Goal: Task Accomplishment & Management: Use online tool/utility

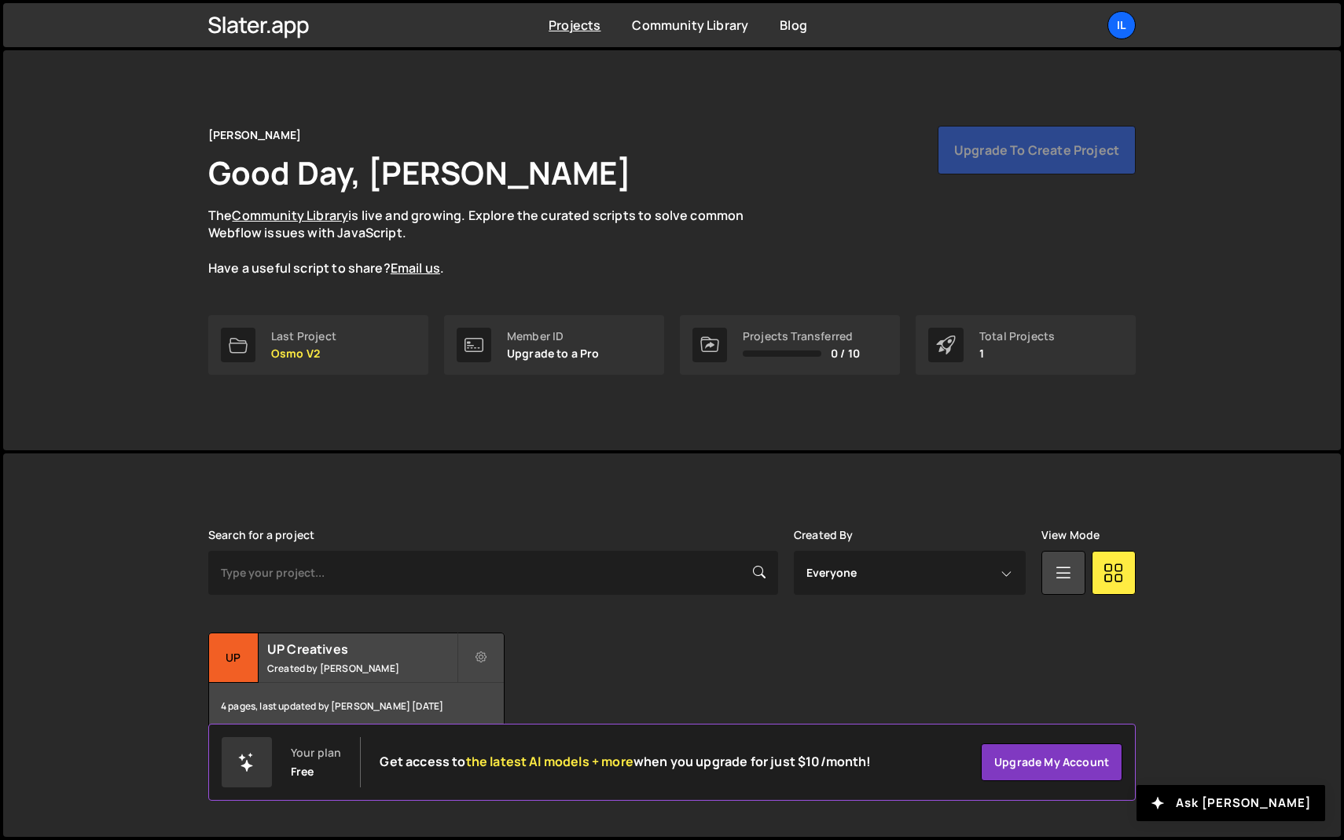
click at [295, 629] on div "Search for a project Created By Everyone jacob@fruitful.com Lazar Pavlovic Ilja…" at bounding box center [672, 630] width 928 height 202
click at [300, 642] on h2 "UP Creatives" at bounding box center [361, 649] width 189 height 17
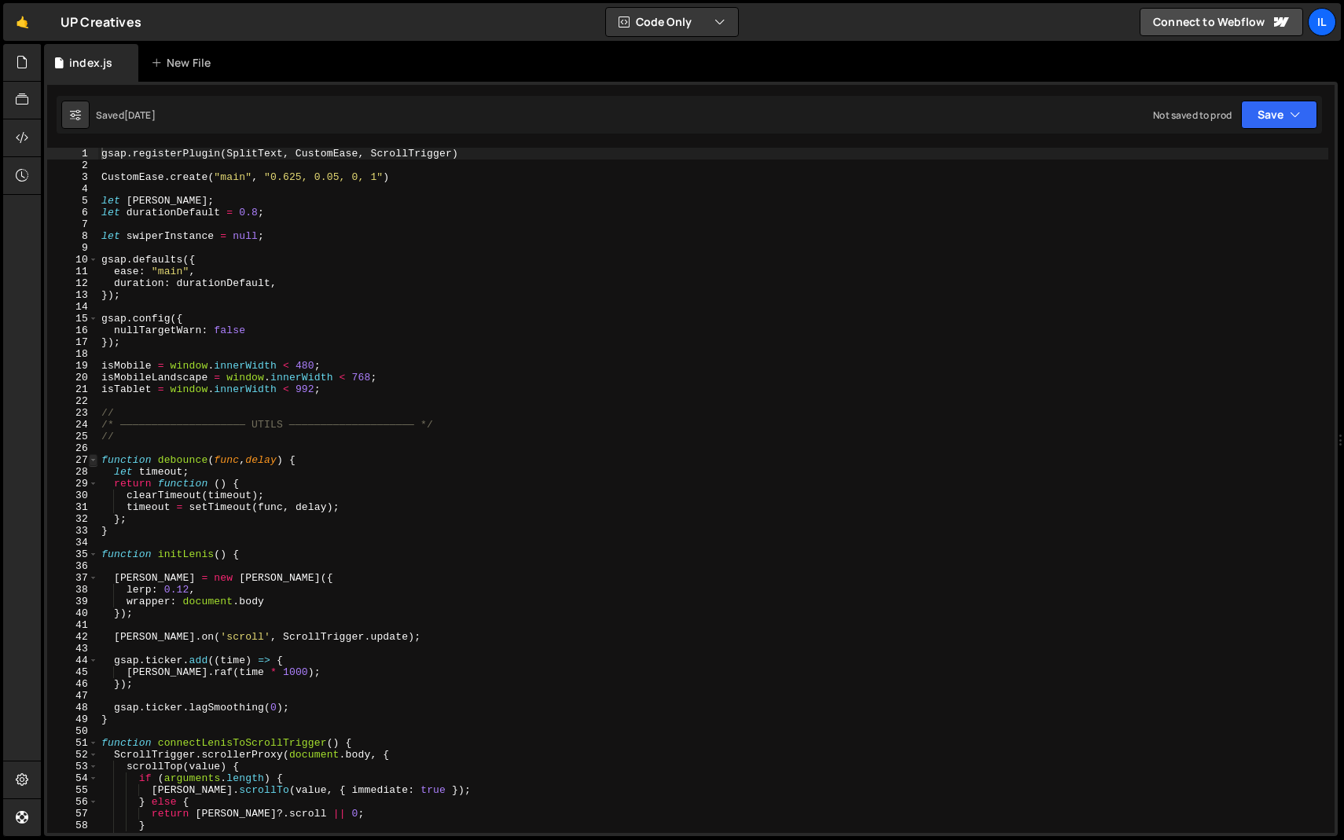
click at [91, 459] on span at bounding box center [93, 460] width 9 height 12
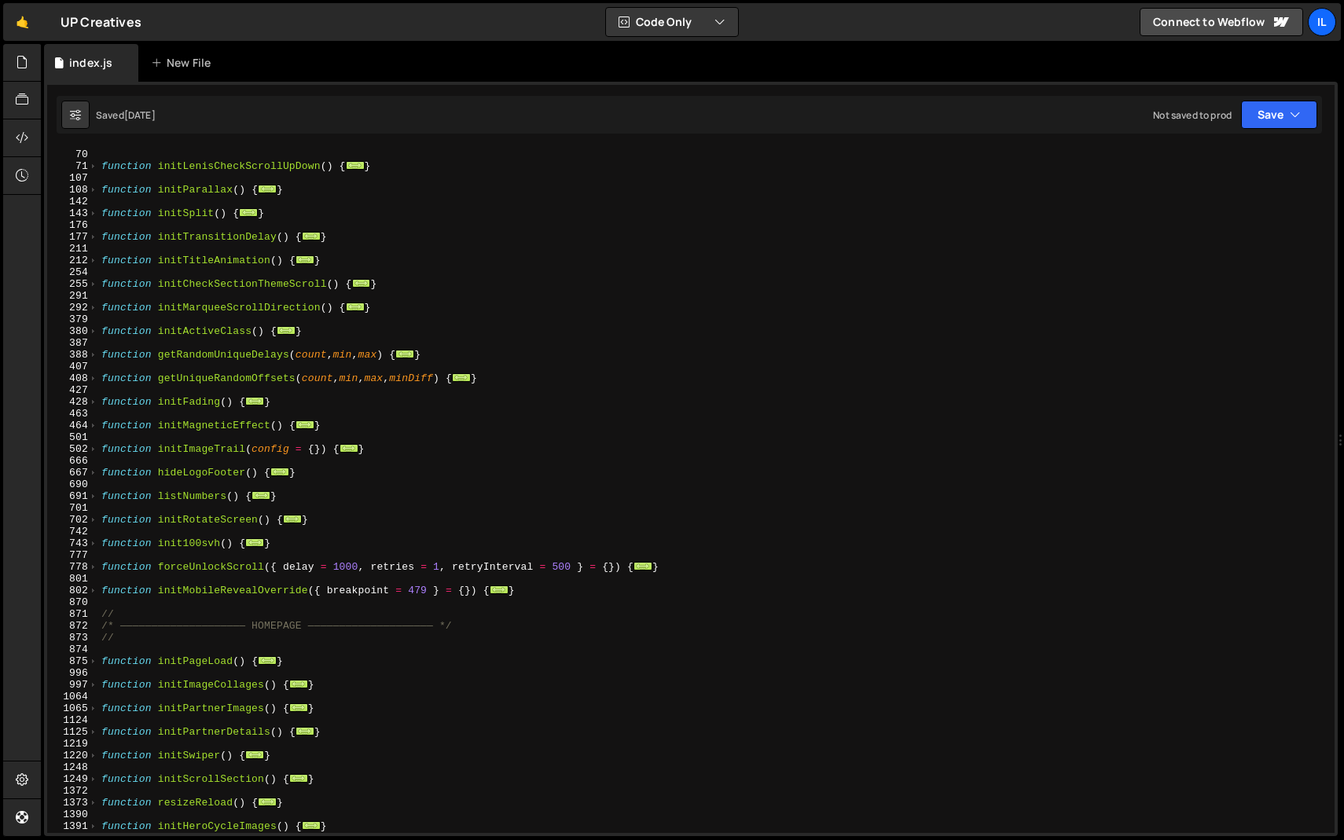
scroll to position [324, 0]
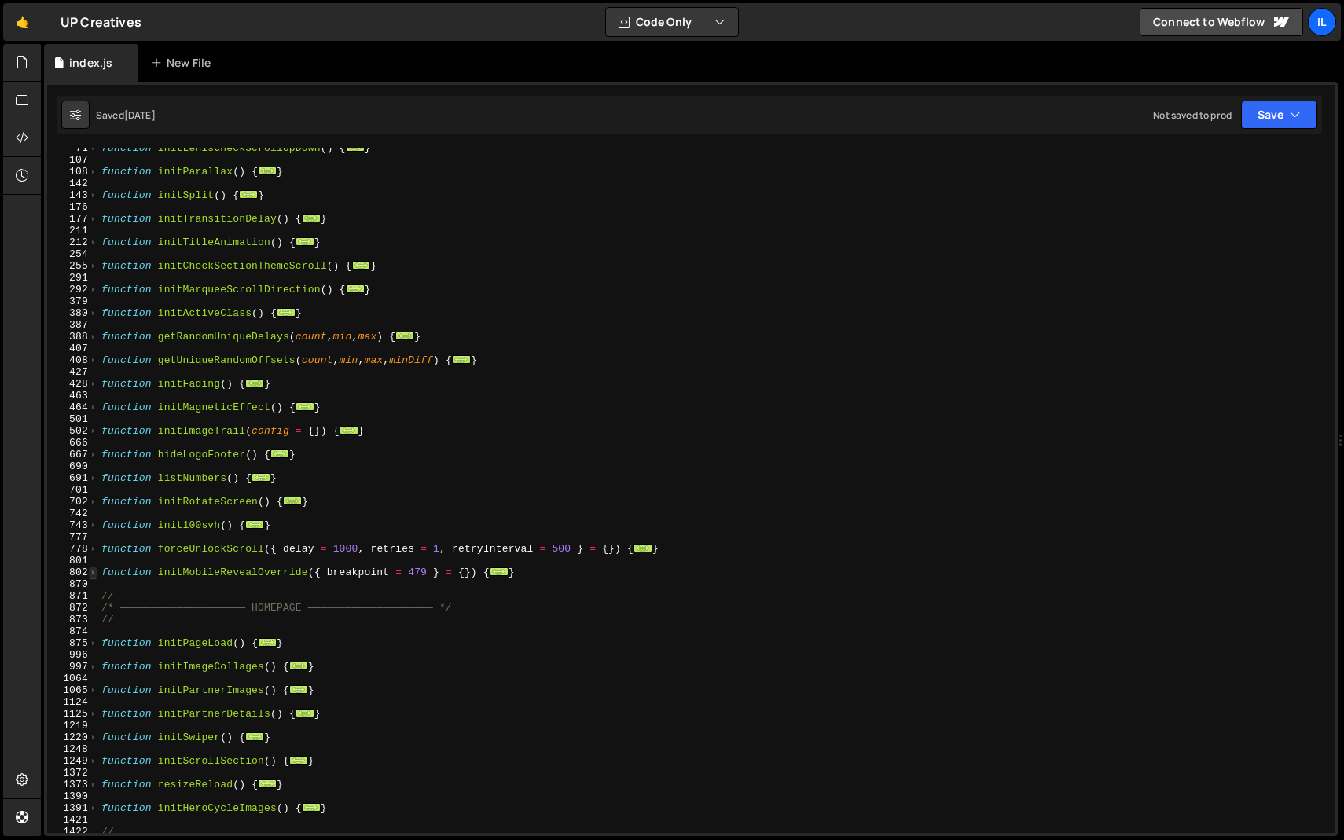
click at [96, 575] on span at bounding box center [93, 573] width 9 height 12
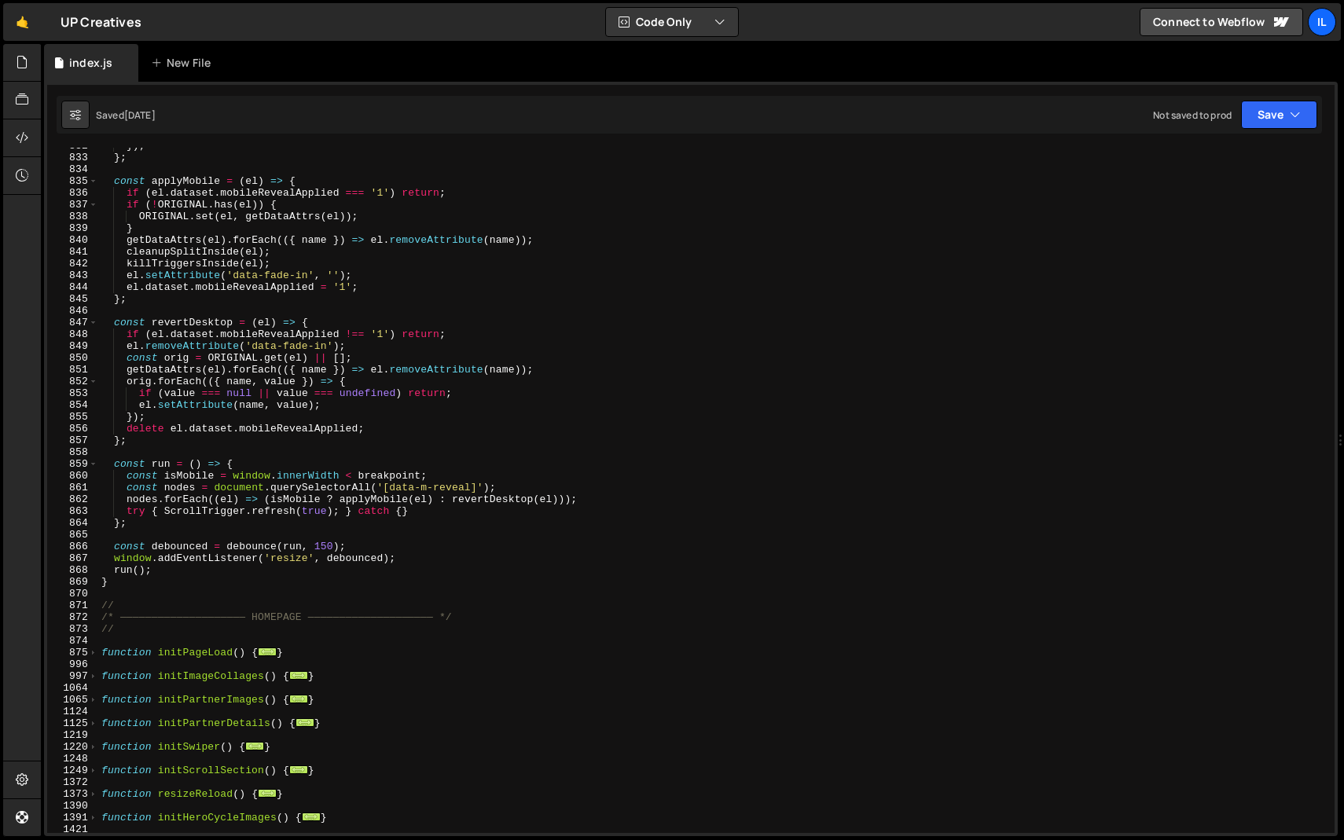
scroll to position [1104, 0]
click at [91, 650] on span at bounding box center [93, 653] width 9 height 12
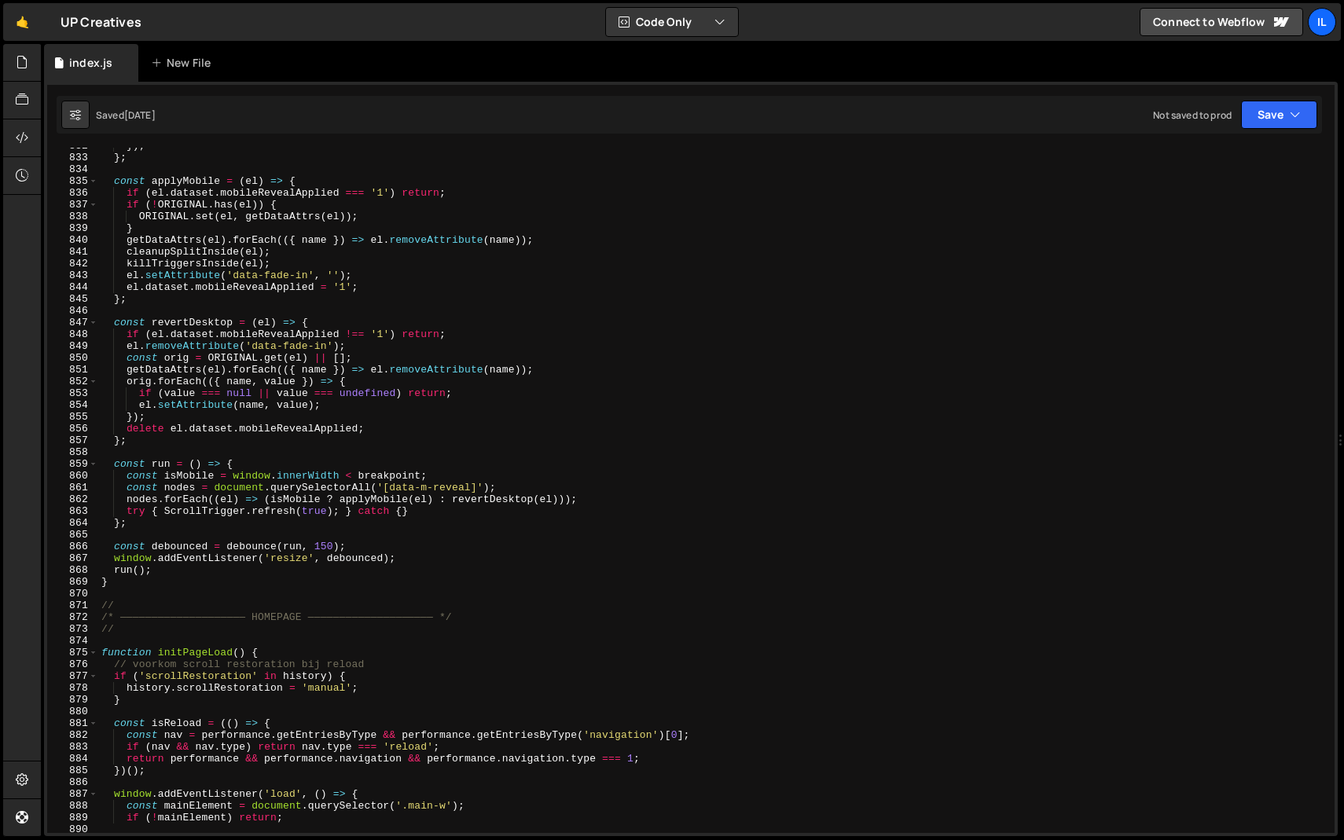
scroll to position [1185, 0]
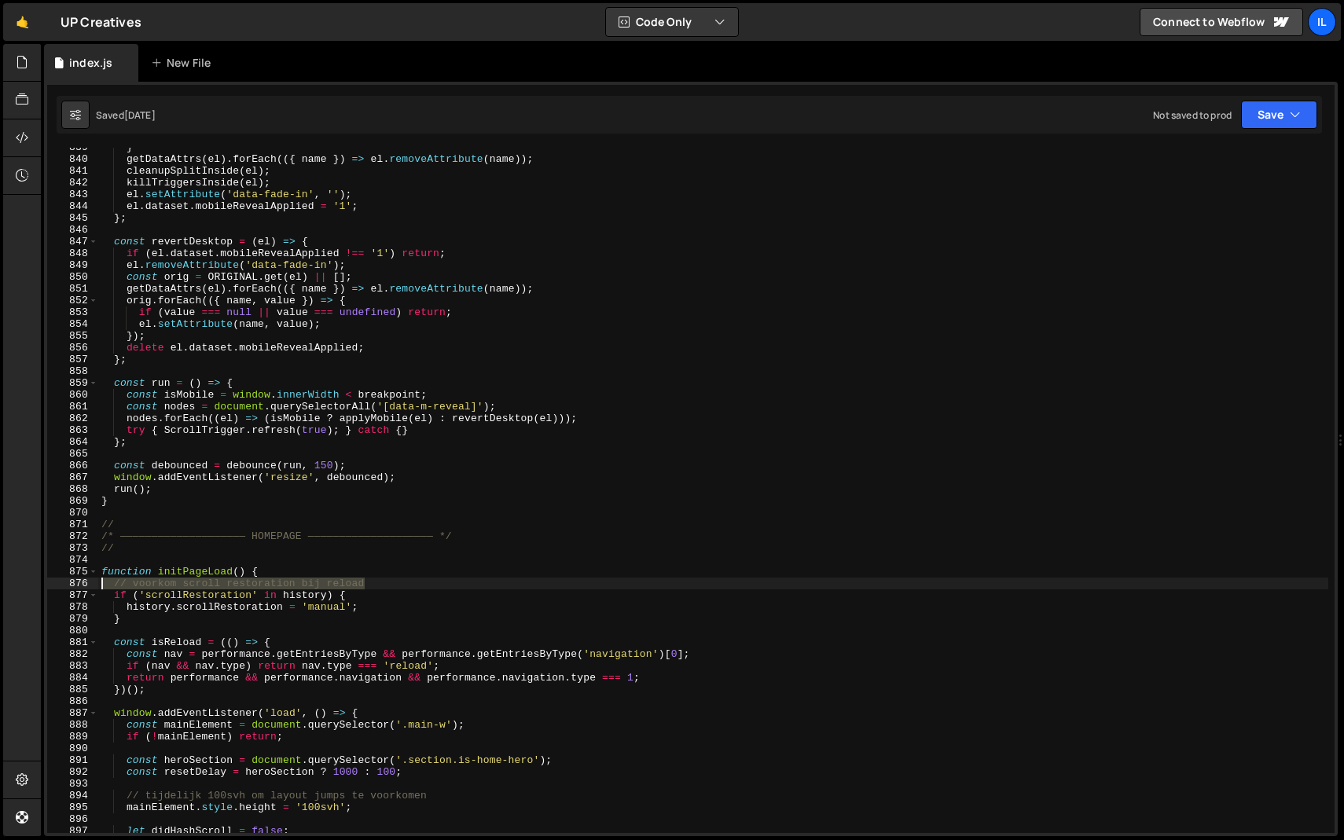
drag, startPoint x: 371, startPoint y: 587, endPoint x: 80, endPoint y: 586, distance: 290.9
click at [81, 586] on div "gsap.registerPlugin(SplitText, CustomEase, ScrollTrigger) 839 840 841 842 843 8…" at bounding box center [691, 490] width 1288 height 685
type textarea "// voorkom scroll restoration bij reload"
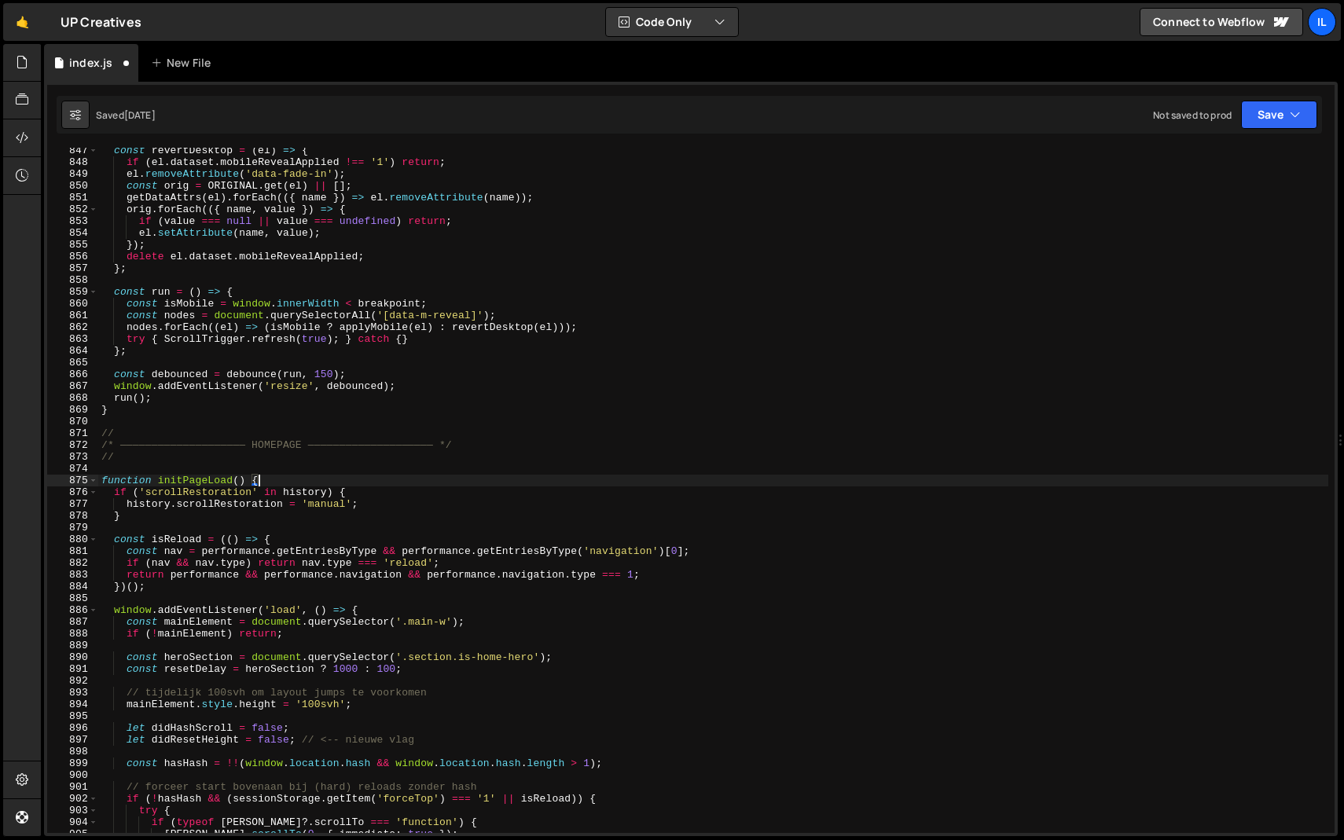
scroll to position [1293, 0]
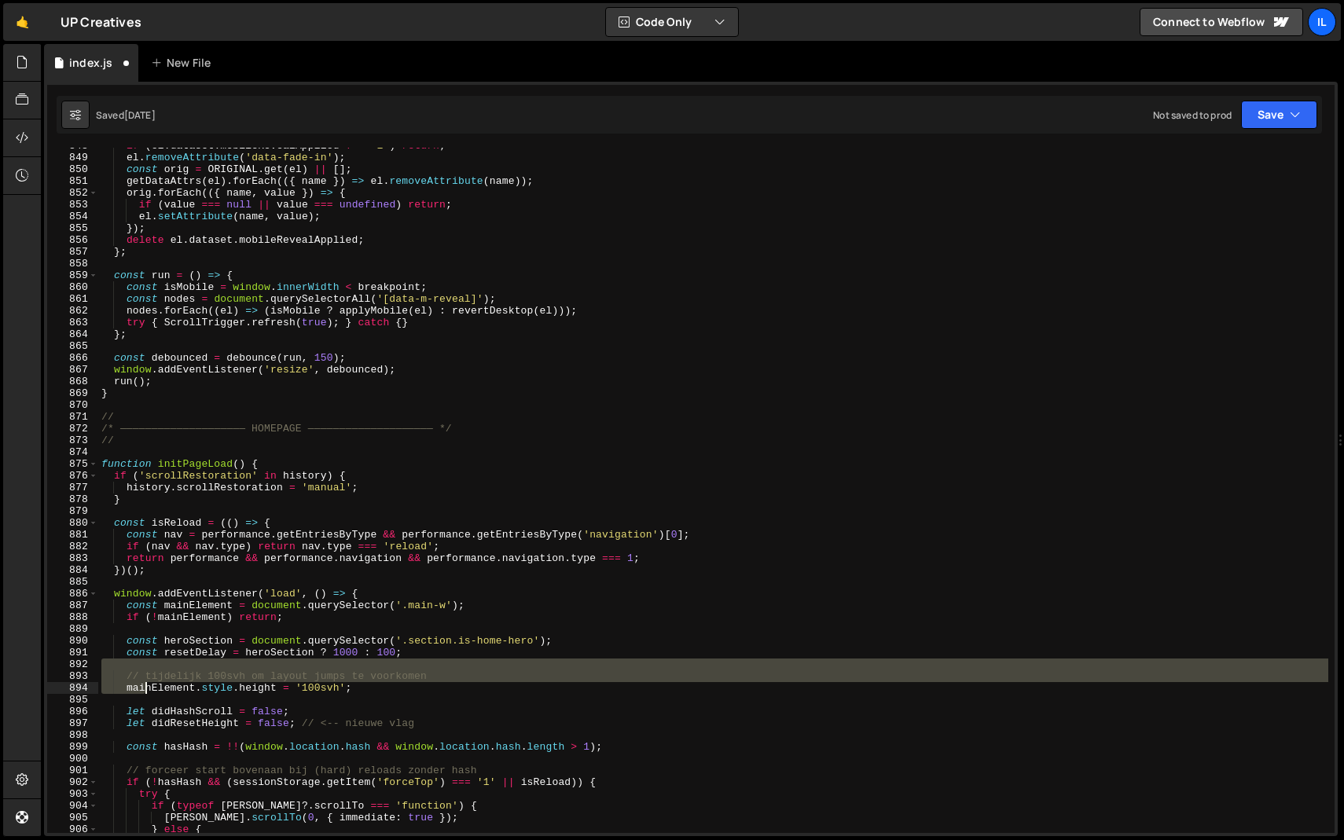
drag, startPoint x: 450, startPoint y: 671, endPoint x: 138, endPoint y: 682, distance: 311.5
click at [134, 682] on div "if ( el . dataset . mobileRevealApplied !== '1' ) return ; el . removeAttribute…" at bounding box center [713, 494] width 1230 height 709
type textarea "// tijdelijk 100svh om layout jumps te voorkomen"
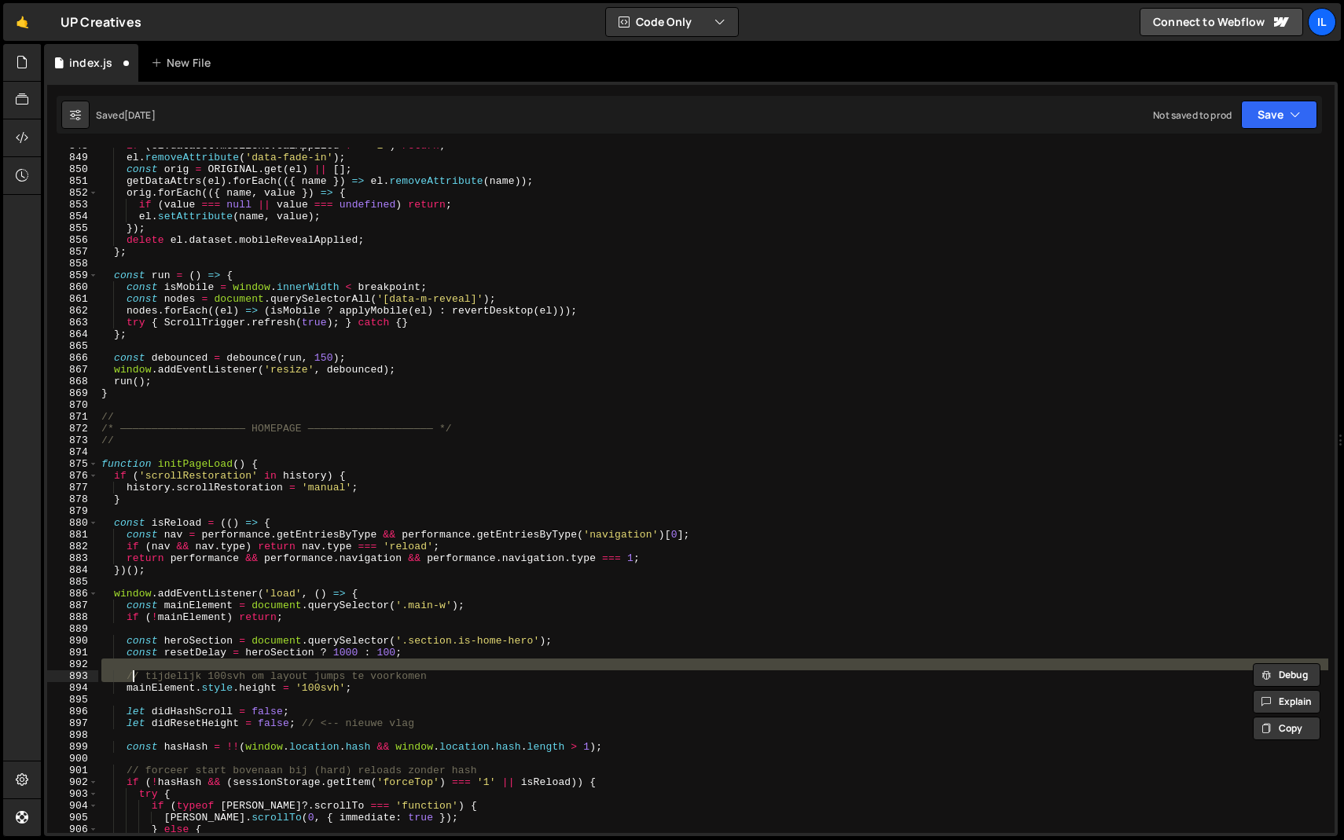
click at [331, 671] on div "if ( el . dataset . mobileRevealApplied !== '1' ) return ; el . removeAttribute…" at bounding box center [713, 490] width 1230 height 685
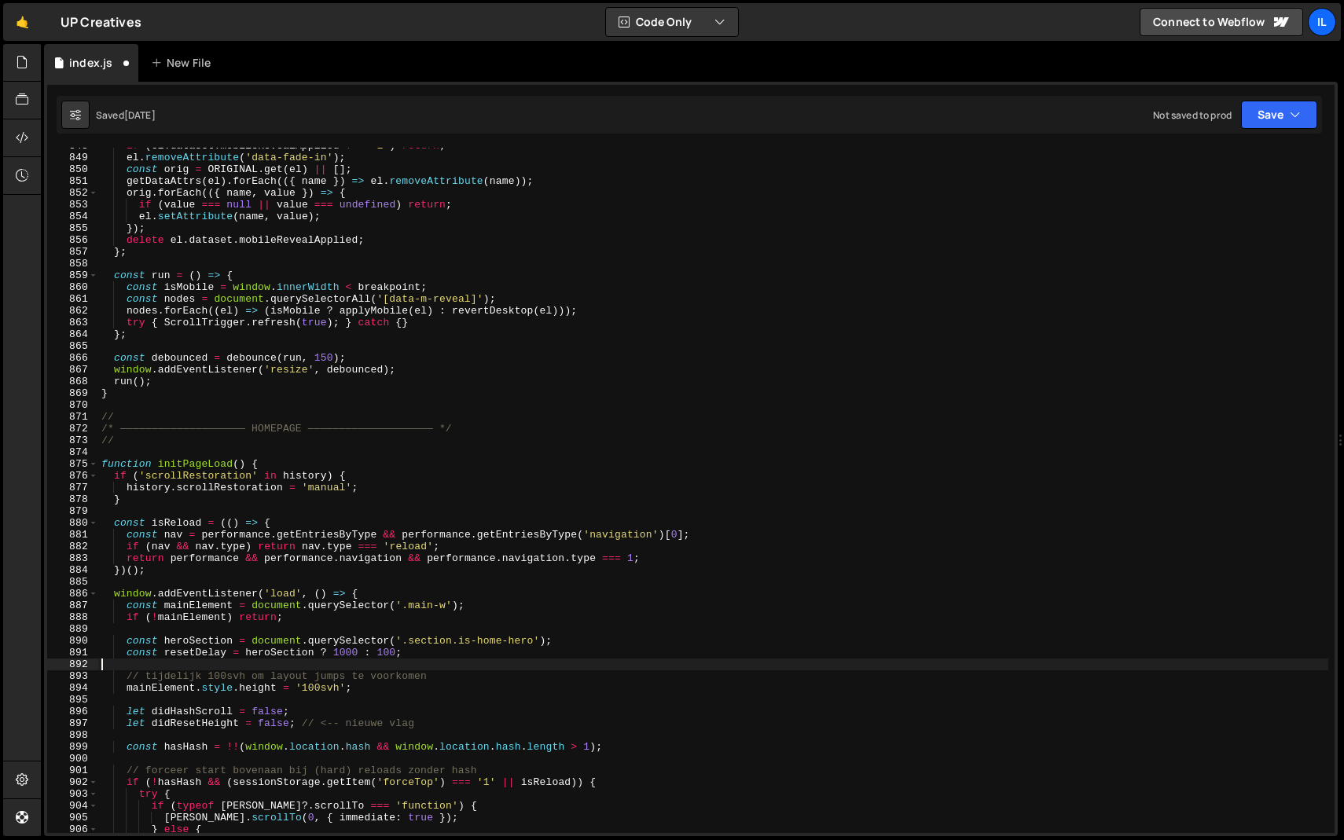
click at [441, 679] on div "if ( el . dataset . mobileRevealApplied !== '1' ) return ; el . removeAttribute…" at bounding box center [713, 494] width 1230 height 709
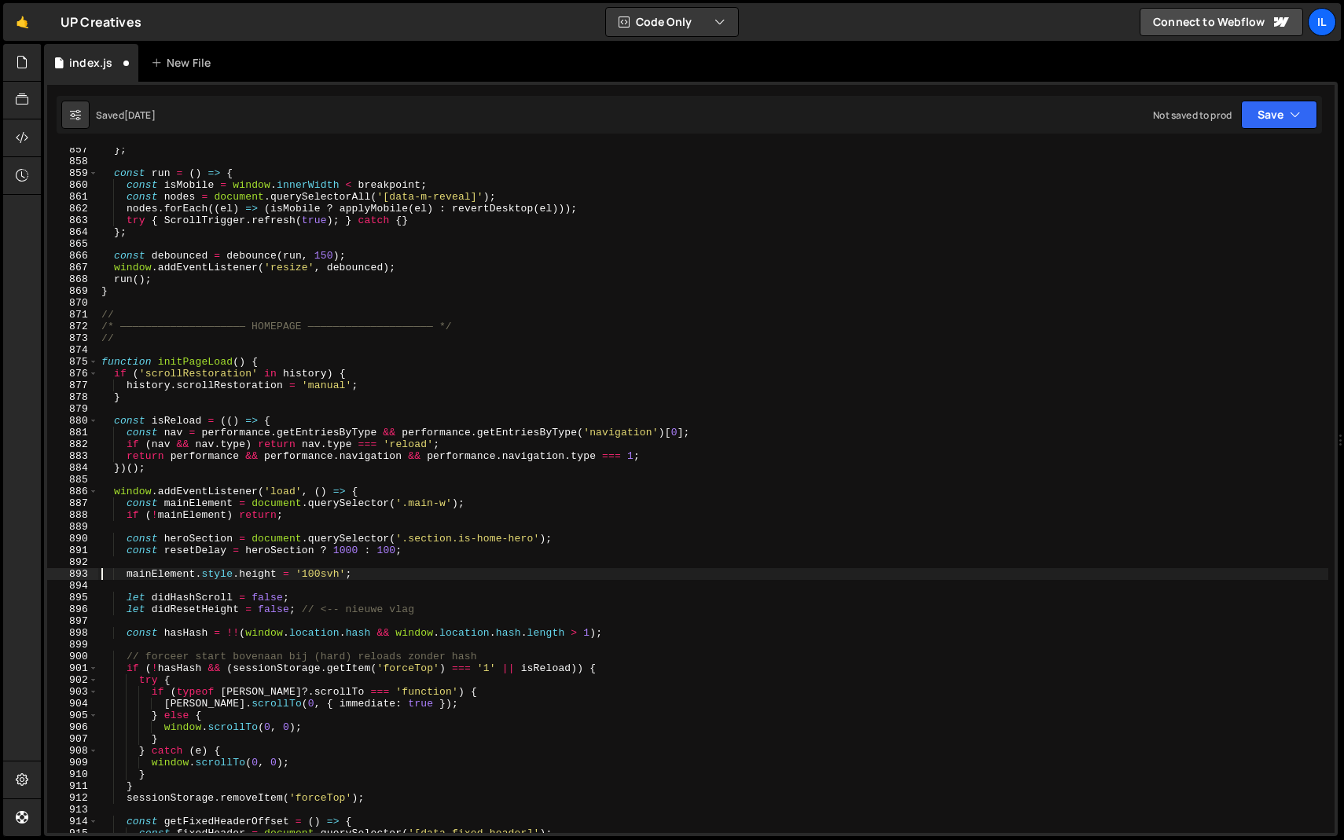
scroll to position [1395, 0]
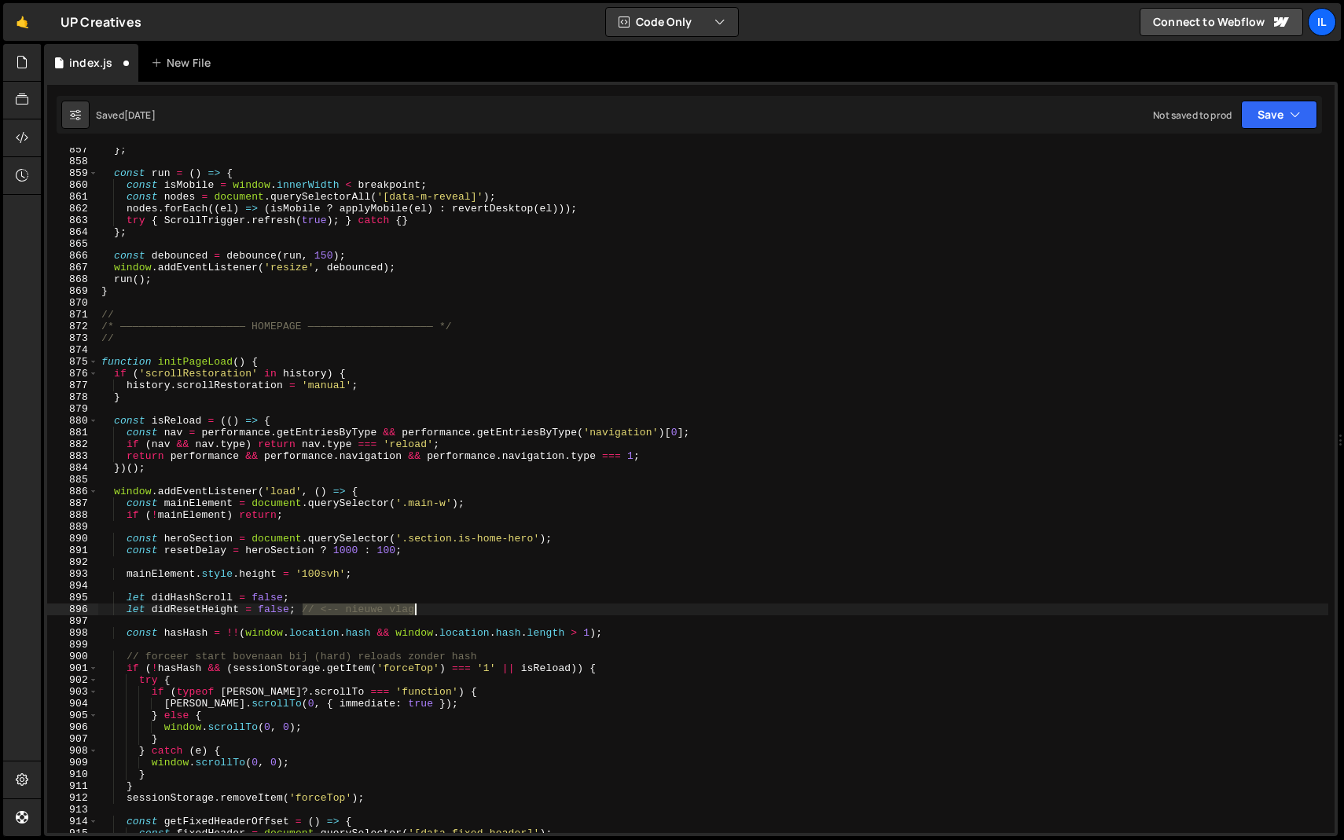
drag, startPoint x: 303, startPoint y: 610, endPoint x: 434, endPoint y: 608, distance: 131.3
click at [434, 608] on div "} ; const run = ( ) => { const [DEMOGRAPHIC_DATA] = window . innerWidth < break…" at bounding box center [713, 498] width 1230 height 709
type textarea "let didResetHeight = false;"
click at [516, 649] on div "} ; const run = ( ) => { const [DEMOGRAPHIC_DATA] = window . innerWidth < break…" at bounding box center [713, 498] width 1230 height 709
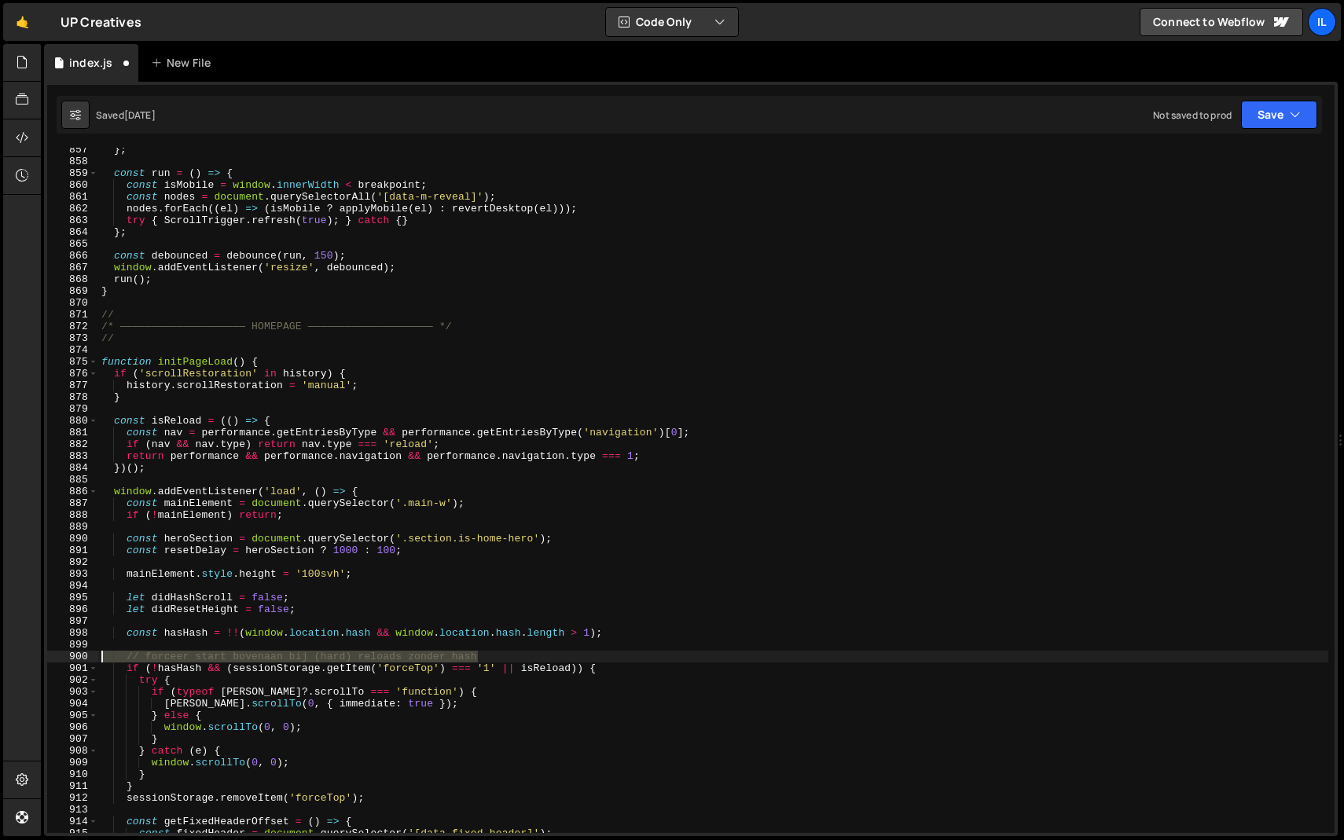
drag, startPoint x: 505, startPoint y: 654, endPoint x: 84, endPoint y: 652, distance: 420.6
click at [84, 652] on div "857 858 859 860 861 862 863 864 865 866 867 868 869 870 871 872 873 874 875 876…" at bounding box center [691, 490] width 1288 height 685
type textarea "// forceer start bovenaan bij (hard) reloads zonder hash"
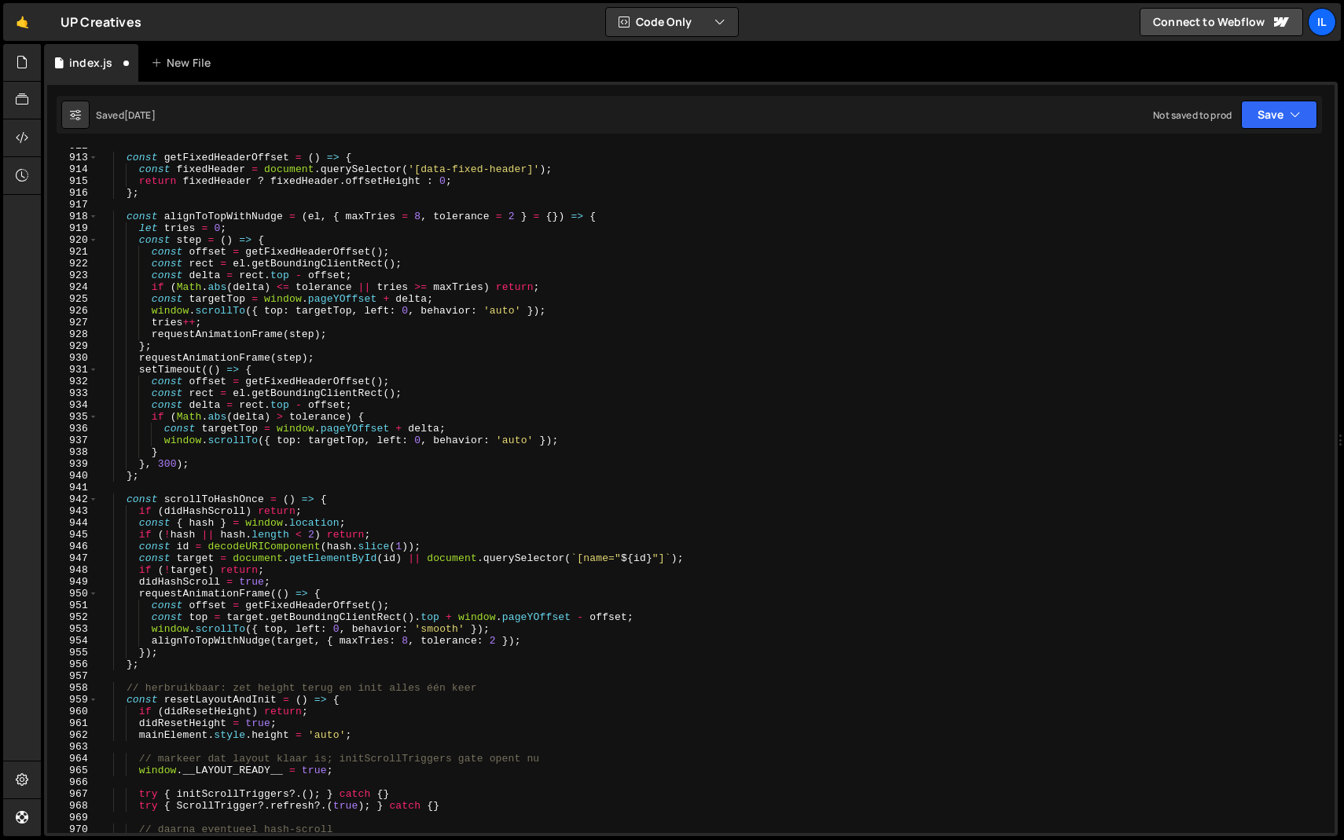
scroll to position [2126, 0]
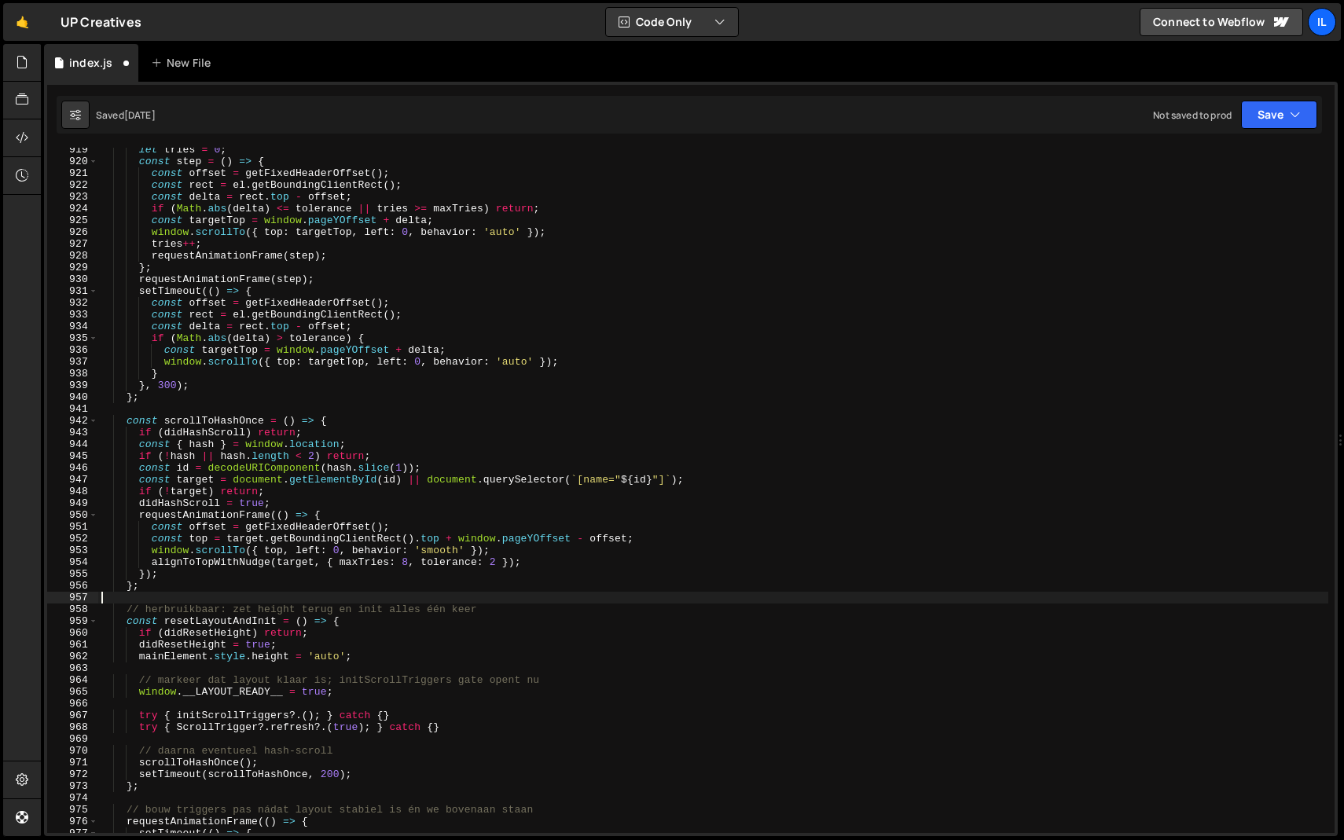
click at [512, 604] on div "let tries = 0 ; const step = ( ) => { const offset = getFixedHeaderOffset ( ) ;…" at bounding box center [713, 498] width 1230 height 709
drag, startPoint x: 498, startPoint y: 616, endPoint x: 90, endPoint y: 606, distance: 408.1
click at [90, 606] on div "919 920 921 922 923 924 925 926 927 928 929 930 931 932 933 934 935 936 937 938…" at bounding box center [691, 490] width 1288 height 685
type textarea "// herbruikbaar: zet height terug en init alles één keer"
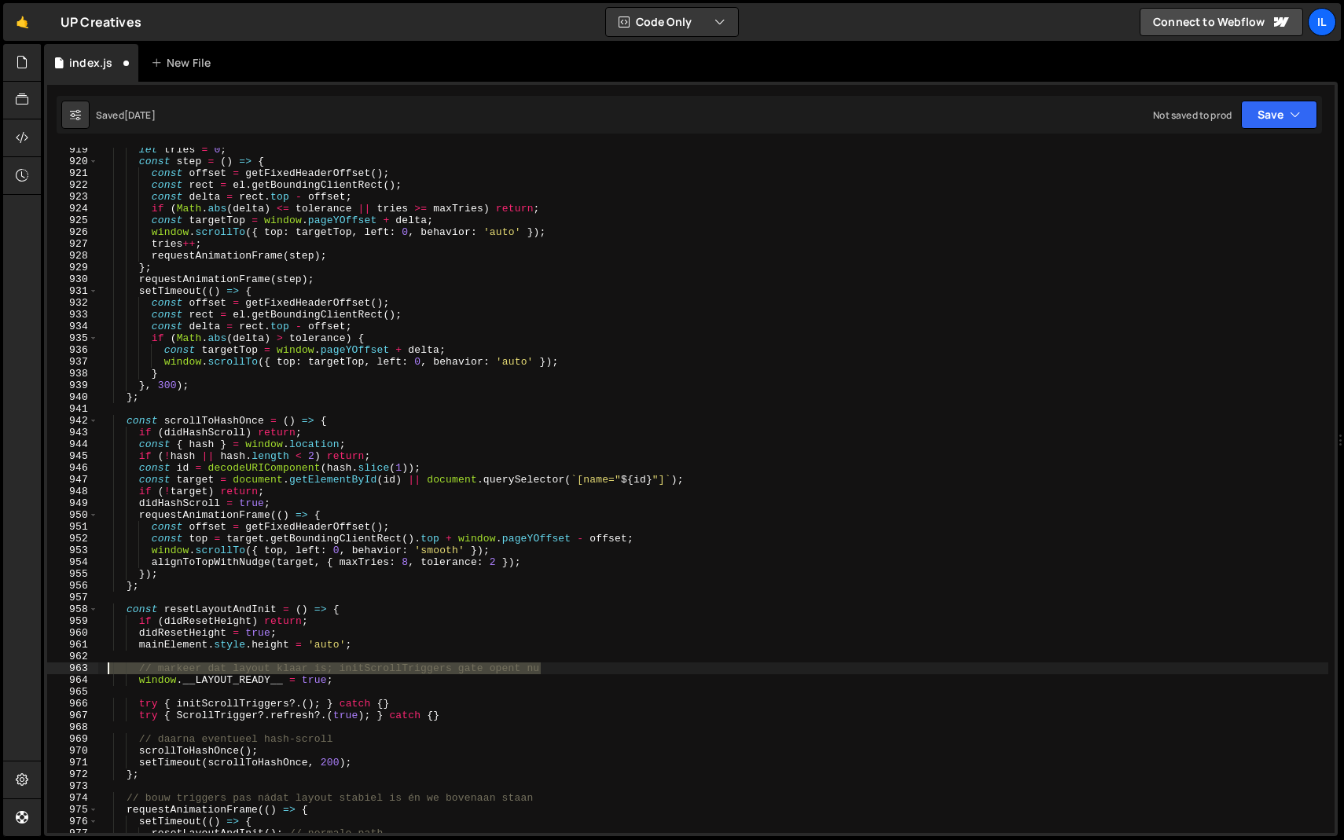
drag, startPoint x: 507, startPoint y: 669, endPoint x: 107, endPoint y: 666, distance: 400.1
click at [107, 666] on div "let tries = 0 ; const step = ( ) => { const offset = getFixedHeaderOffset ( ) ;…" at bounding box center [713, 498] width 1230 height 709
type textarea "// markeer dat layout klaar is; initScrollTriggers gate opent nu"
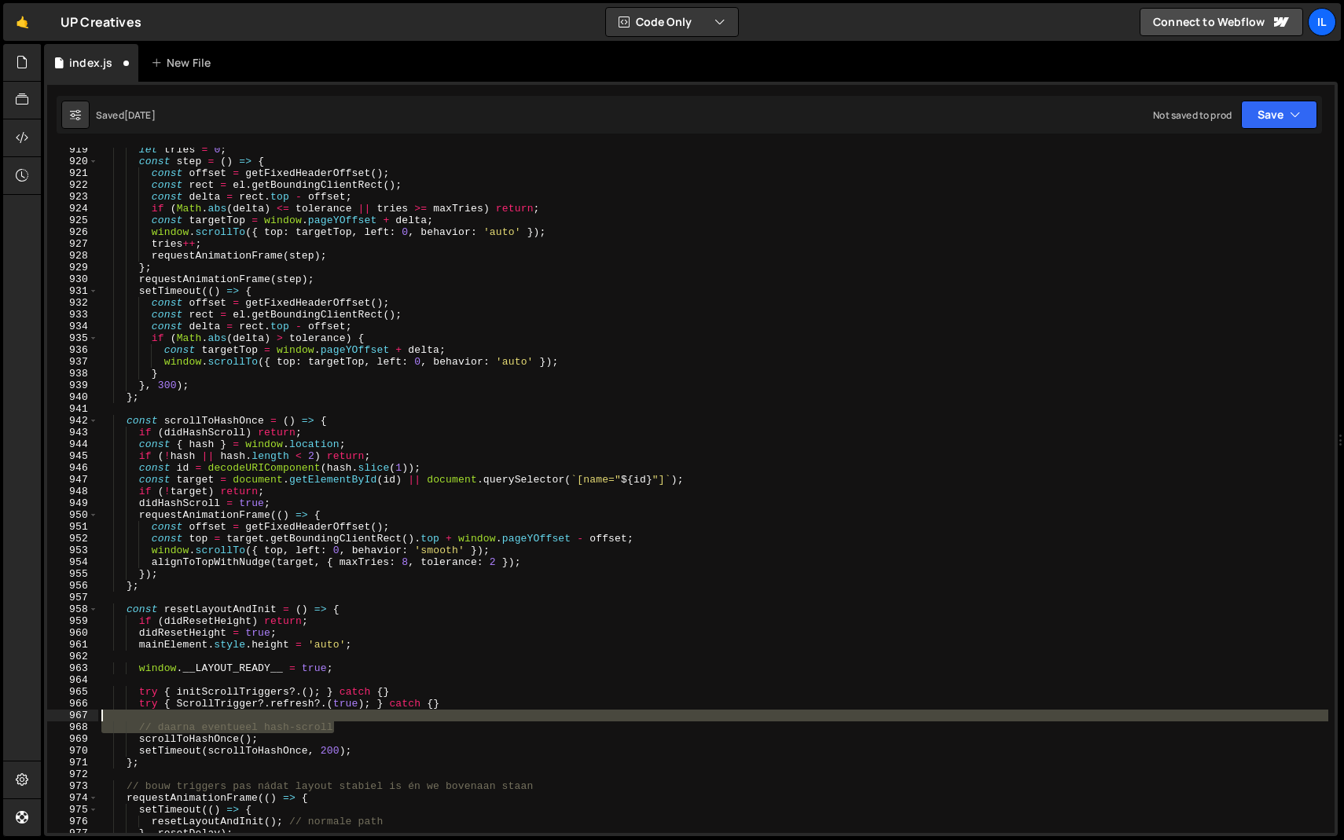
drag, startPoint x: 370, startPoint y: 726, endPoint x: 68, endPoint y: 722, distance: 302.7
click at [68, 722] on div "919 920 921 922 923 924 925 926 927 928 929 930 931 932 933 934 935 936 937 938…" at bounding box center [691, 490] width 1288 height 685
type textarea "// daarna eventueel hash-scroll"
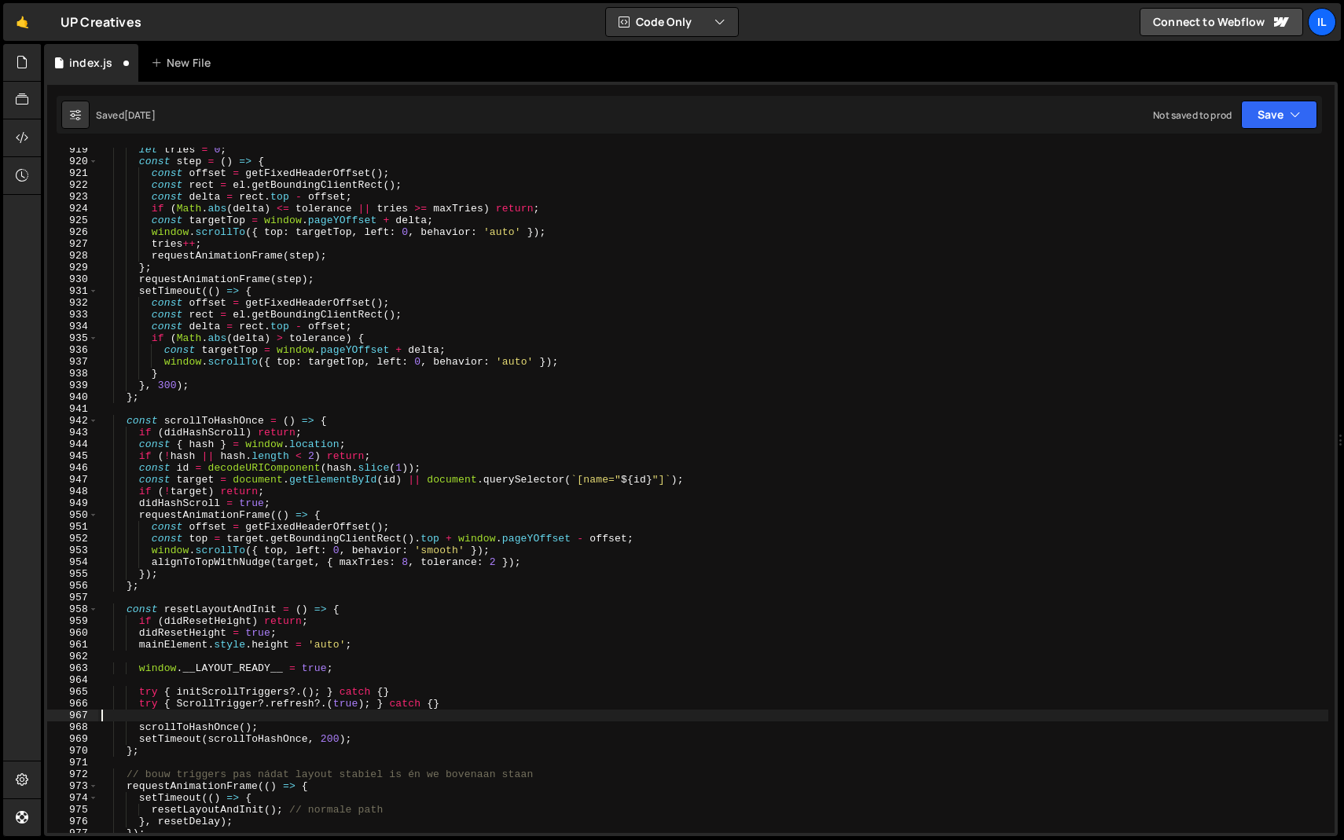
scroll to position [2206, 0]
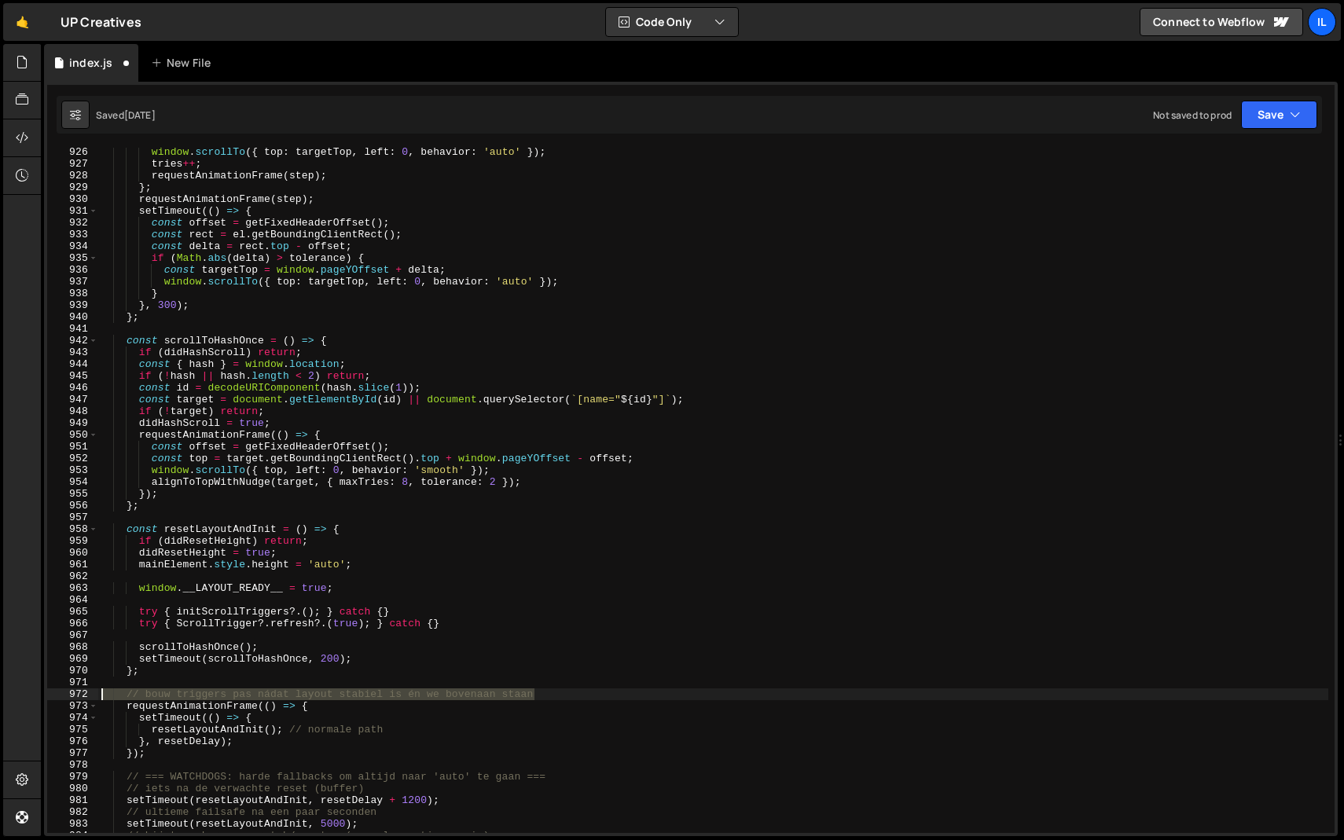
drag, startPoint x: 537, startPoint y: 695, endPoint x: 79, endPoint y: 693, distance: 457.5
click at [79, 693] on div "926 927 928 929 930 931 932 933 934 935 936 937 938 939 940 941 942 943 944 945…" at bounding box center [691, 490] width 1288 height 685
type textarea "// bouw triggers pas nádat layout stabiel is én we bovenaan staan"
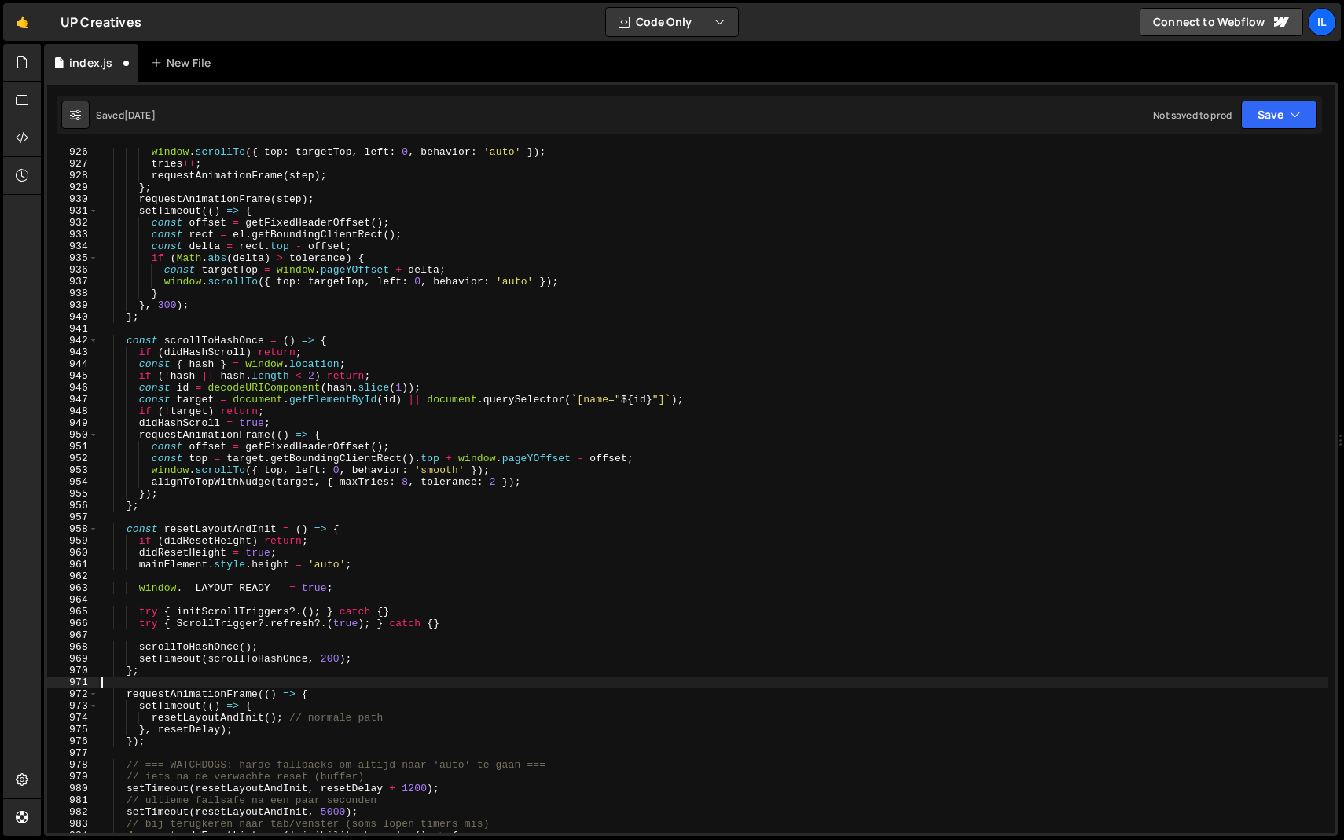
scroll to position [2288, 0]
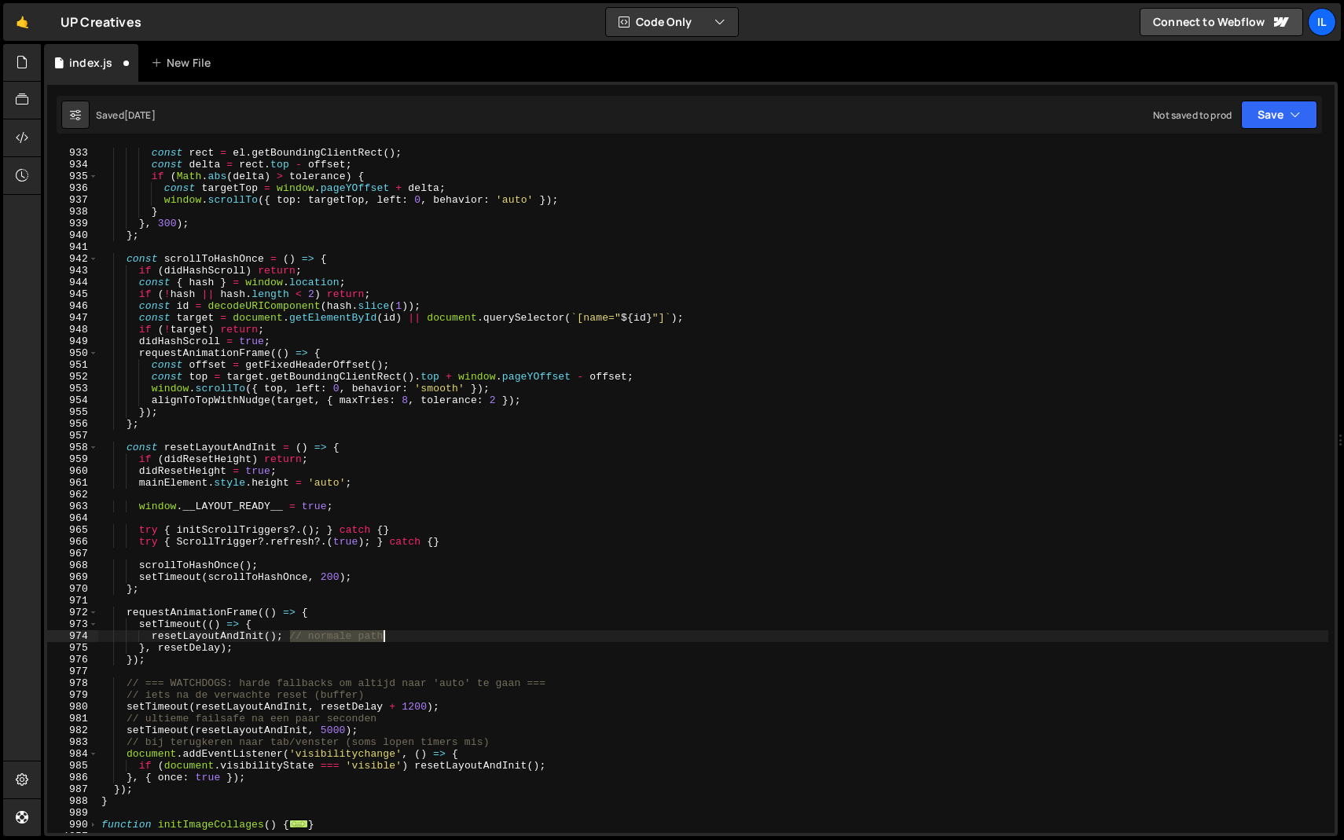
drag, startPoint x: 288, startPoint y: 636, endPoint x: 413, endPoint y: 636, distance: 125.8
click at [413, 636] on div "const rect = el . getBoundingClientRect ( ) ; const delta = rect . top - offset…" at bounding box center [713, 501] width 1230 height 709
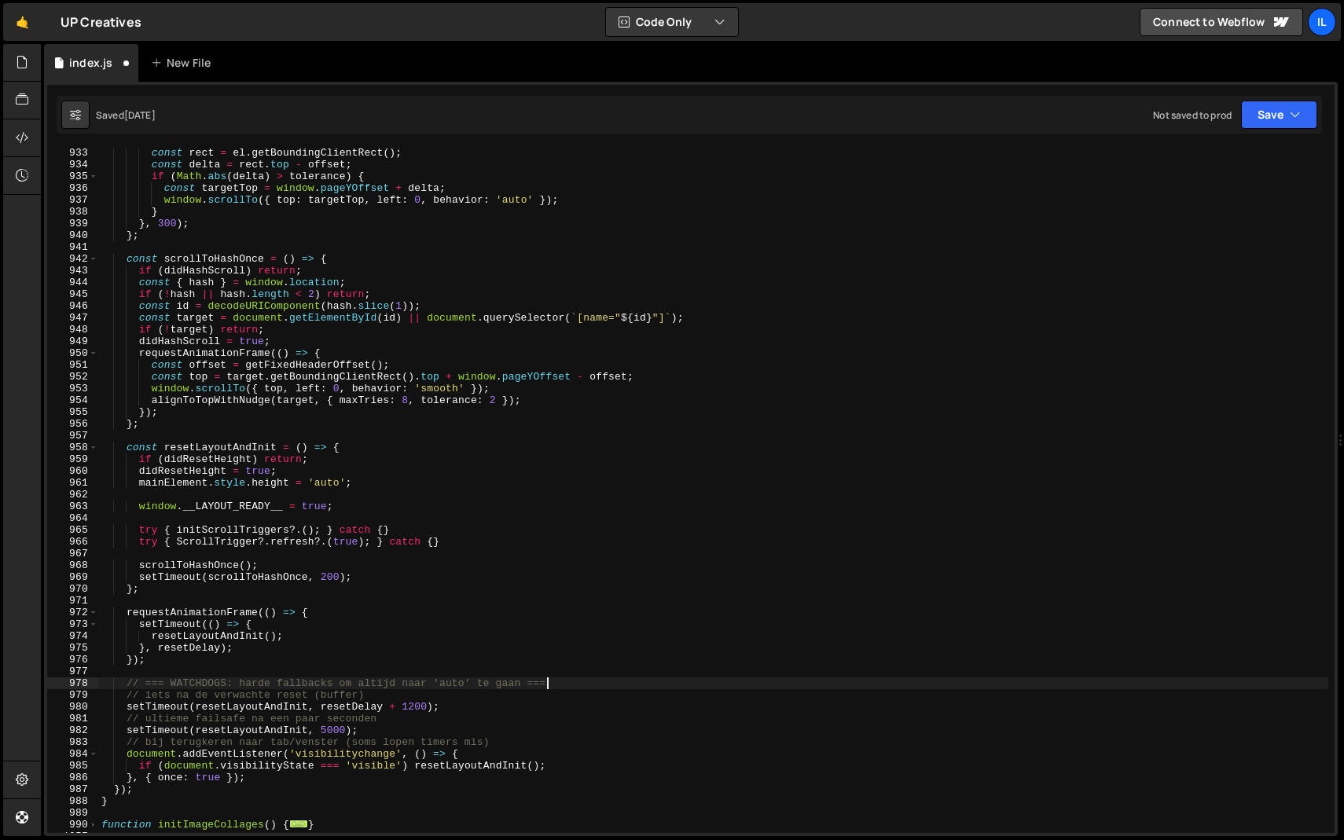
click at [568, 682] on div "const rect = el . getBoundingClientRect ( ) ; const delta = rect . top - offset…" at bounding box center [713, 501] width 1230 height 709
drag, startPoint x: 420, startPoint y: 688, endPoint x: 351, endPoint y: 687, distance: 69.2
click at [351, 687] on div "const rect = el . getBoundingClientRect ( ) ; const delta = rect . top - offset…" at bounding box center [713, 501] width 1230 height 709
click at [366, 696] on div "const rect = el . getBoundingClientRect ( ) ; const delta = rect . top - offset…" at bounding box center [713, 501] width 1230 height 709
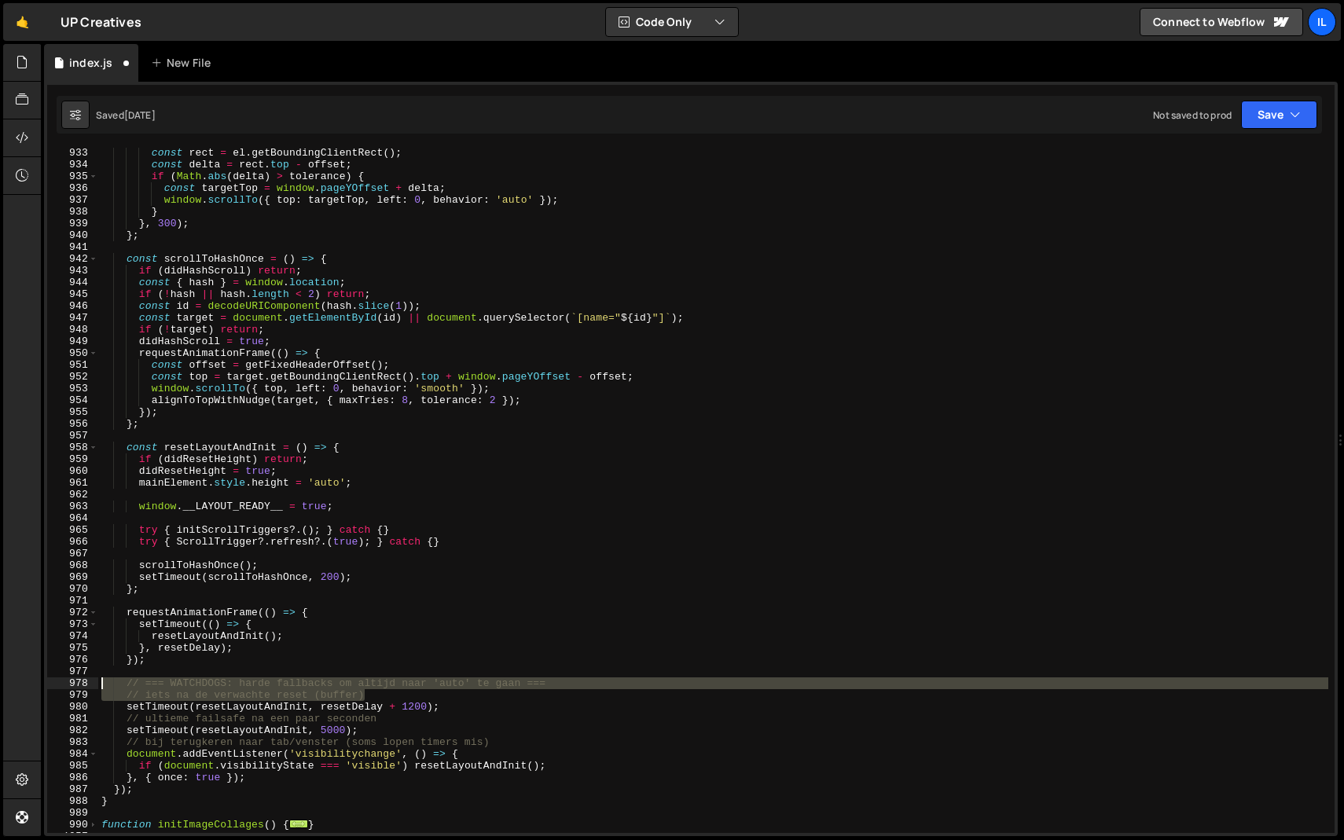
drag, startPoint x: 373, startPoint y: 693, endPoint x: 66, endPoint y: 682, distance: 307.6
click at [66, 682] on div "// iets na de verwachte reset (buffer) 933 934 935 936 937 938 939 940 941 942 …" at bounding box center [691, 490] width 1288 height 685
type textarea "// === WATCHDOGS: harde fallbacks om altijd naar 'auto' te gaan === // iets na …"
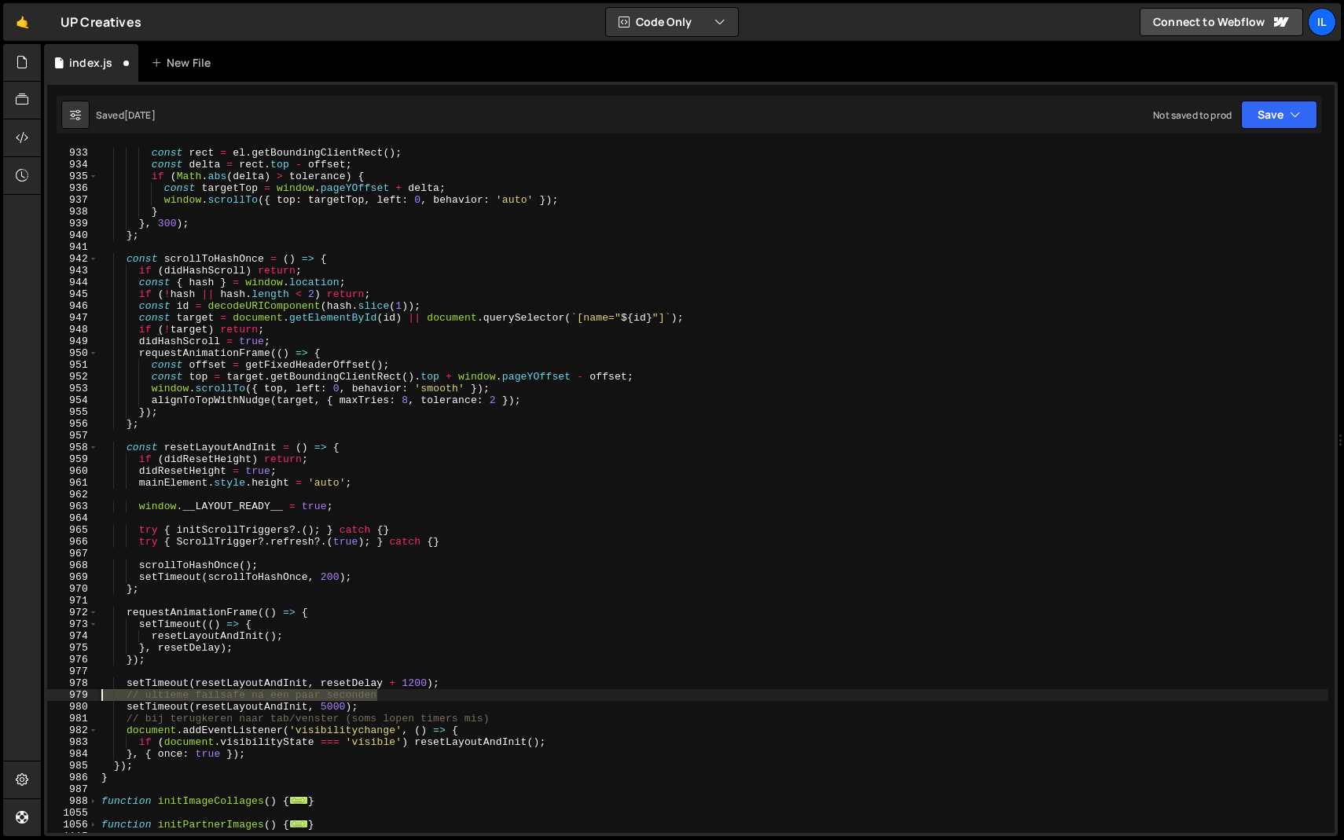
drag, startPoint x: 415, startPoint y: 698, endPoint x: 86, endPoint y: 696, distance: 329.4
click at [86, 696] on div "933 934 935 936 937 938 939 940 941 942 943 944 945 946 947 948 949 950 951 952…" at bounding box center [691, 490] width 1288 height 685
type textarea "// ultieme failsafe na een paar seconden"
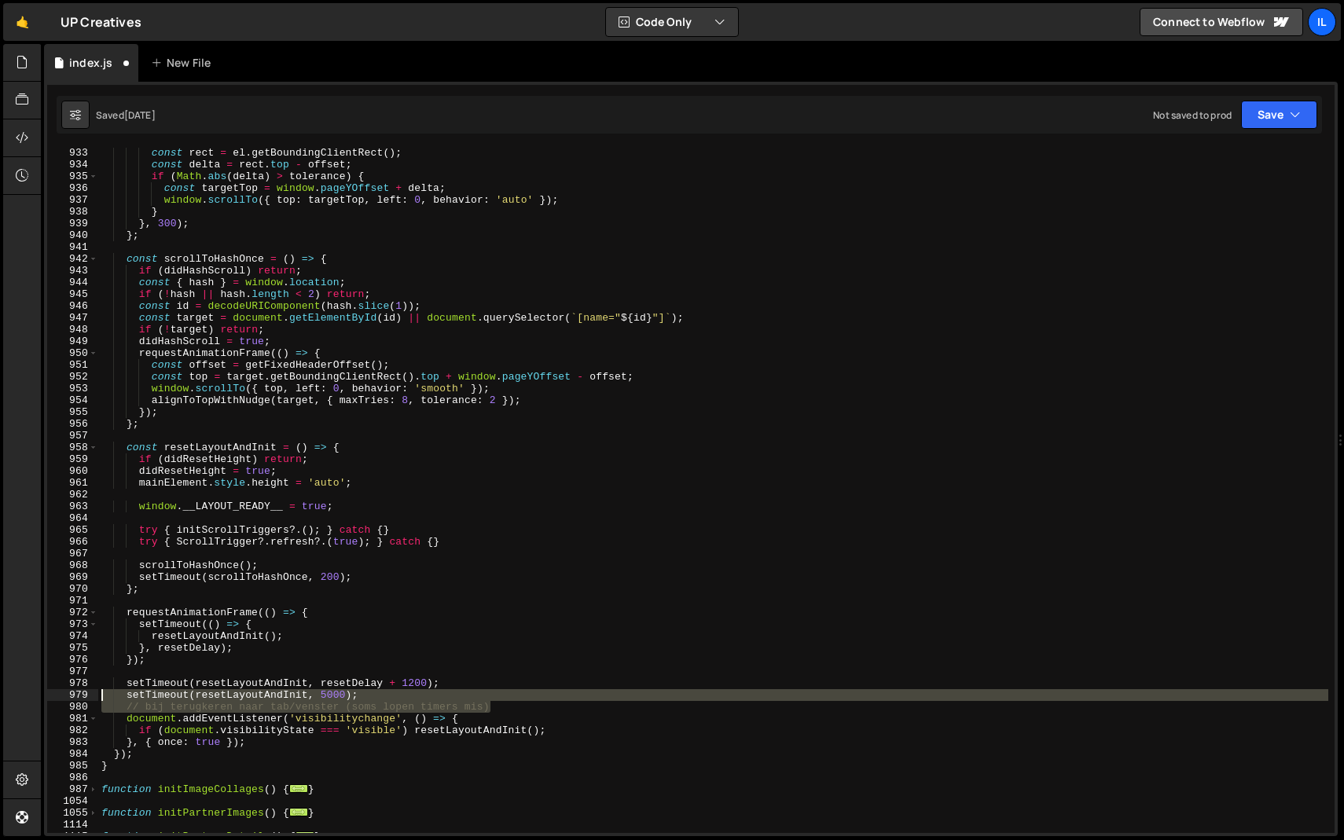
drag, startPoint x: 526, startPoint y: 711, endPoint x: 64, endPoint y: 701, distance: 461.5
click at [64, 701] on div "setTimeout(resetLayoutAndInit, resetDelay + 1200); 933 934 935 936 937 938 939 …" at bounding box center [691, 490] width 1288 height 685
click at [64, 701] on div "980" at bounding box center [72, 707] width 51 height 12
click at [329, 705] on div "const rect = el . getBoundingClientRect ( ) ; const delta = rect . top - offset…" at bounding box center [713, 501] width 1230 height 709
type textarea "// bij terugkeren naar tab/venster (soms lopen timers mis)"
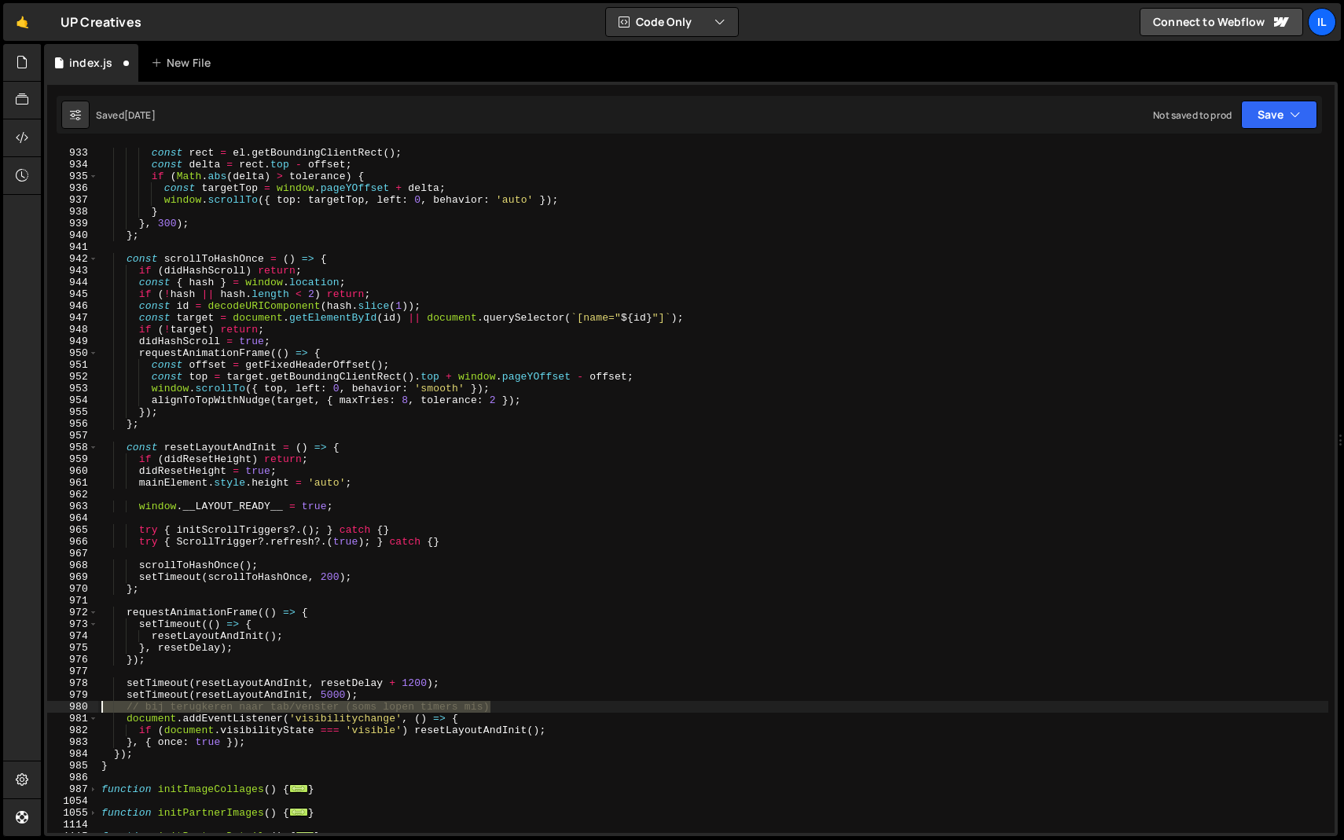
drag, startPoint x: 516, startPoint y: 707, endPoint x: 51, endPoint y: 702, distance: 465.4
click at [51, 702] on div "// bij terugkeren naar tab/venster (soms lopen timers mis) 933 934 935 936 937 …" at bounding box center [691, 490] width 1288 height 685
type textarea "setTimeout(resetLayoutAndInit, 5000);"
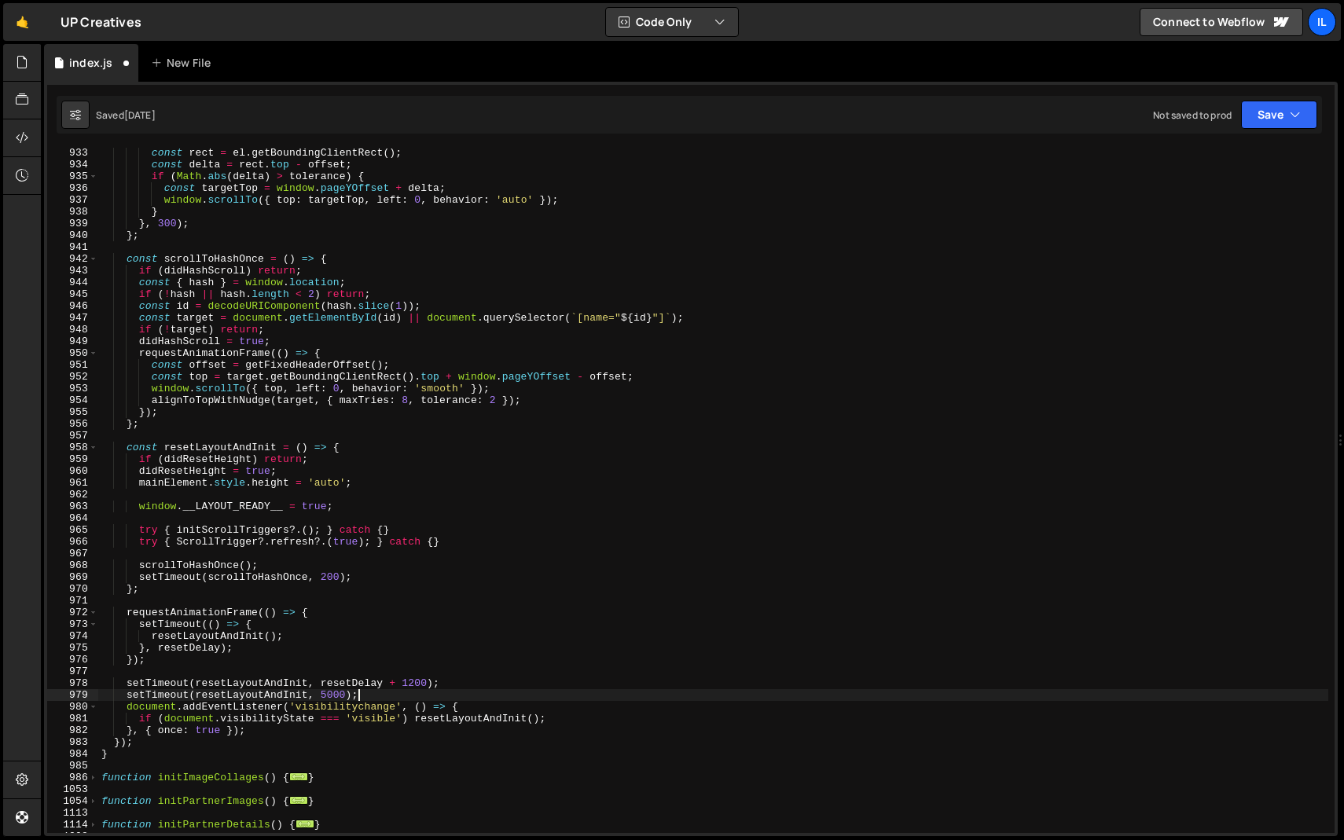
scroll to position [2478, 0]
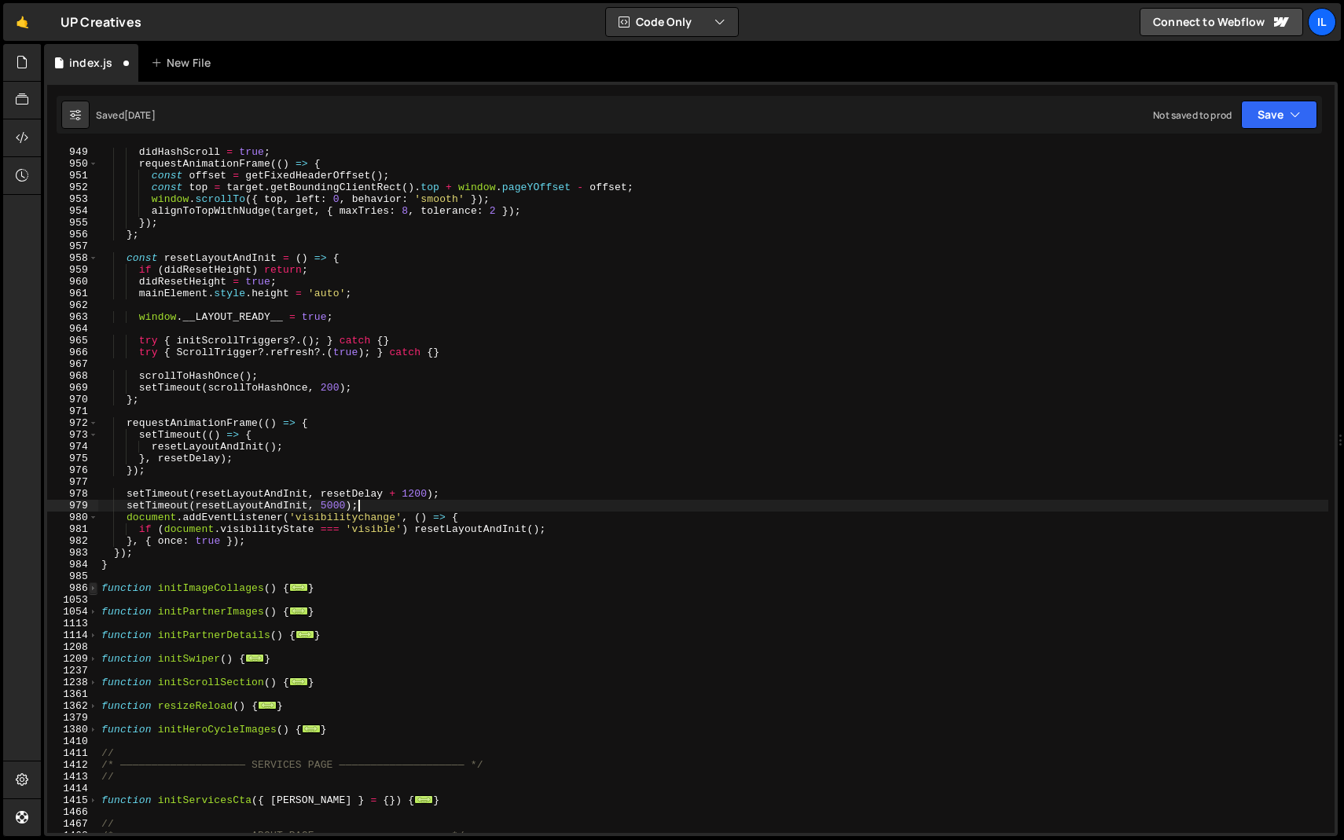
click at [91, 587] on span at bounding box center [93, 588] width 9 height 12
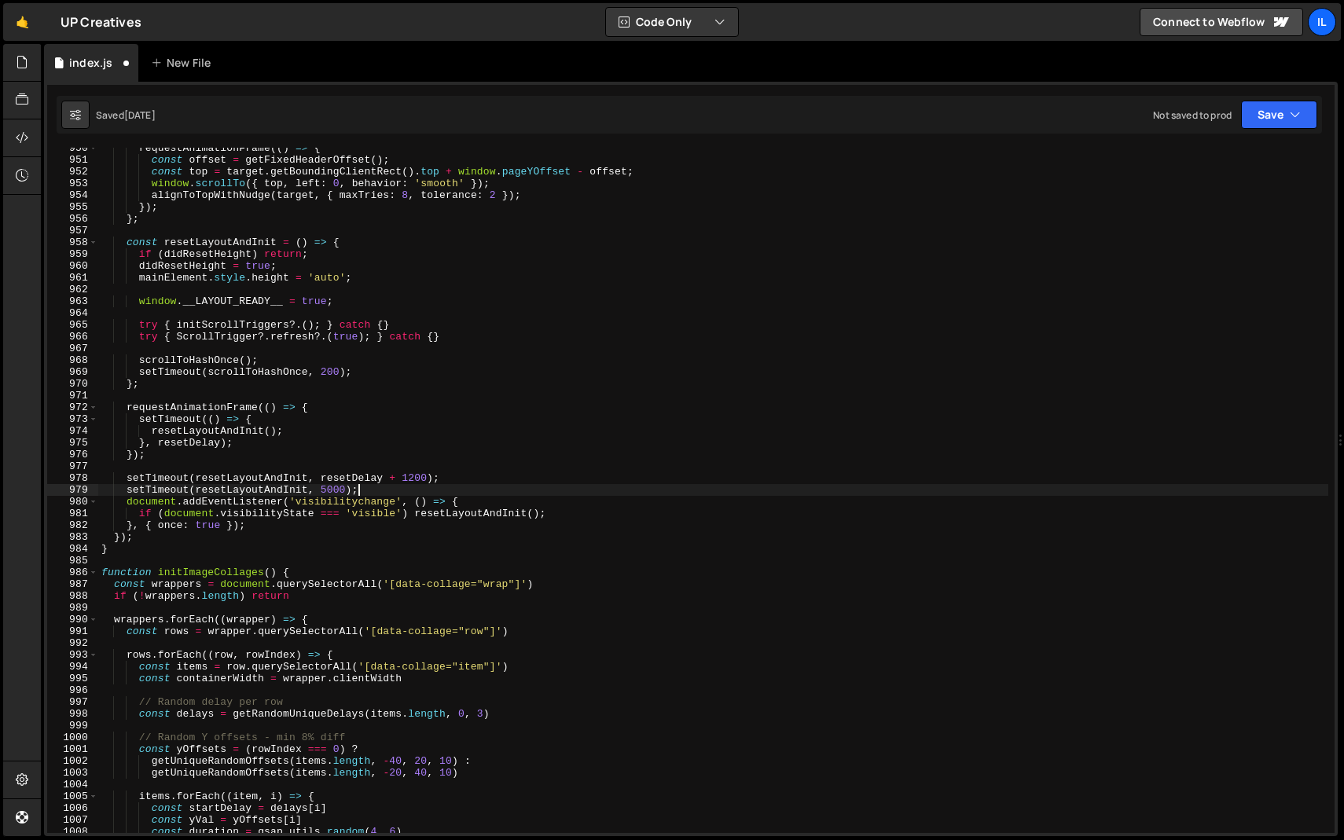
scroll to position [2613, 0]
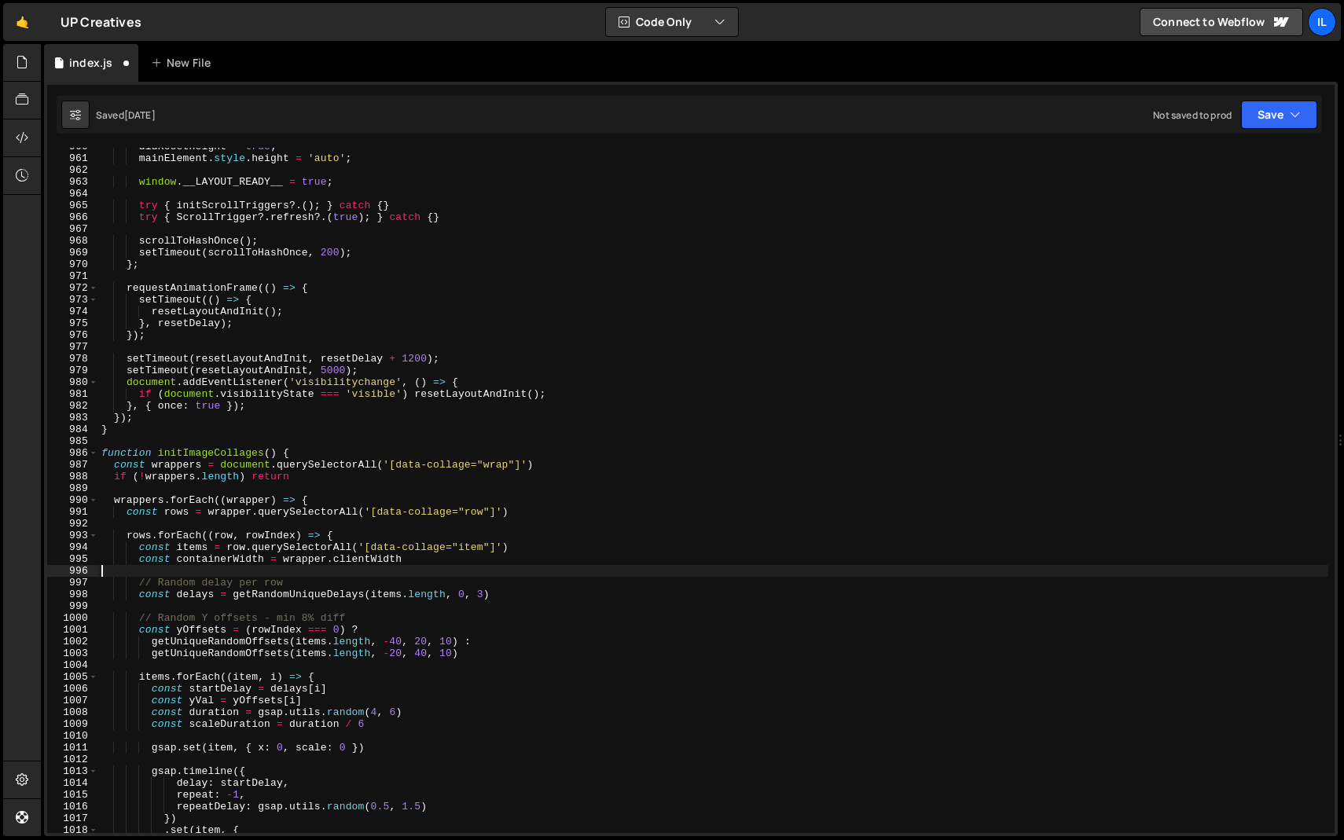
click at [319, 575] on div "didResetHeight = true ; mainElement . style . height = 'auto' ; window . __LAYO…" at bounding box center [713, 495] width 1230 height 709
click at [310, 577] on div "didResetHeight = true ; mainElement . style . height = 'auto' ; window . __LAYO…" at bounding box center [713, 495] width 1230 height 709
drag, startPoint x: 305, startPoint y: 580, endPoint x: 72, endPoint y: 579, distance: 233.5
click at [72, 579] on div "960 961 962 963 964 965 966 967 968 969 970 971 972 973 974 975 976 977 978 979…" at bounding box center [691, 490] width 1288 height 685
type textarea "// Random delay per row"
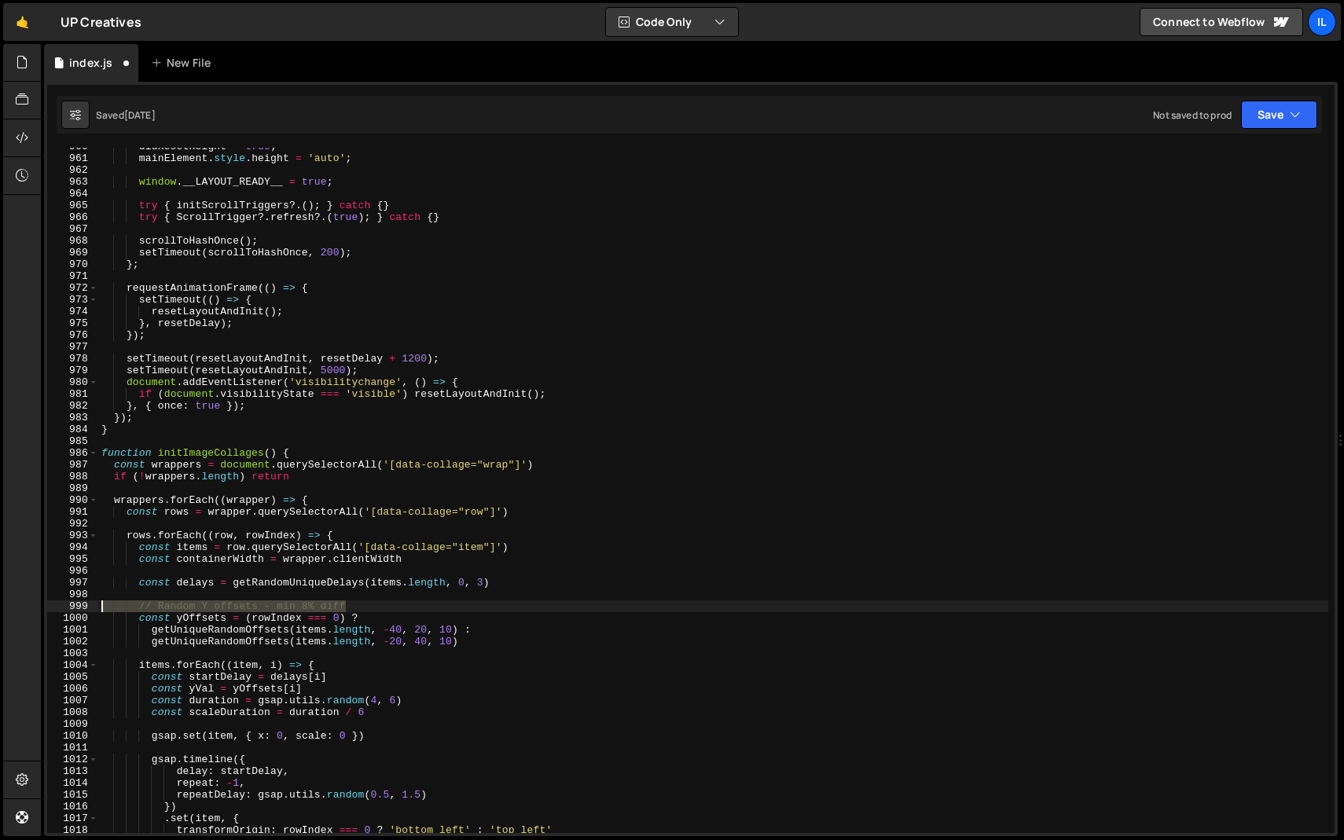
drag, startPoint x: 354, startPoint y: 603, endPoint x: 72, endPoint y: 607, distance: 281.4
click at [72, 607] on div "960 961 962 963 964 965 966 967 968 969 970 971 972 973 974 975 976 977 978 979…" at bounding box center [691, 490] width 1288 height 685
type textarea "// Random Y offsets - min 8% diff"
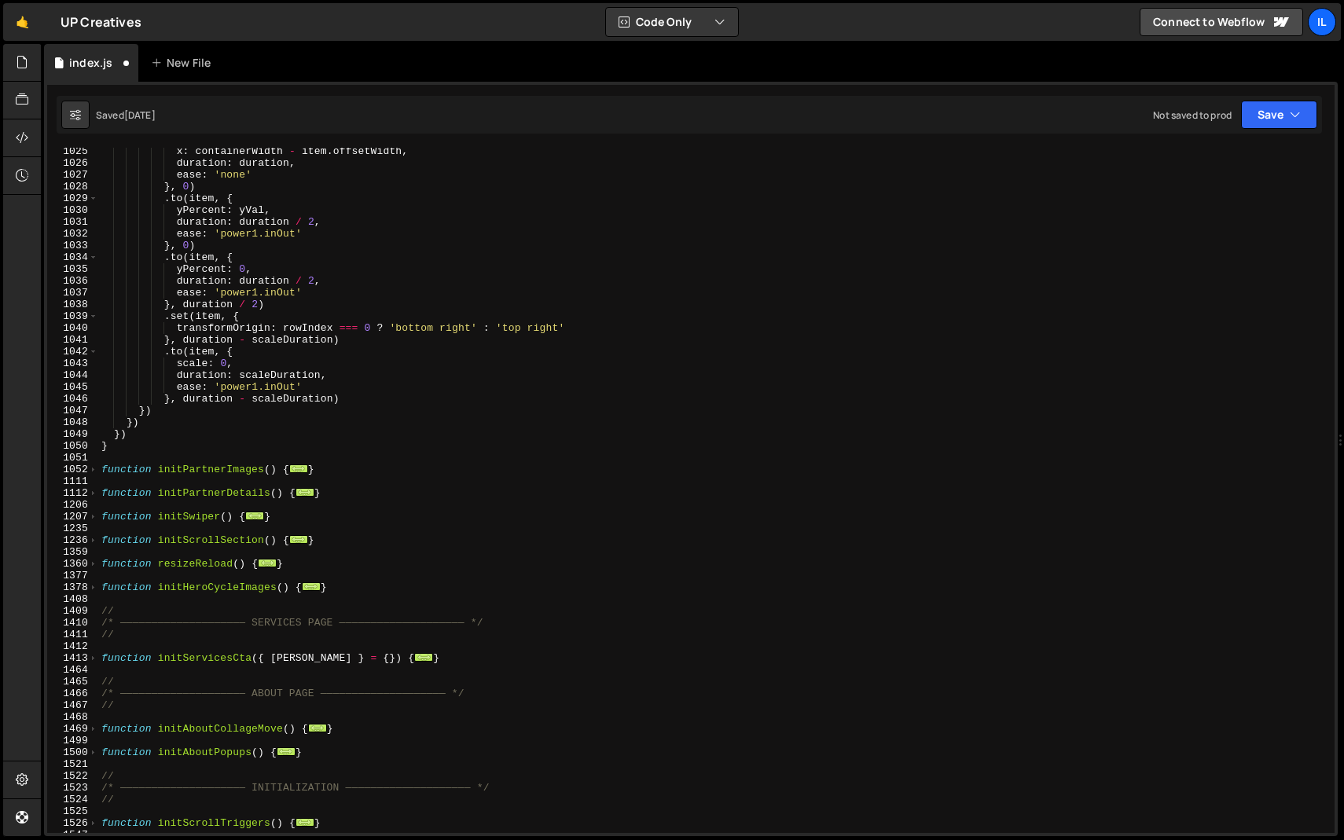
scroll to position [3375, 0]
click at [92, 469] on span at bounding box center [93, 470] width 9 height 12
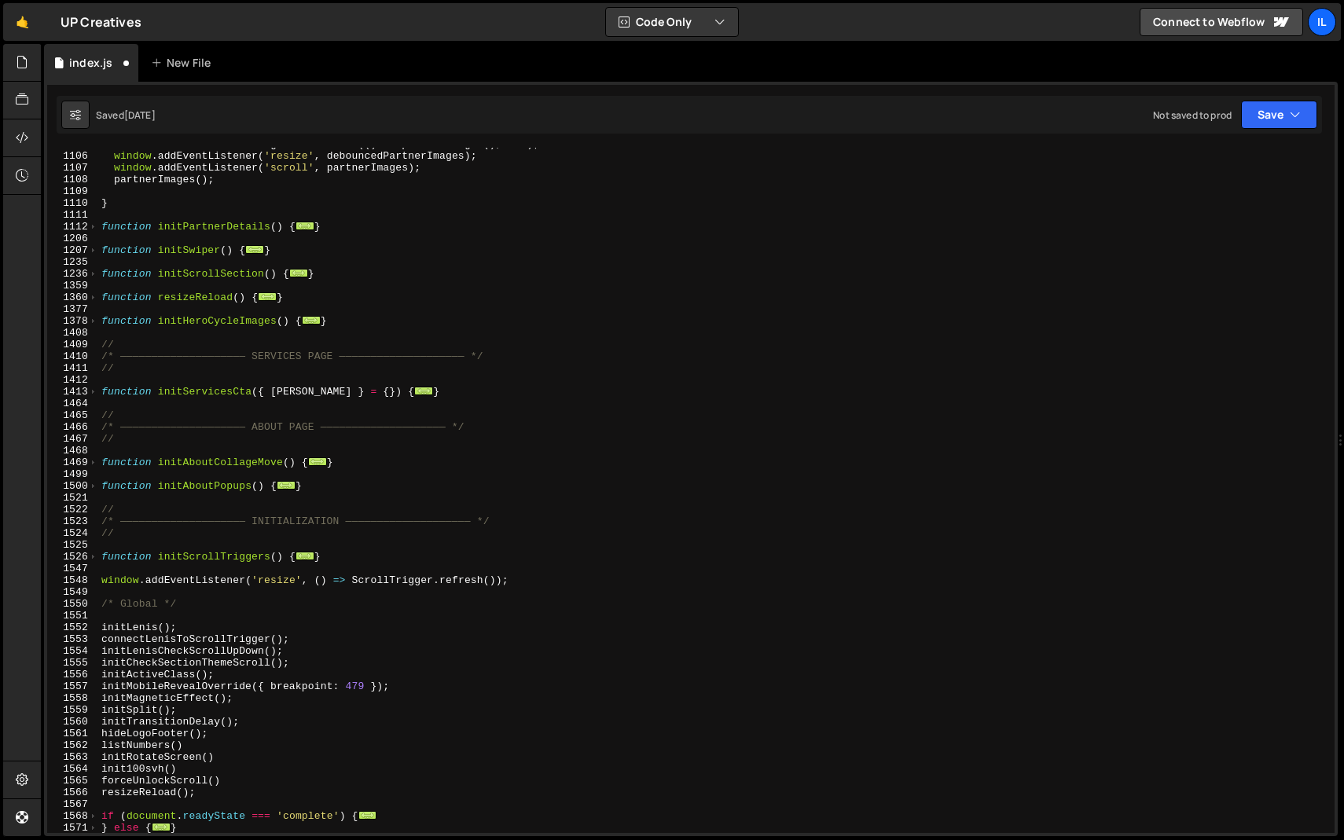
scroll to position [4325, 0]
click at [90, 226] on span at bounding box center [93, 227] width 9 height 12
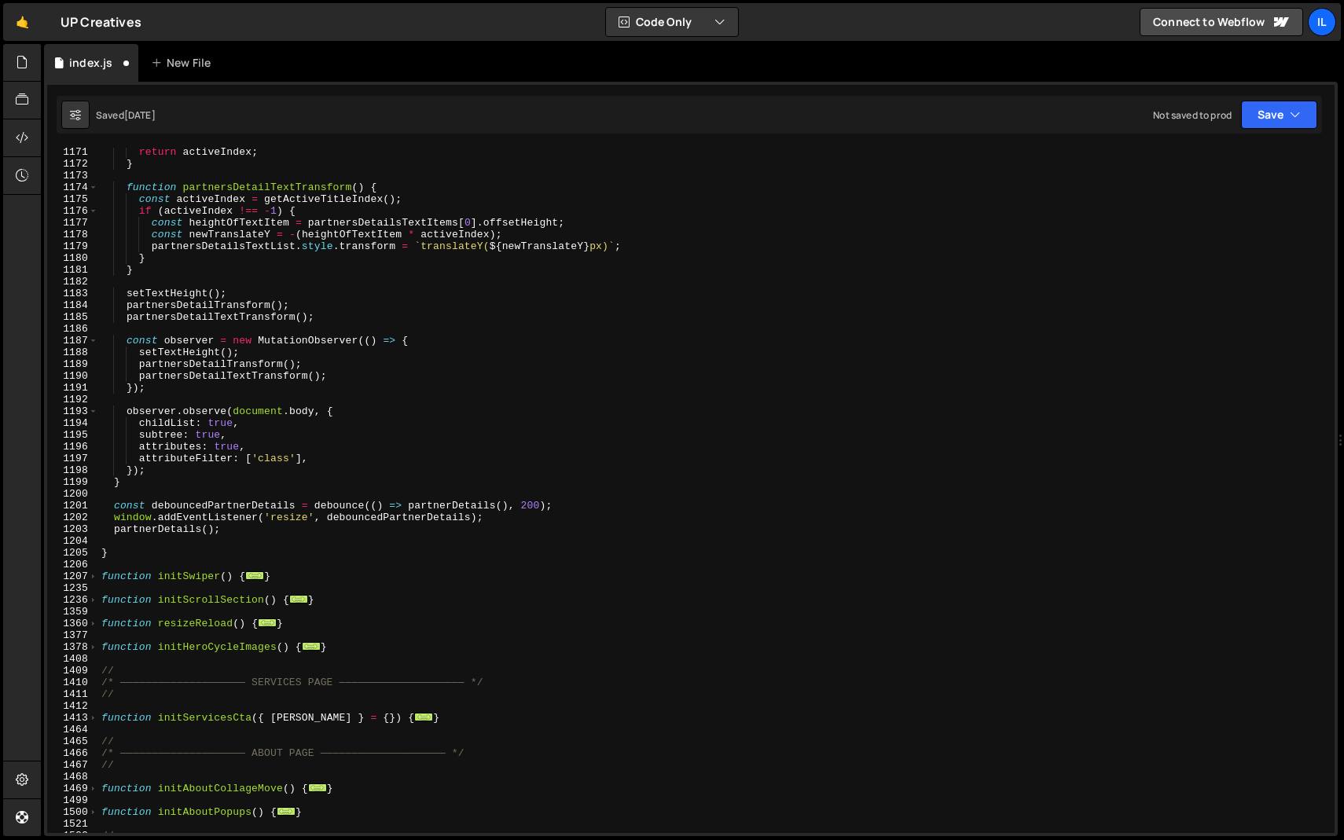
scroll to position [5114, 0]
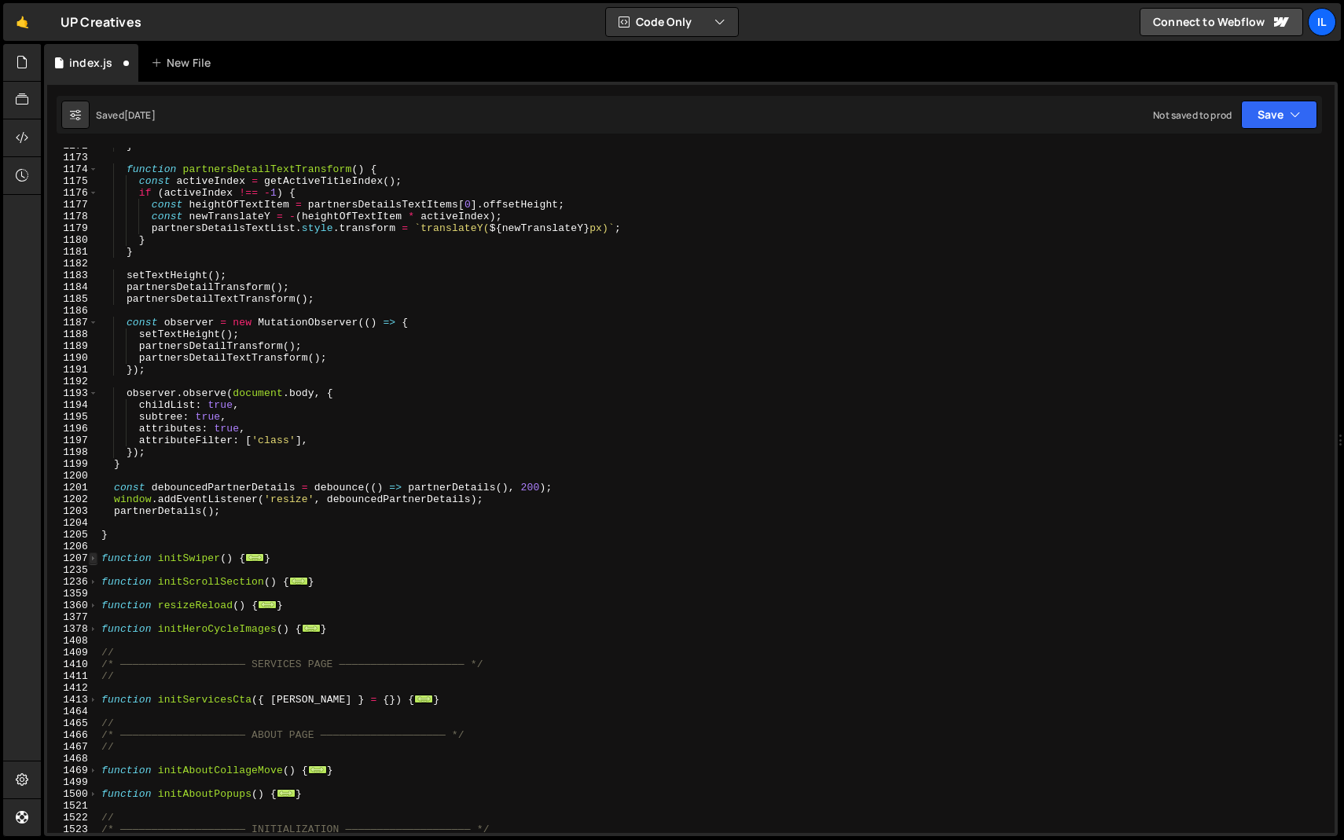
click at [91, 557] on span at bounding box center [93, 559] width 9 height 12
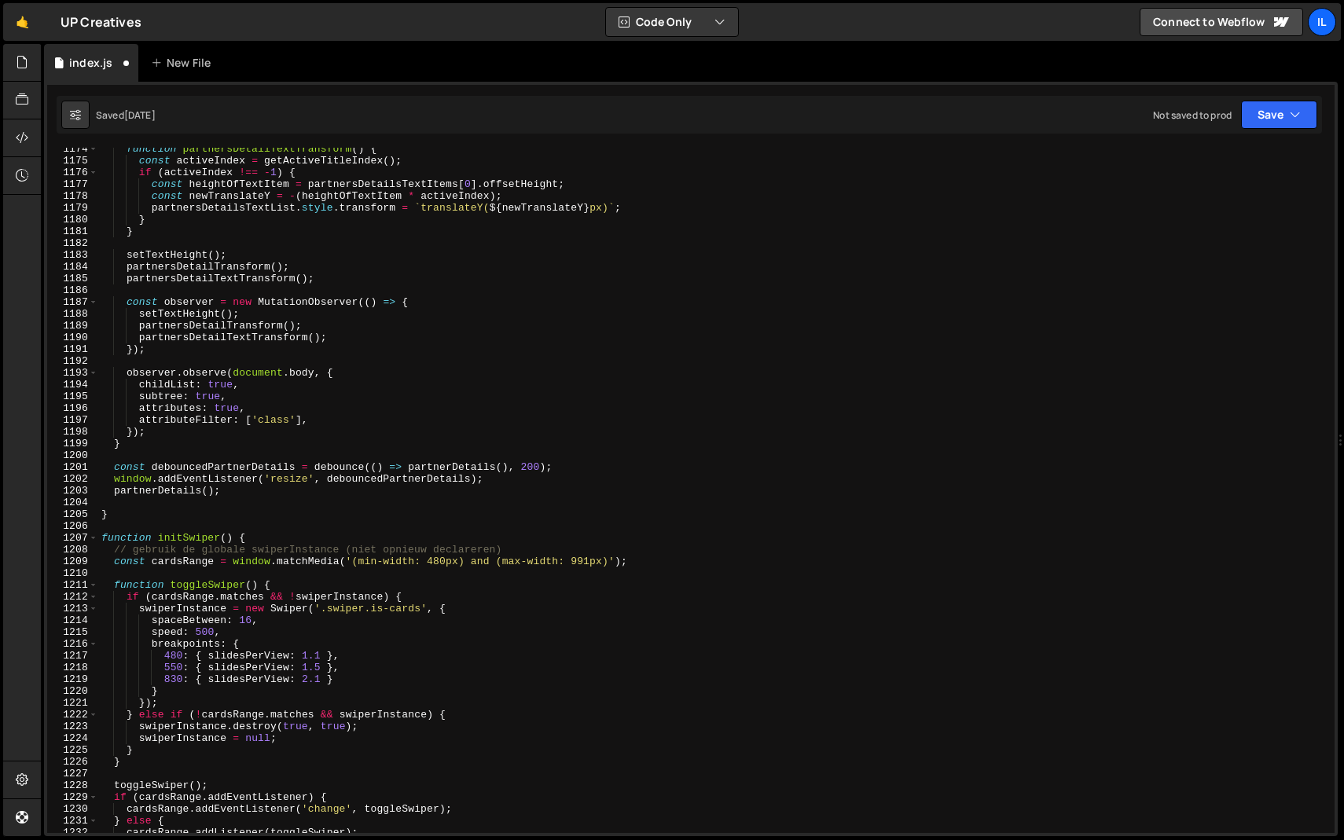
scroll to position [5423, 0]
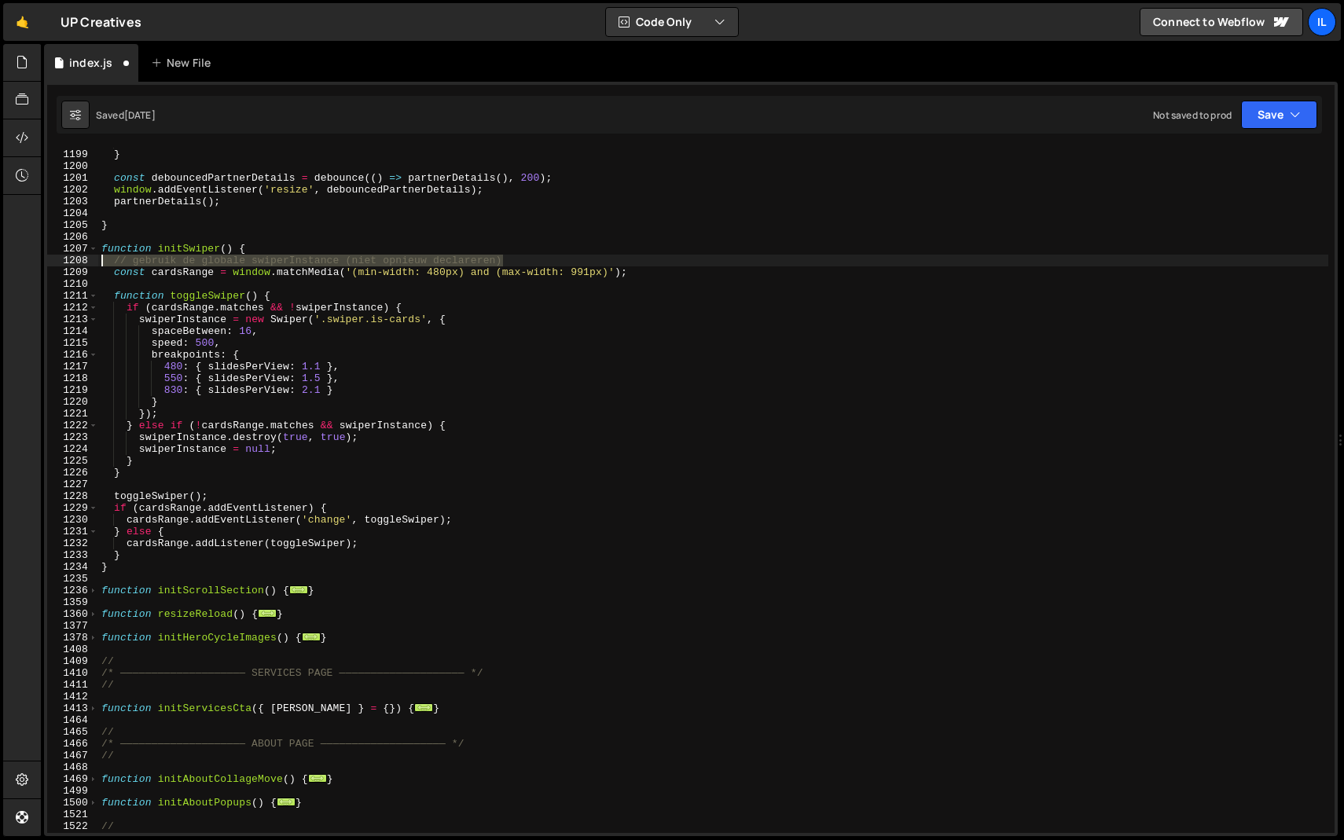
drag, startPoint x: 510, startPoint y: 258, endPoint x: 54, endPoint y: 261, distance: 455.9
click at [54, 261] on div "1198 1199 1200 1201 1202 1203 1204 1205 1206 1207 1208 1209 1210 1211 1212 1213…" at bounding box center [691, 490] width 1288 height 685
type textarea "// gebruik de globale swiperInstance (niet opnieuw declareren)"
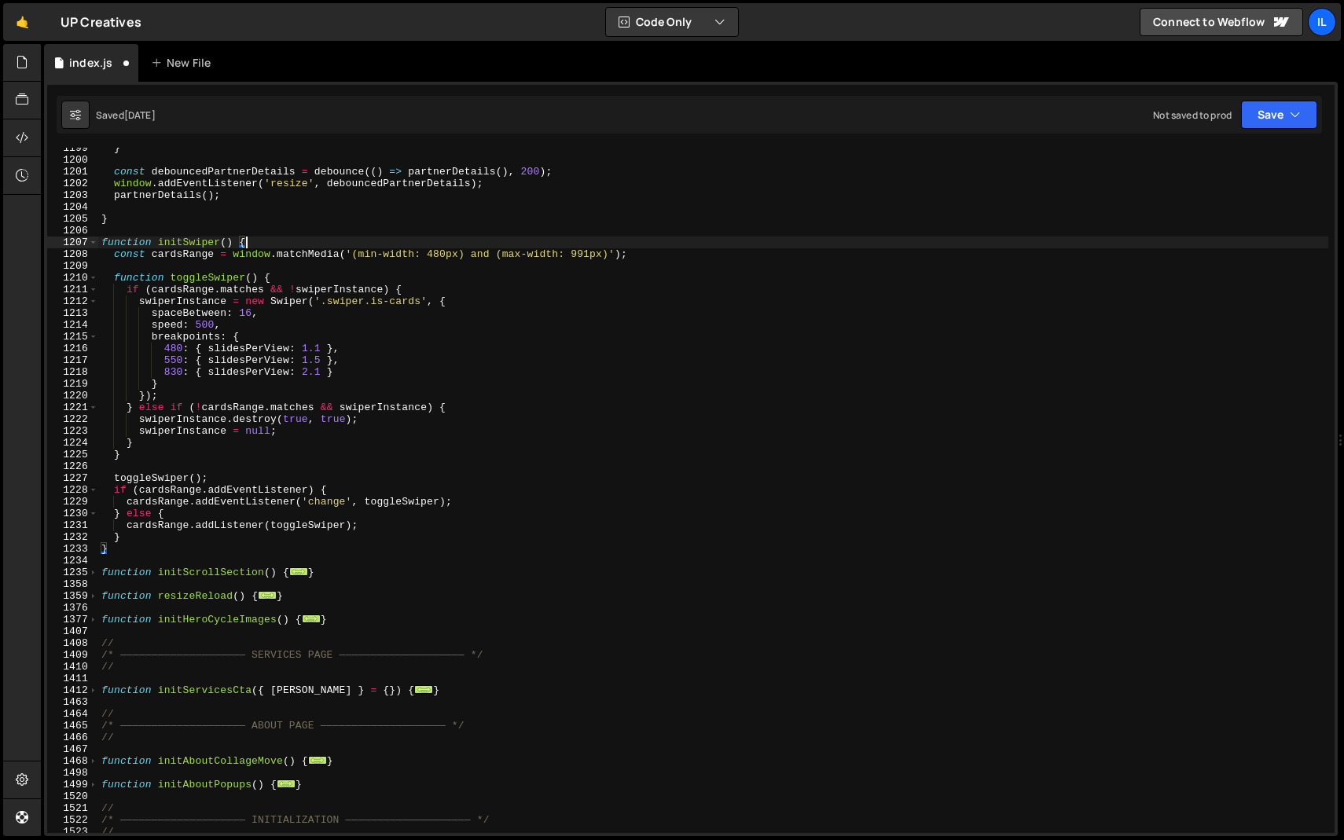
scroll to position [5430, 0]
click at [95, 575] on span at bounding box center [93, 573] width 9 height 12
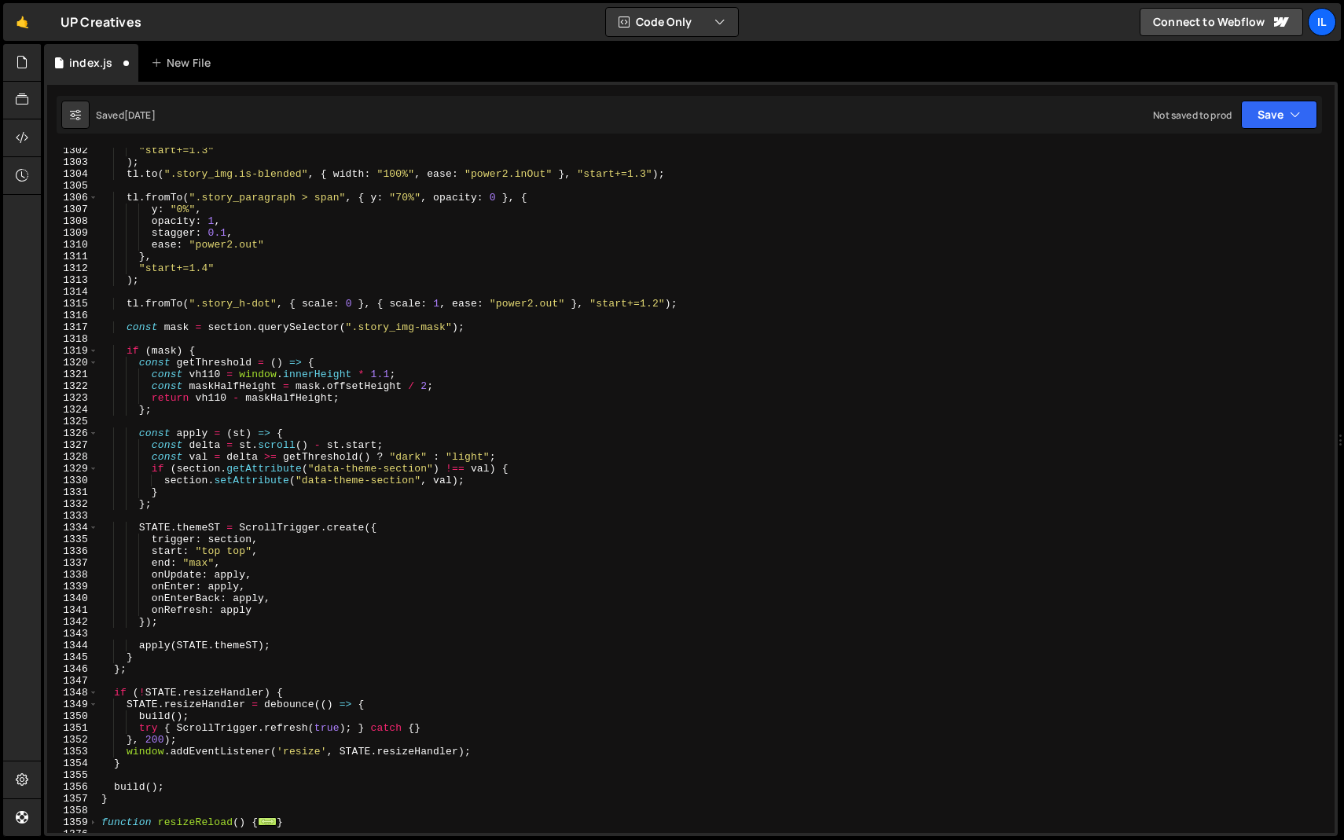
scroll to position [6948, 0]
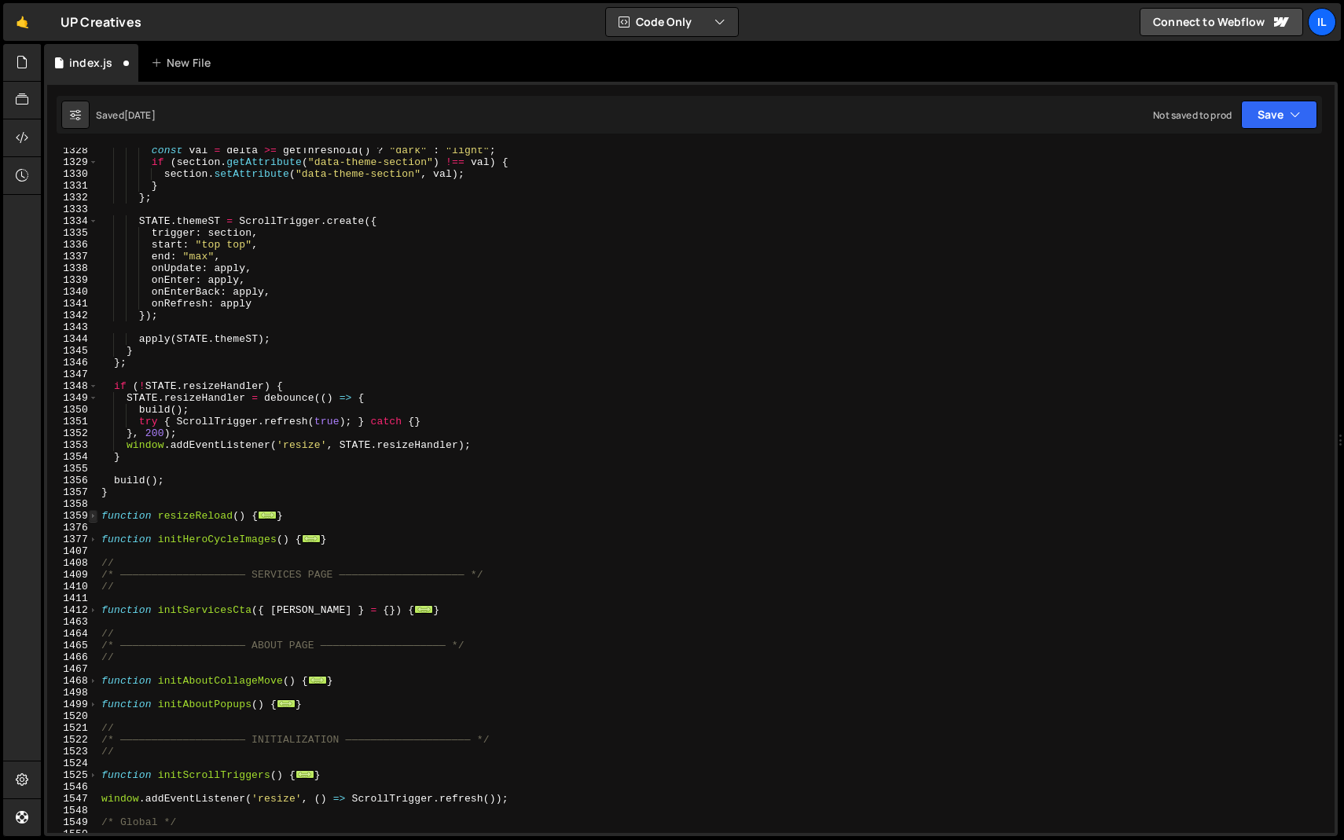
click at [97, 515] on span at bounding box center [93, 516] width 9 height 12
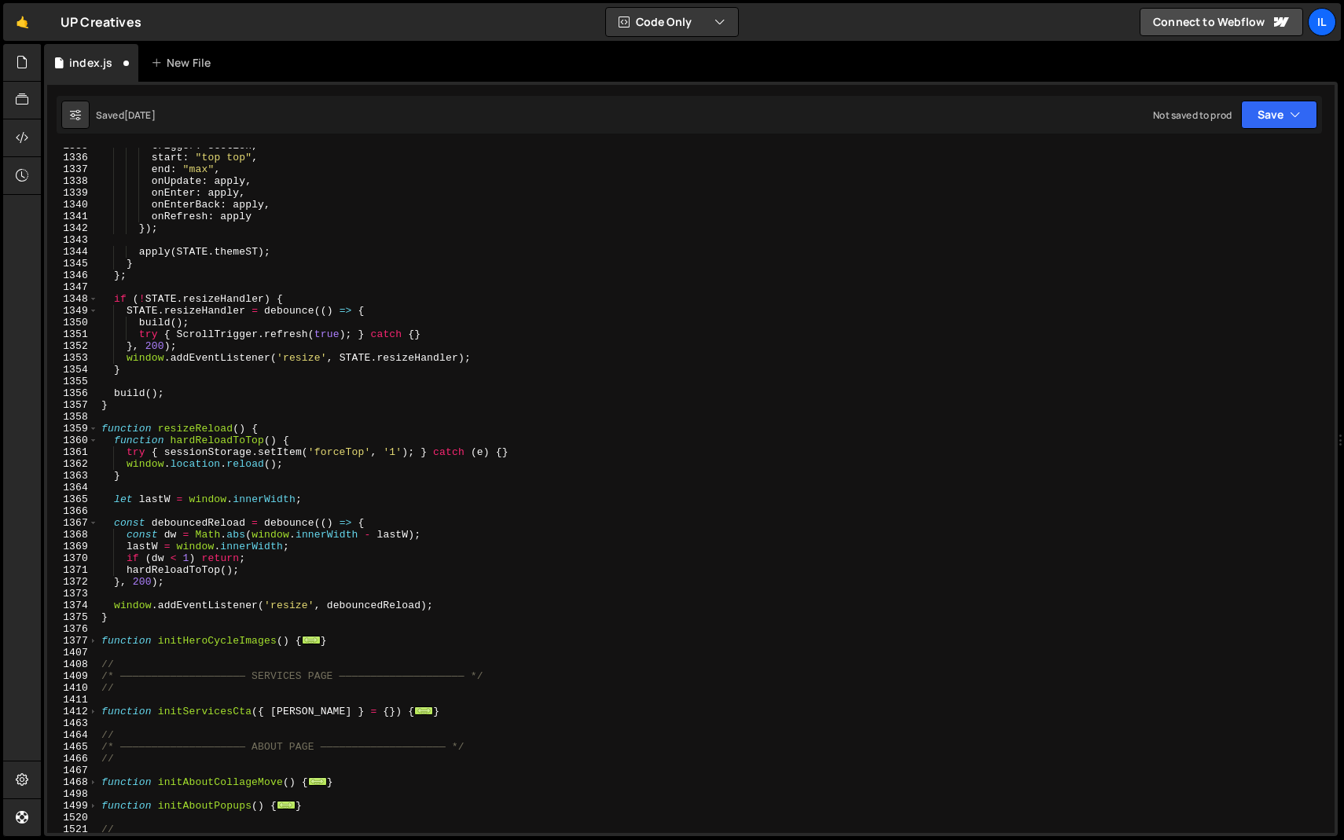
scroll to position [7039, 0]
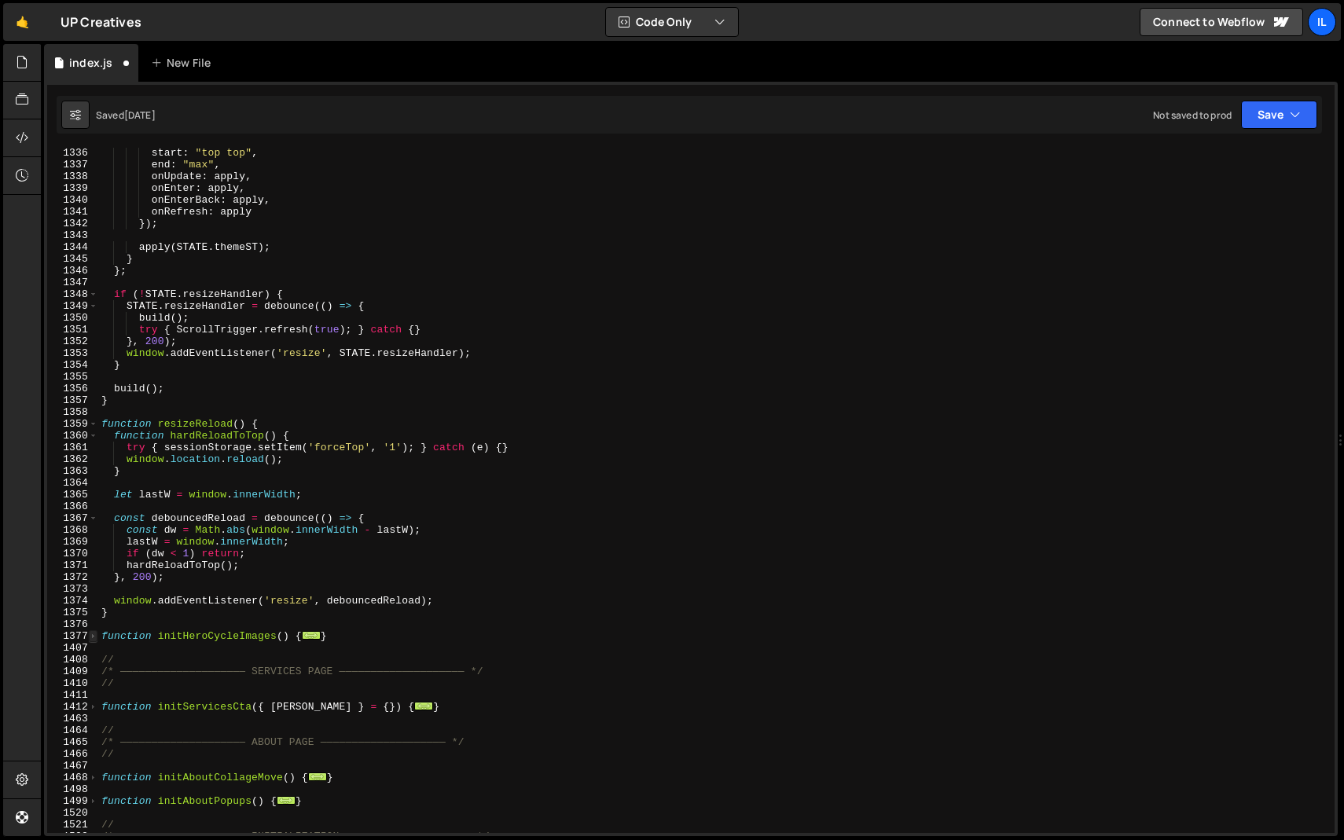
click at [95, 639] on span at bounding box center [93, 636] width 9 height 12
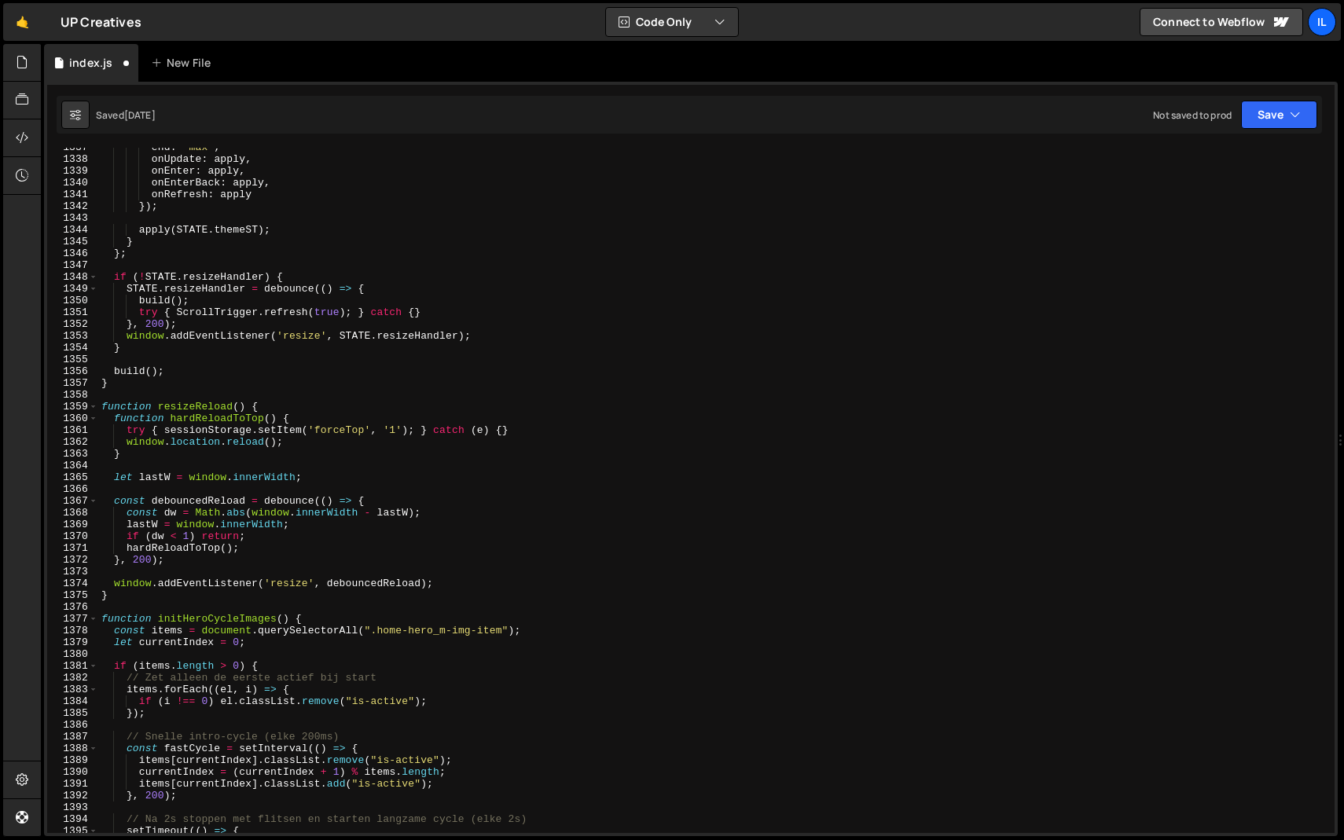
scroll to position [7199, 0]
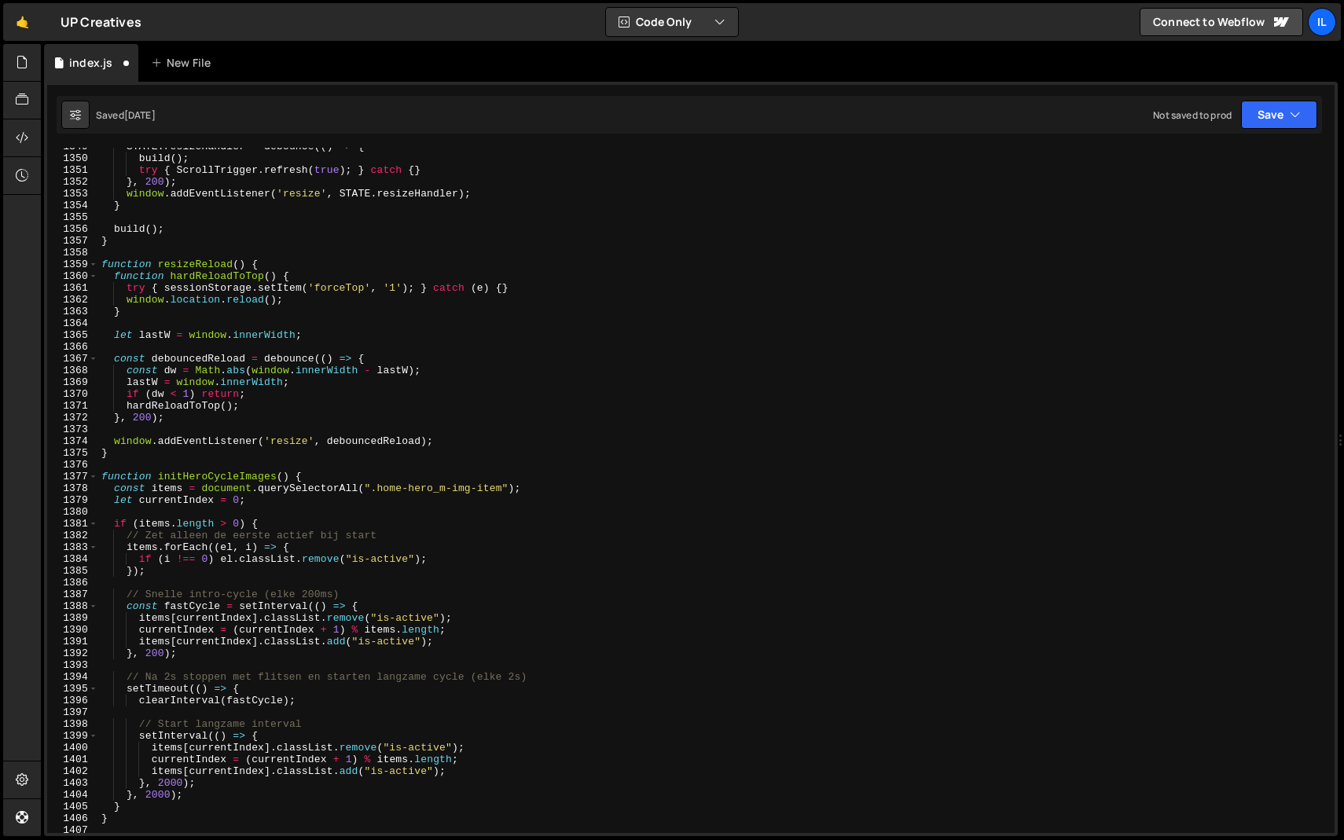
click at [429, 535] on div "STATE . resizeHandler = debounce (( ) => { build ( ) ; try { ScrollTrigger . re…" at bounding box center [713, 495] width 1230 height 709
type textarea "// Zet alleen de eerste actief bij start"
drag, startPoint x: 399, startPoint y: 536, endPoint x: 64, endPoint y: 534, distance: 334.9
click at [64, 534] on div "// Zet alleen de eerste actief bij start 1349 1350 1351 1352 1353 1354 1355 135…" at bounding box center [691, 490] width 1288 height 685
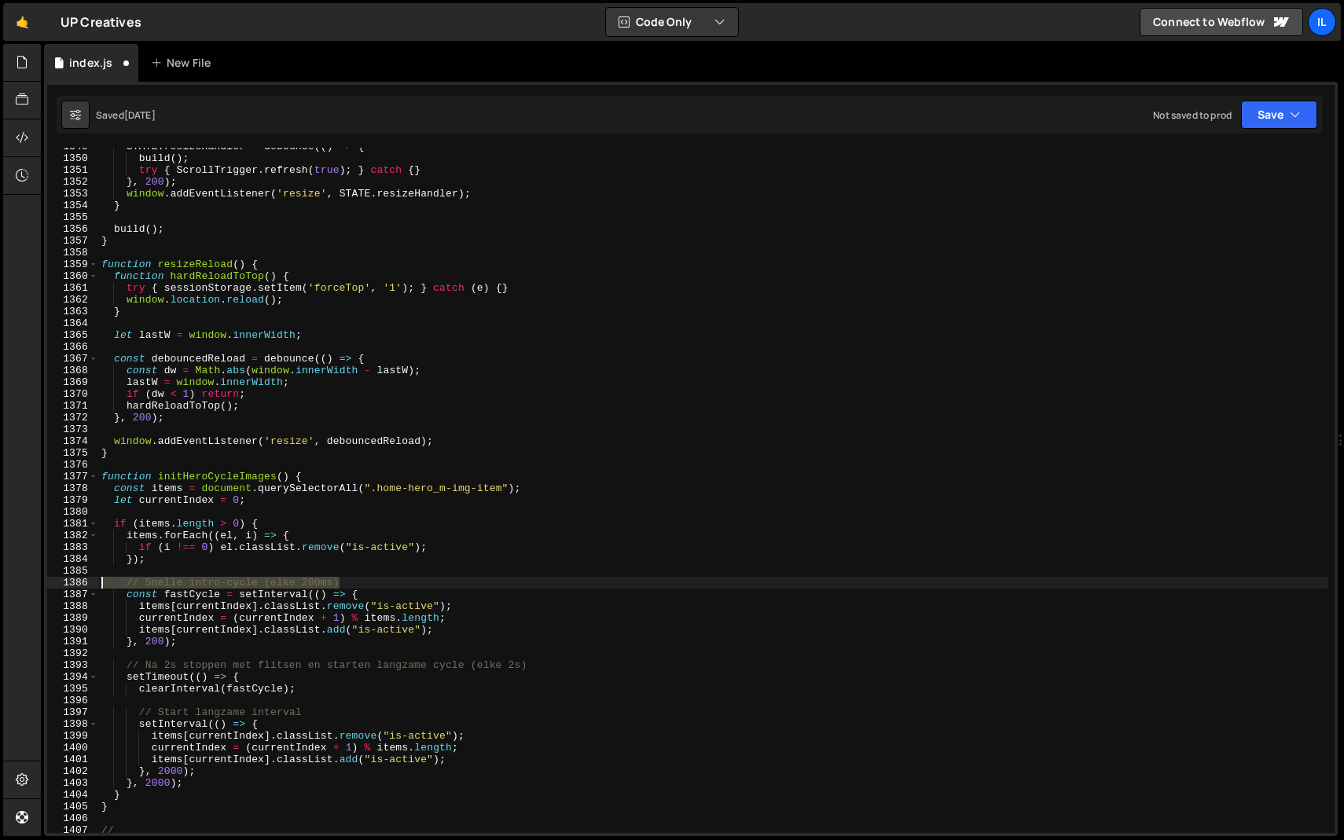
drag, startPoint x: 355, startPoint y: 578, endPoint x: 99, endPoint y: 582, distance: 255.5
click at [99, 582] on div "STATE . resizeHandler = debounce (( ) => { build ( ) ; try { ScrollTrigger . re…" at bounding box center [713, 495] width 1230 height 709
type textarea "// Snelle intro-cycle (elke 200ms)"
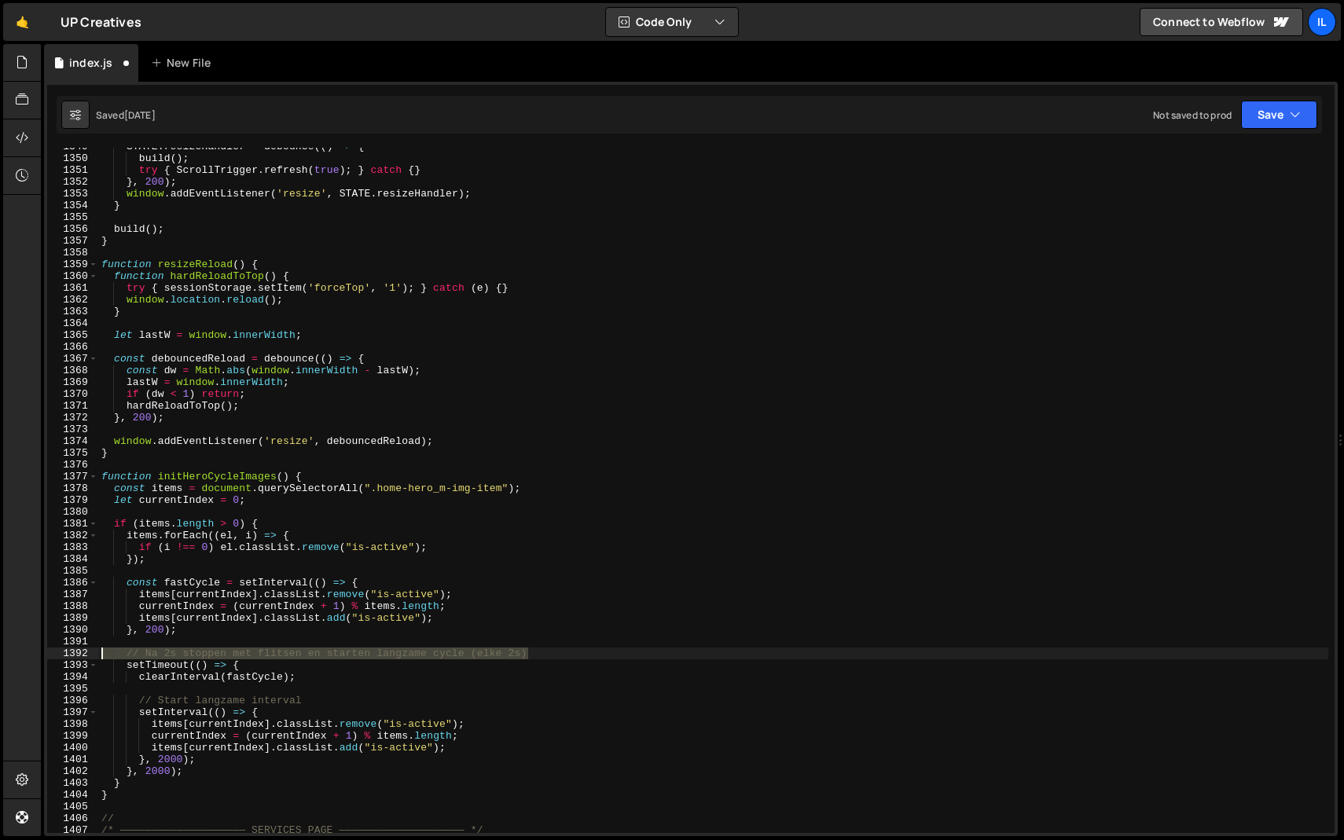
drag, startPoint x: 537, startPoint y: 652, endPoint x: 78, endPoint y: 649, distance: 459.1
click at [78, 649] on div "1349 1350 1351 1352 1353 1354 1355 1356 1357 1358 1359 1360 1361 1362 1363 1364…" at bounding box center [691, 490] width 1288 height 685
type textarea "// Na 2s stoppen met flitsen en starten langzame cycle (elke 2s)"
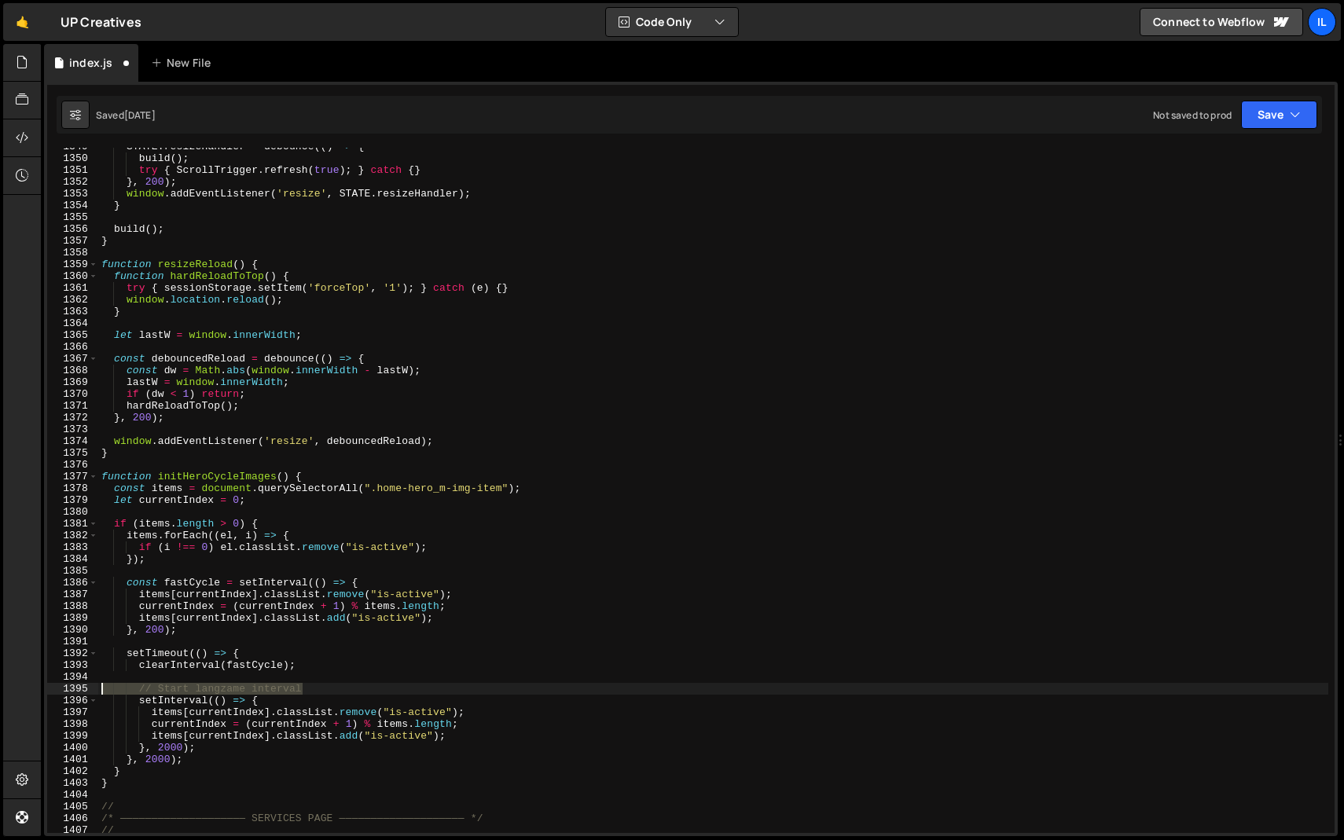
drag, startPoint x: 318, startPoint y: 689, endPoint x: 50, endPoint y: 694, distance: 268.1
click at [50, 694] on div "1349 1350 1351 1352 1353 1354 1355 1356 1357 1358 1359 1360 1361 1362 1363 1364…" at bounding box center [691, 490] width 1288 height 685
type textarea "// Start langzame interval"
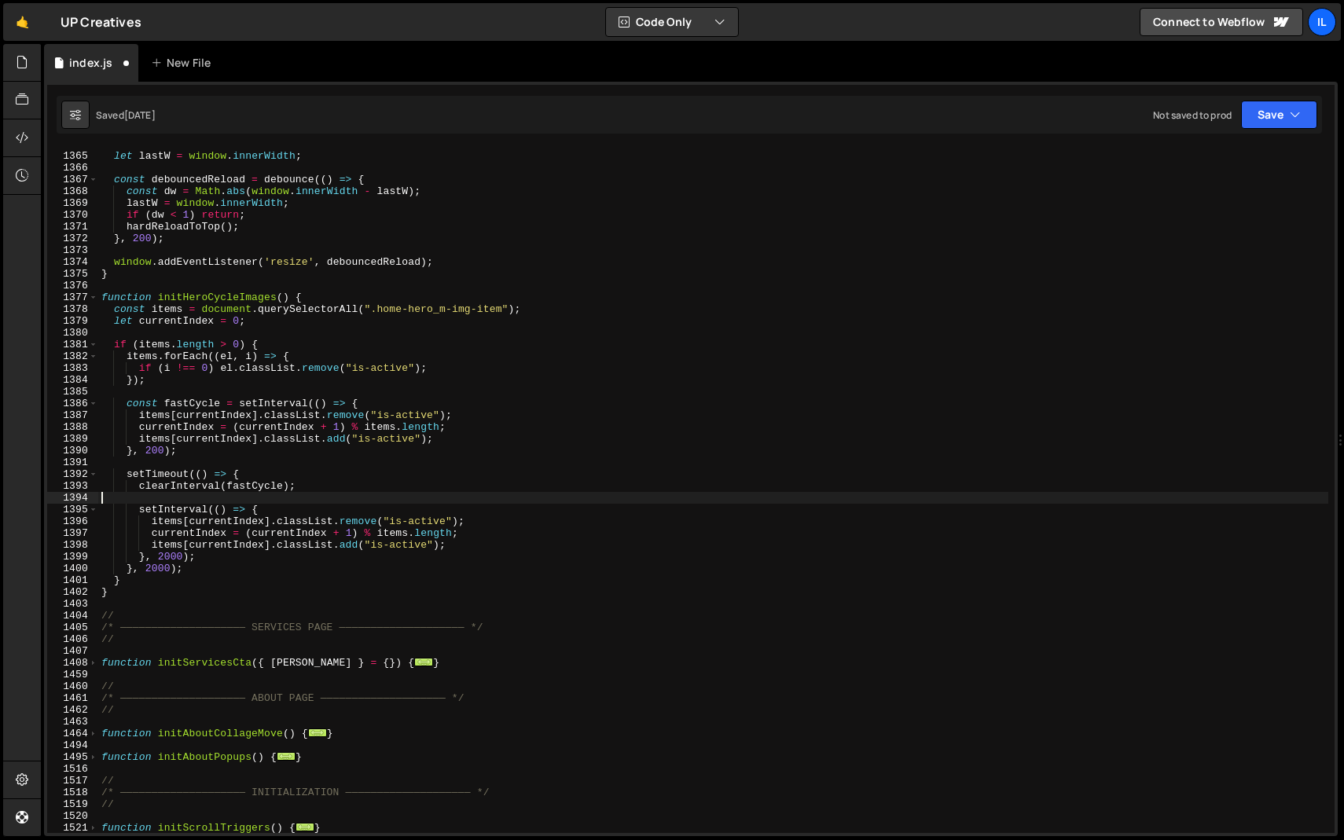
scroll to position [7486, 0]
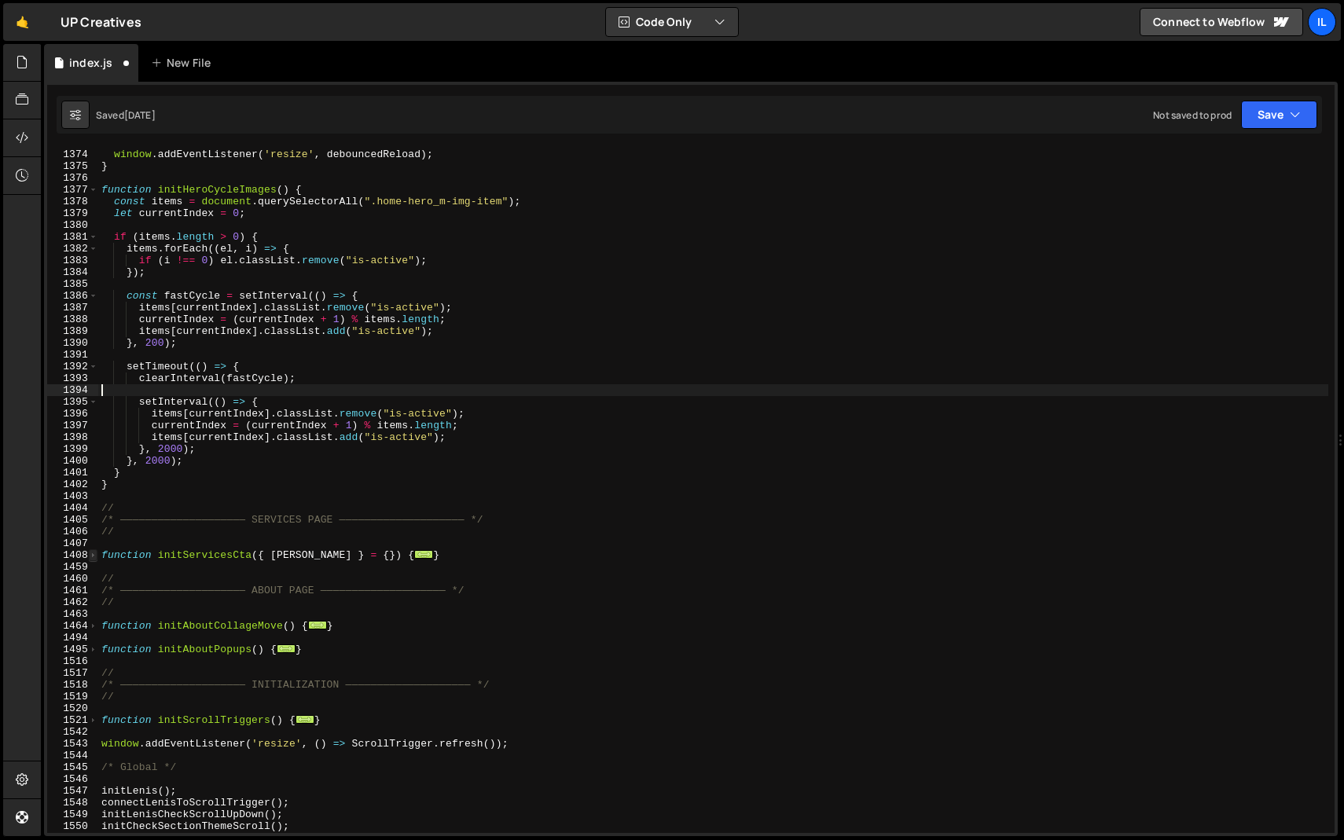
click at [92, 553] on span at bounding box center [93, 555] width 9 height 12
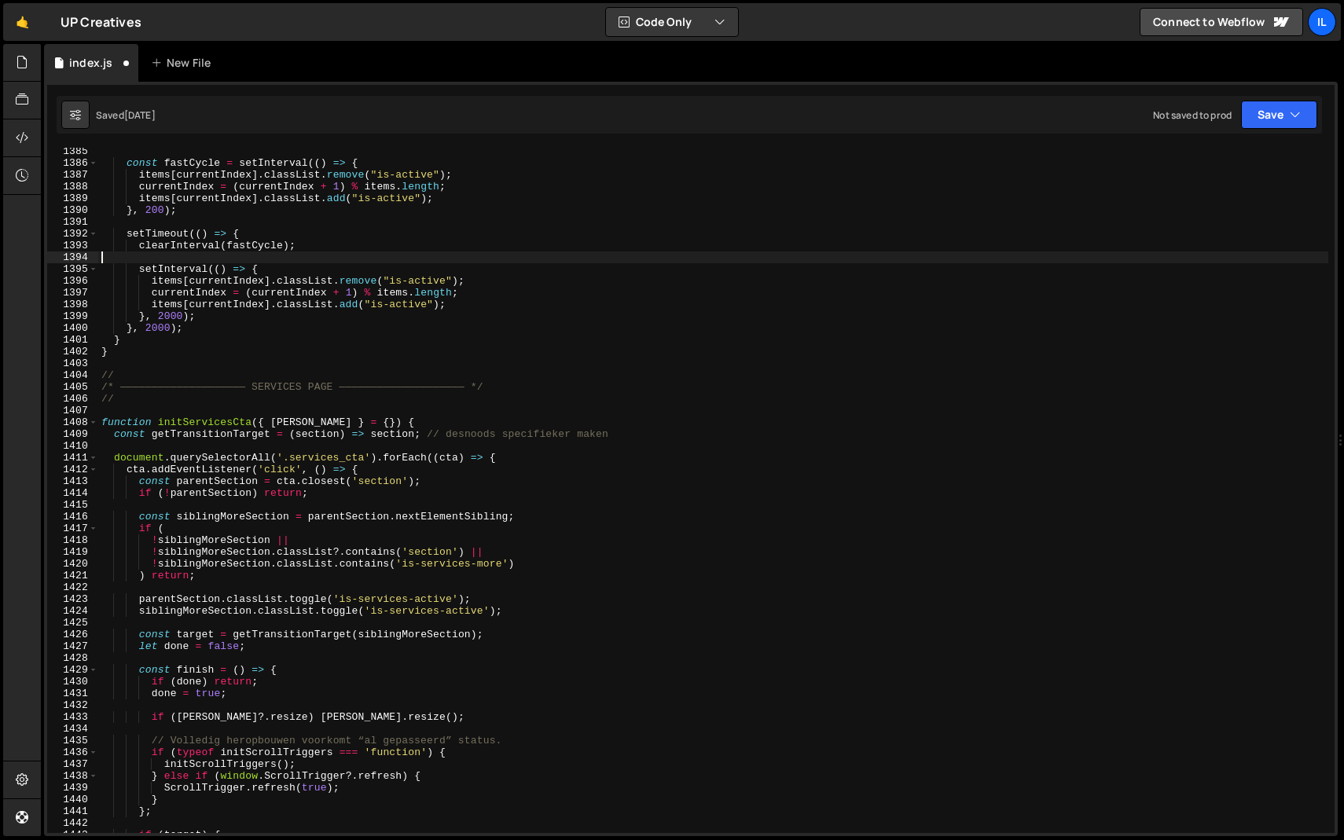
scroll to position [7619, 0]
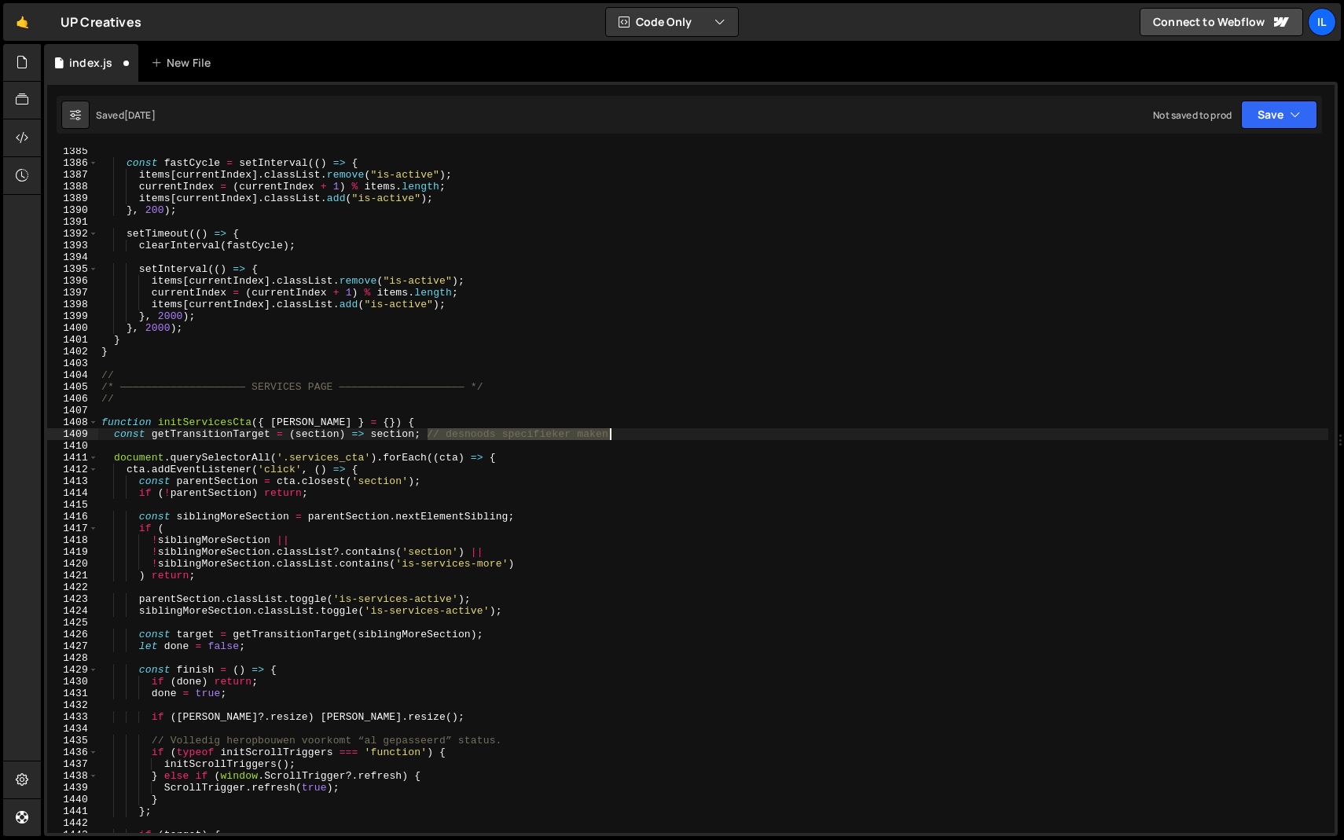
drag, startPoint x: 427, startPoint y: 432, endPoint x: 623, endPoint y: 434, distance: 195.8
click at [623, 434] on div "const fastCycle = setInterval (( ) => { items [ currentIndex ] . classList . re…" at bounding box center [713, 499] width 1230 height 709
drag, startPoint x: 426, startPoint y: 433, endPoint x: 636, endPoint y: 436, distance: 209.9
click at [636, 436] on div "const fastCycle = setInterval (( ) => { items [ currentIndex ] . classList . re…" at bounding box center [713, 499] width 1230 height 709
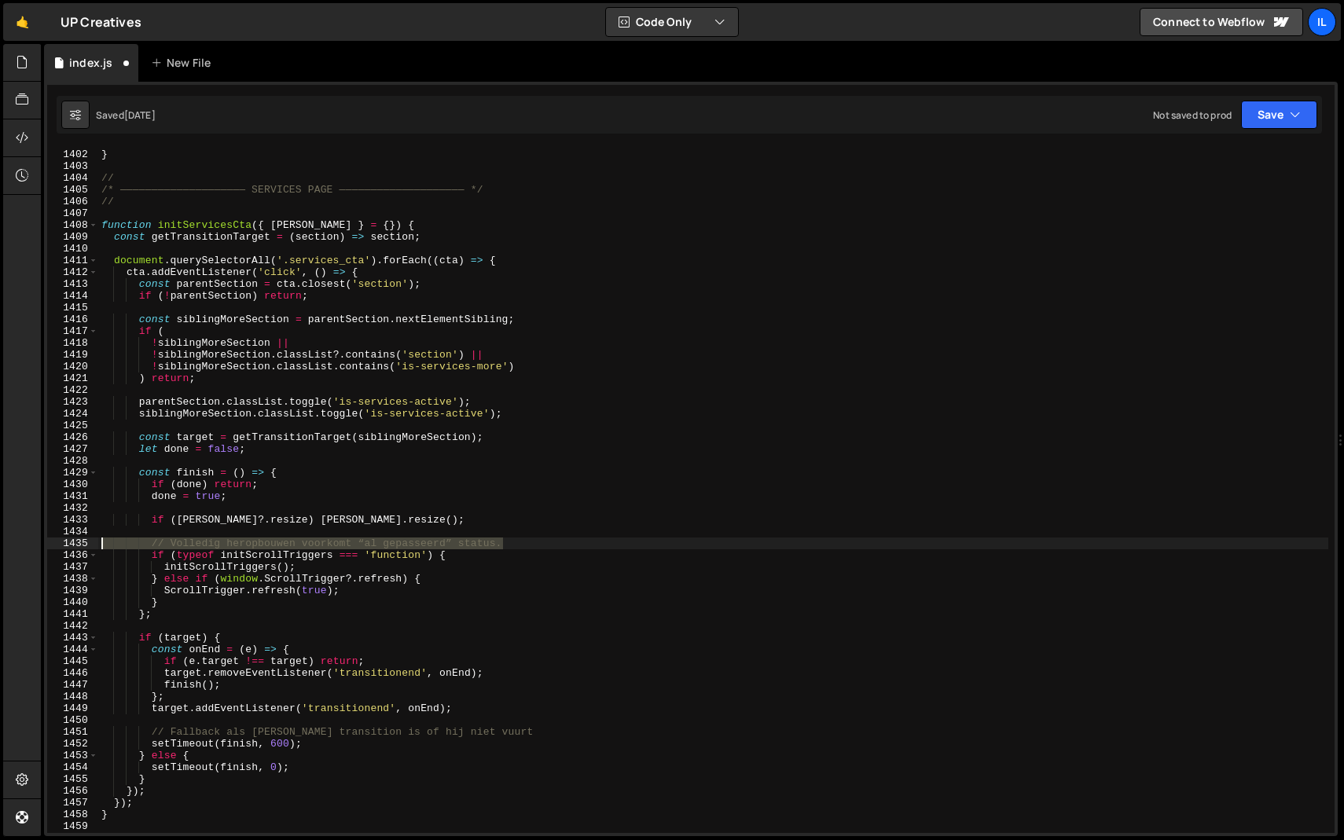
drag, startPoint x: 515, startPoint y: 543, endPoint x: 92, endPoint y: 546, distance: 422.9
click at [92, 546] on div "const getTransitionTarget = (section) => section; 1401 1402 1403 1404 1405 1406…" at bounding box center [691, 490] width 1288 height 685
type textarea "// Volledig heropbouwen voorkomt “al gepasseerd” status."
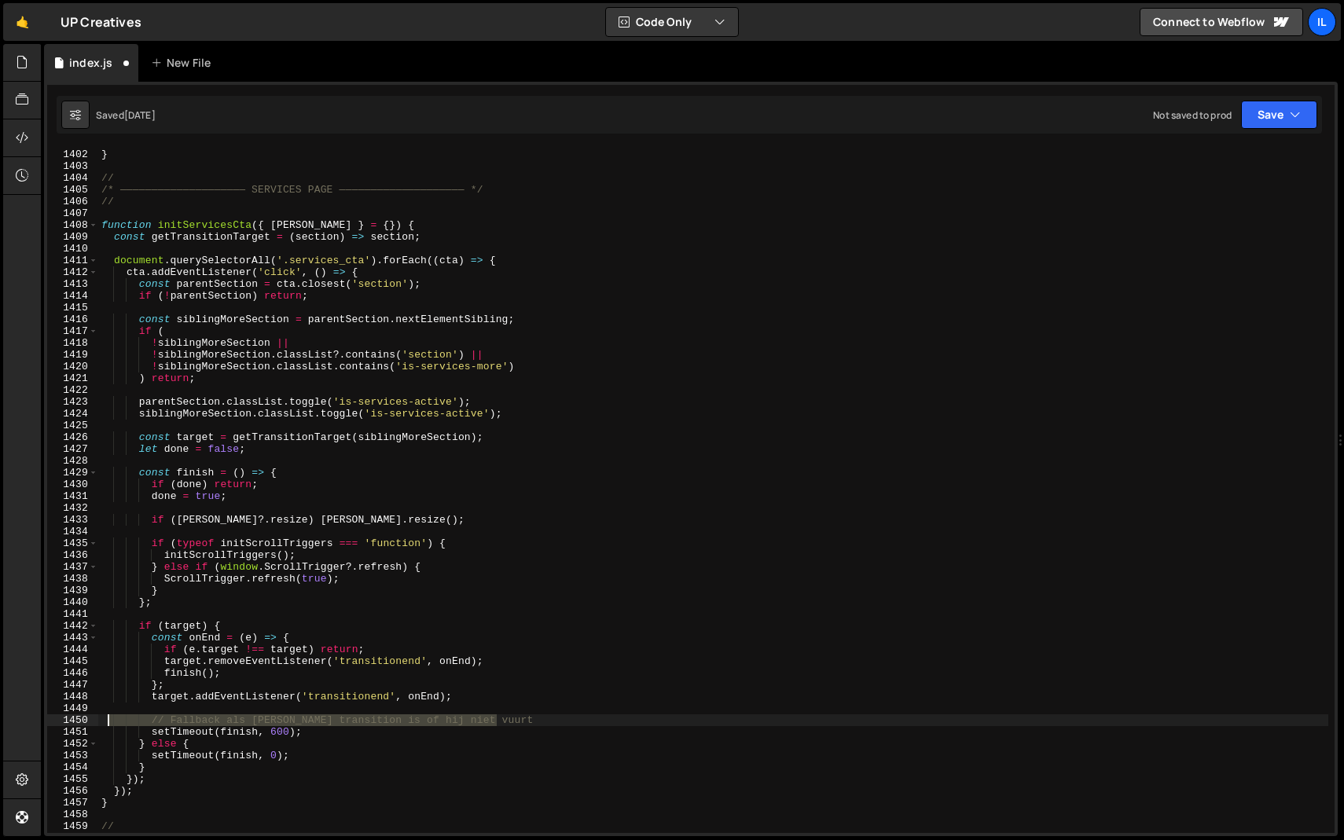
drag, startPoint x: 502, startPoint y: 716, endPoint x: 109, endPoint y: 717, distance: 393.0
click at [109, 717] on div "} } // /* ———————————————————— SERVICES PAGE ———————————————————— */ // functio…" at bounding box center [713, 491] width 1230 height 709
type textarea "// Fallback als [PERSON_NAME] transition is of hij niet vuurt"
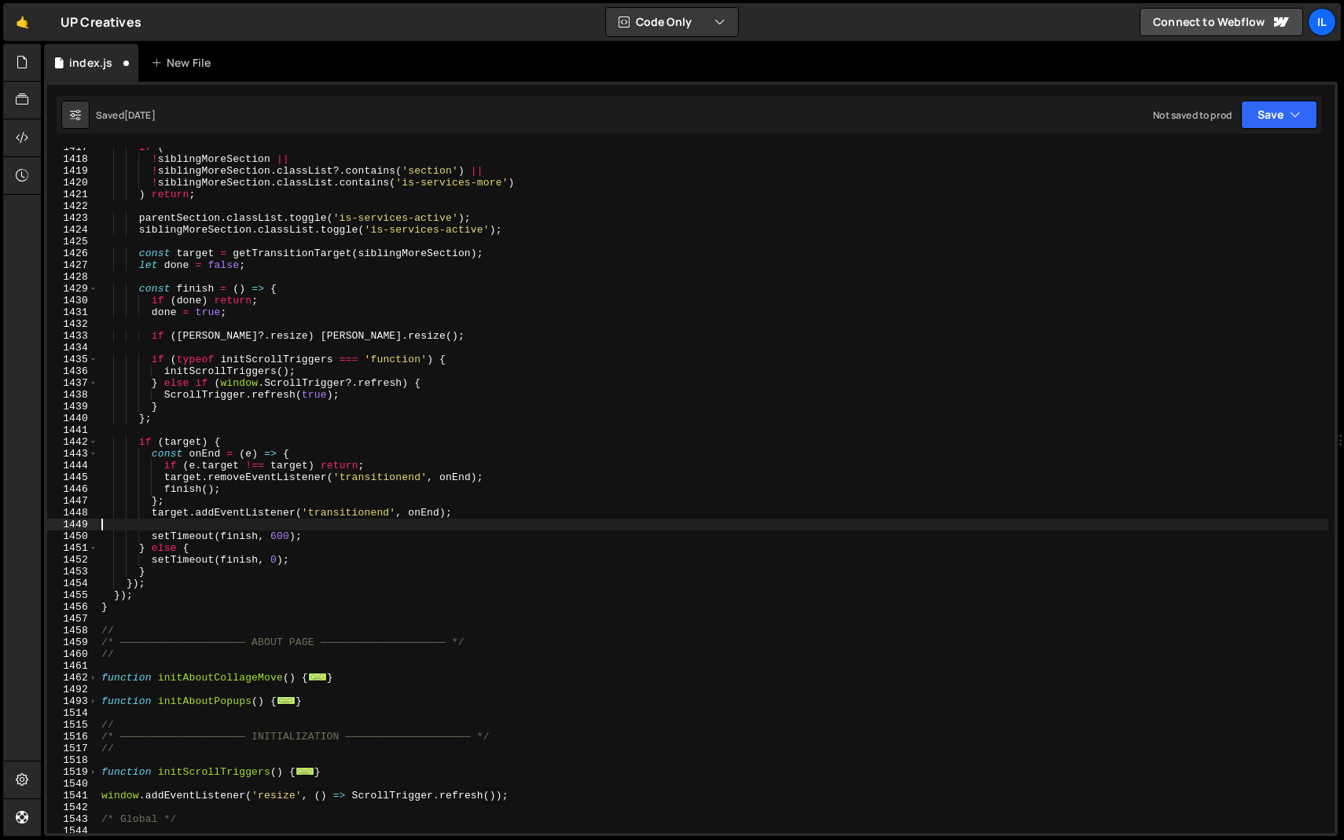
scroll to position [8083, 0]
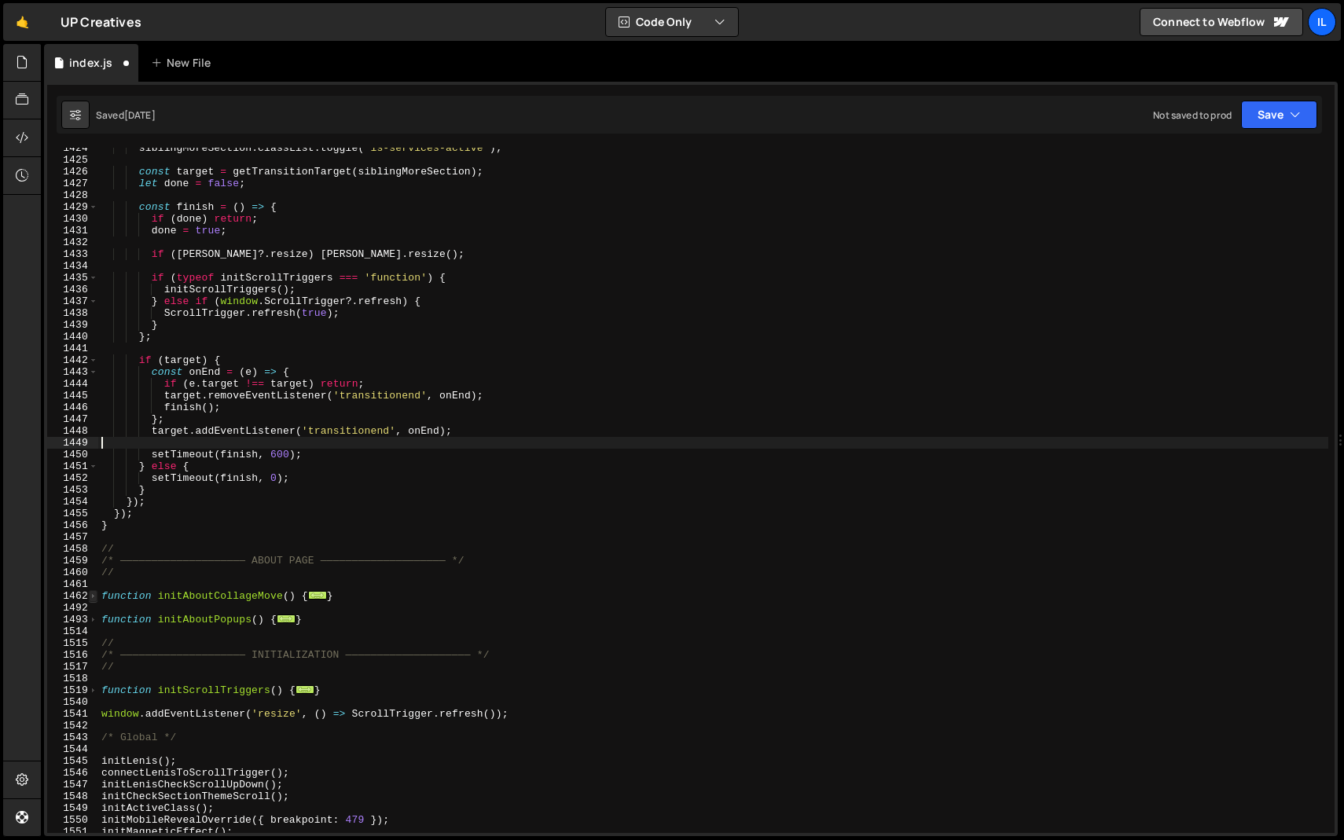
click at [91, 595] on span at bounding box center [93, 596] width 9 height 12
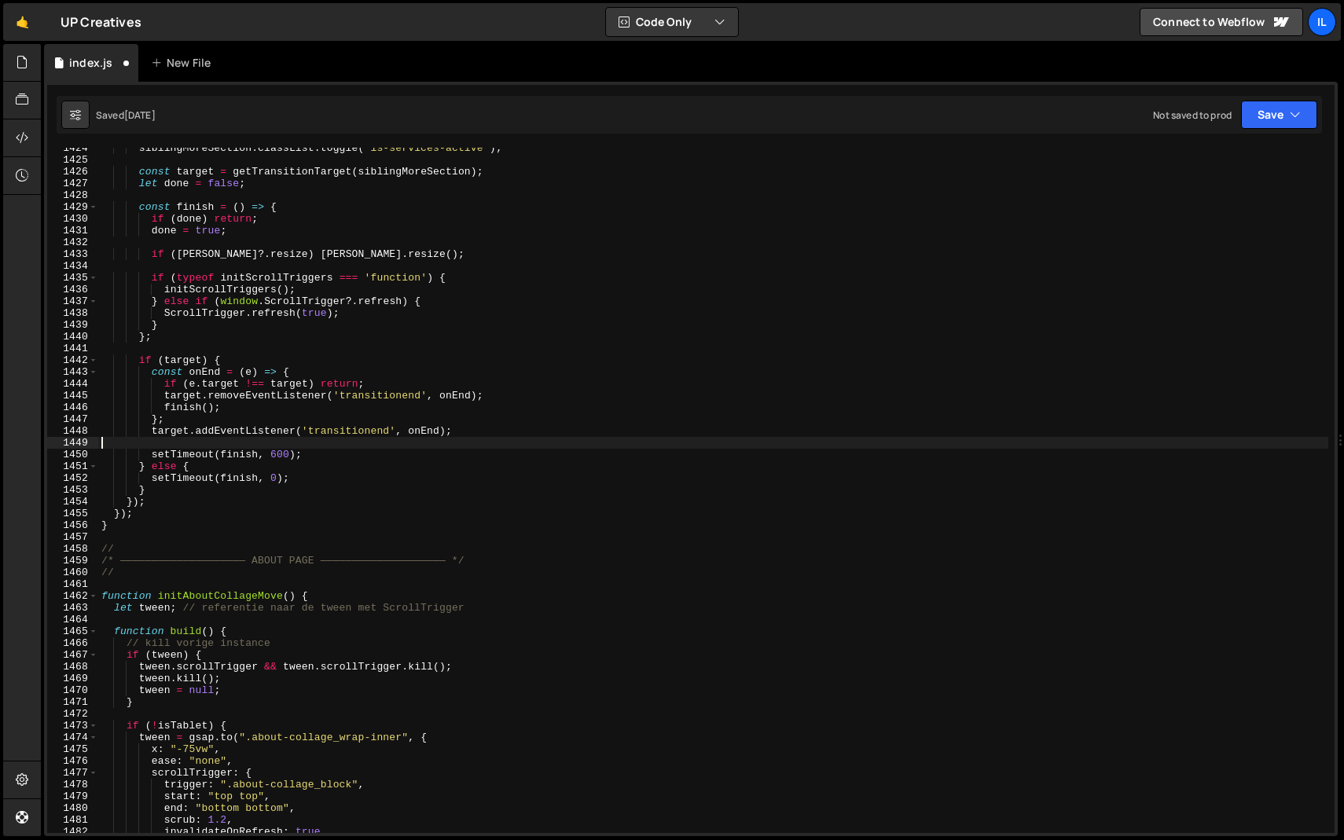
scroll to position [8167, 0]
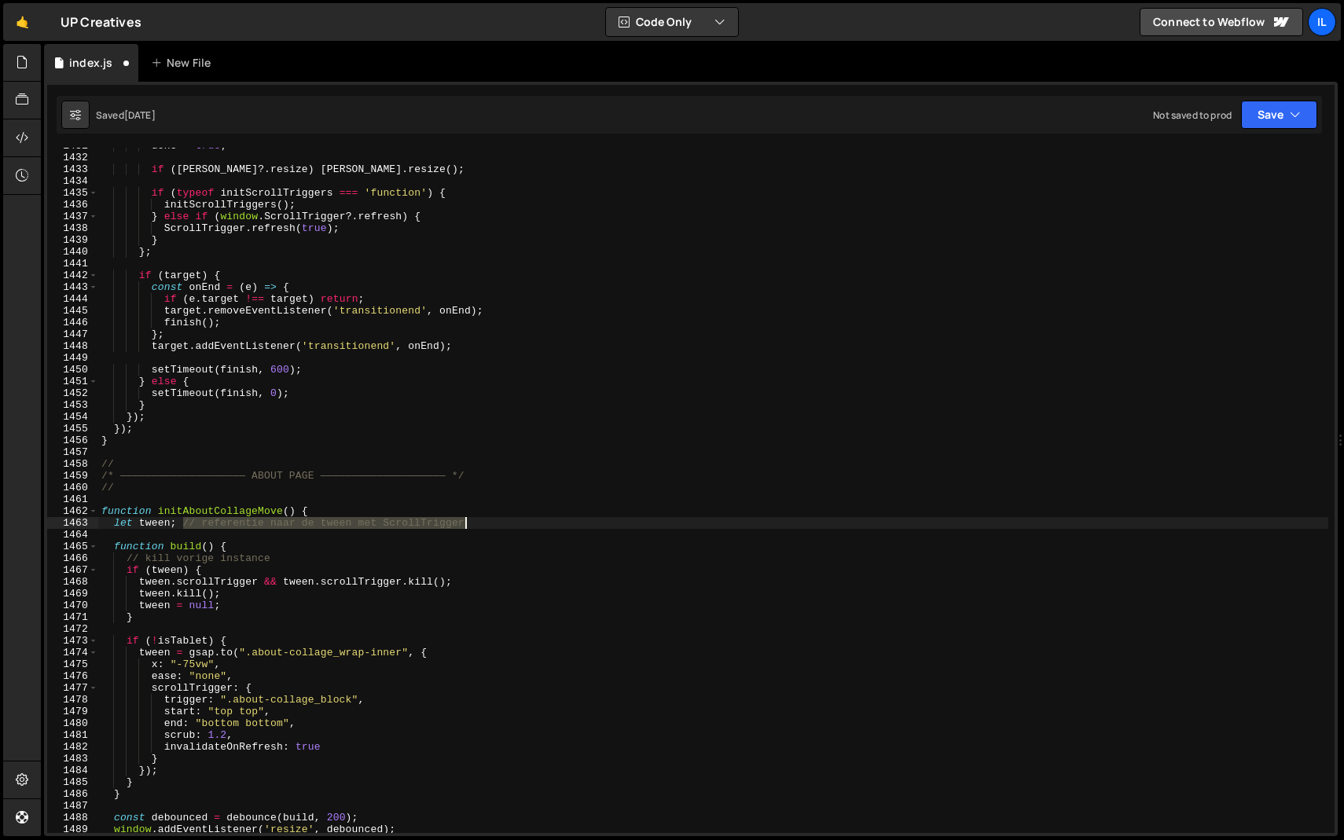
drag, startPoint x: 181, startPoint y: 524, endPoint x: 496, endPoint y: 520, distance: 315.2
click at [496, 520] on div "done = true ; if ( [PERSON_NAME] ?. resize ) [PERSON_NAME] . resize ( ) ; if ( …" at bounding box center [713, 494] width 1230 height 709
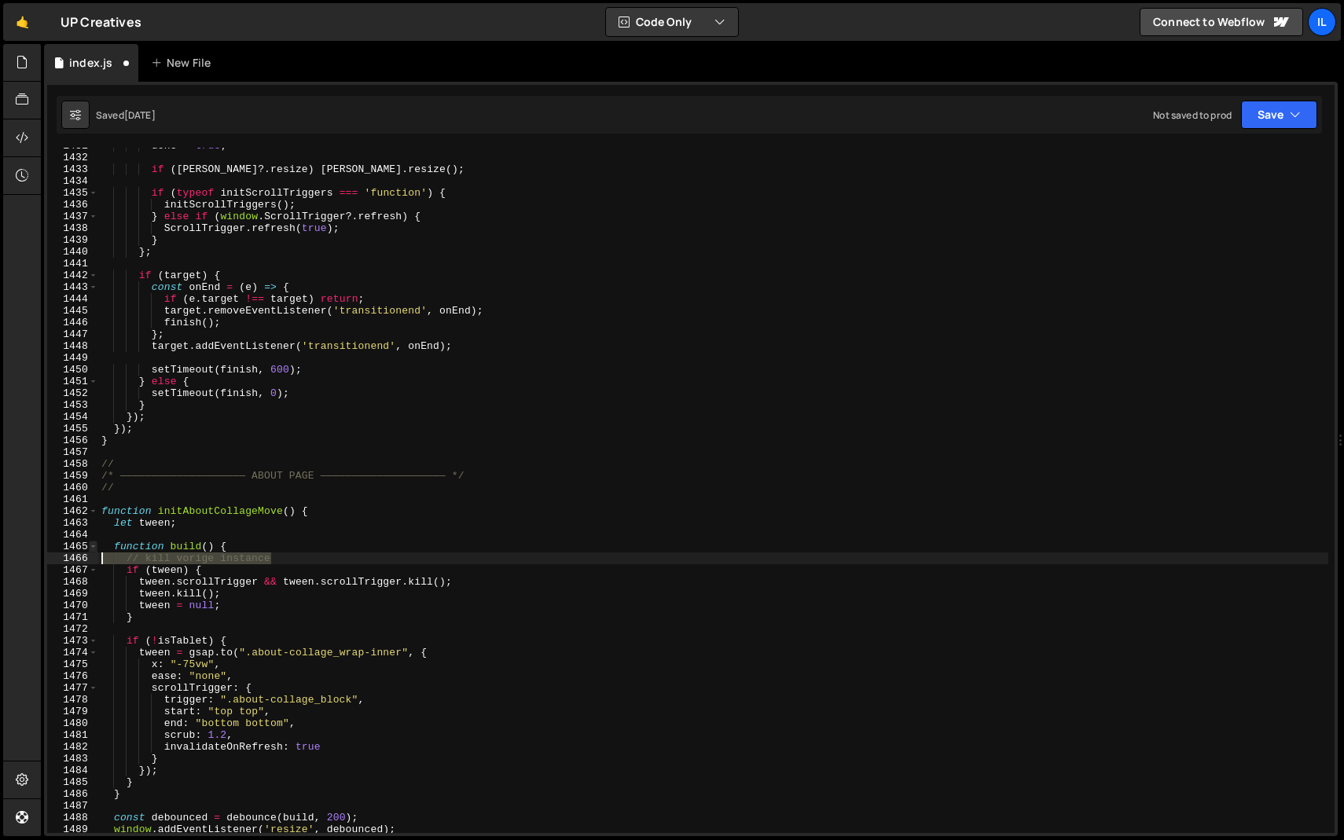
drag, startPoint x: 292, startPoint y: 557, endPoint x: 94, endPoint y: 552, distance: 198.2
click at [96, 553] on div "let tween; 1431 1432 1433 1434 1435 1436 1437 1438 1439 1440 1441 1442 1443 144…" at bounding box center [691, 490] width 1288 height 685
type textarea "// kill vorige instance"
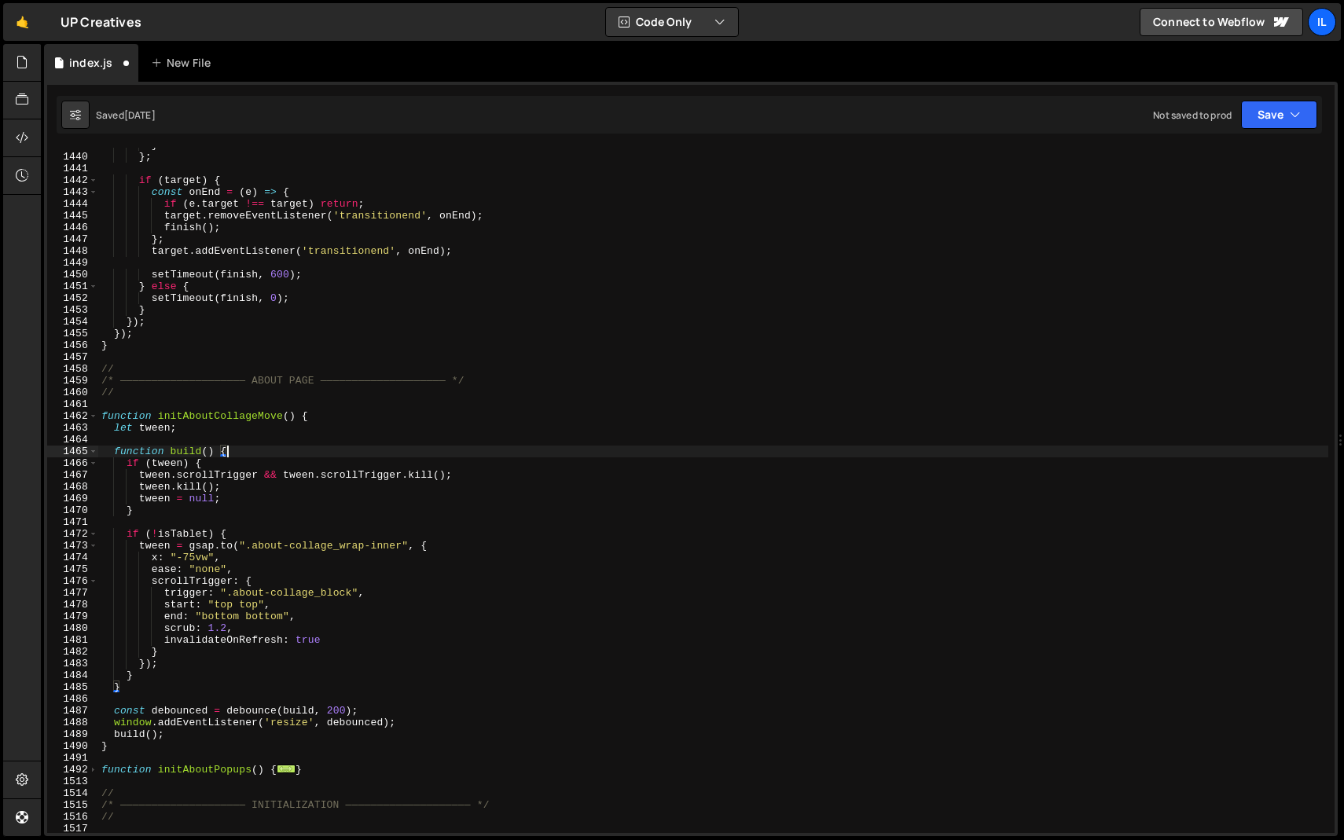
scroll to position [8356, 0]
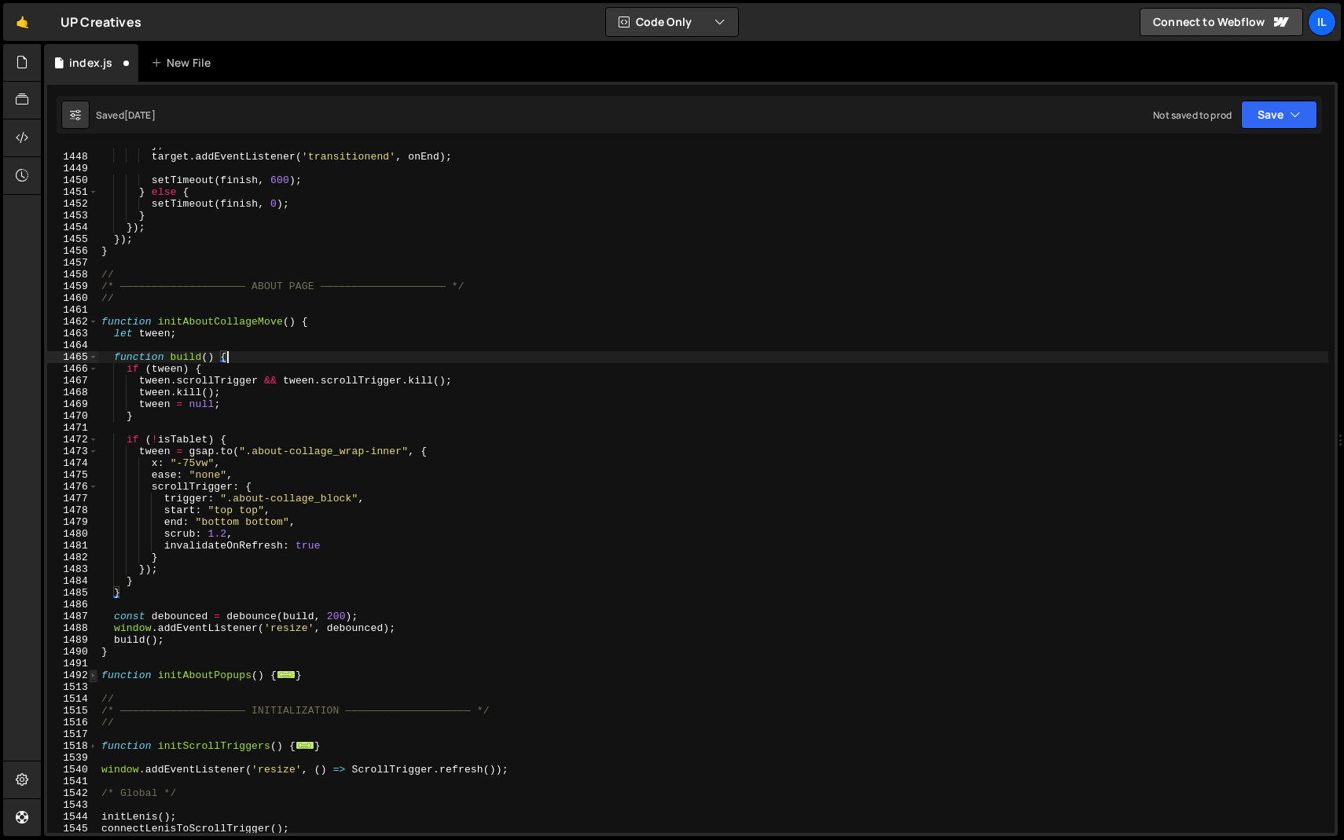
click at [93, 676] on span at bounding box center [93, 676] width 9 height 12
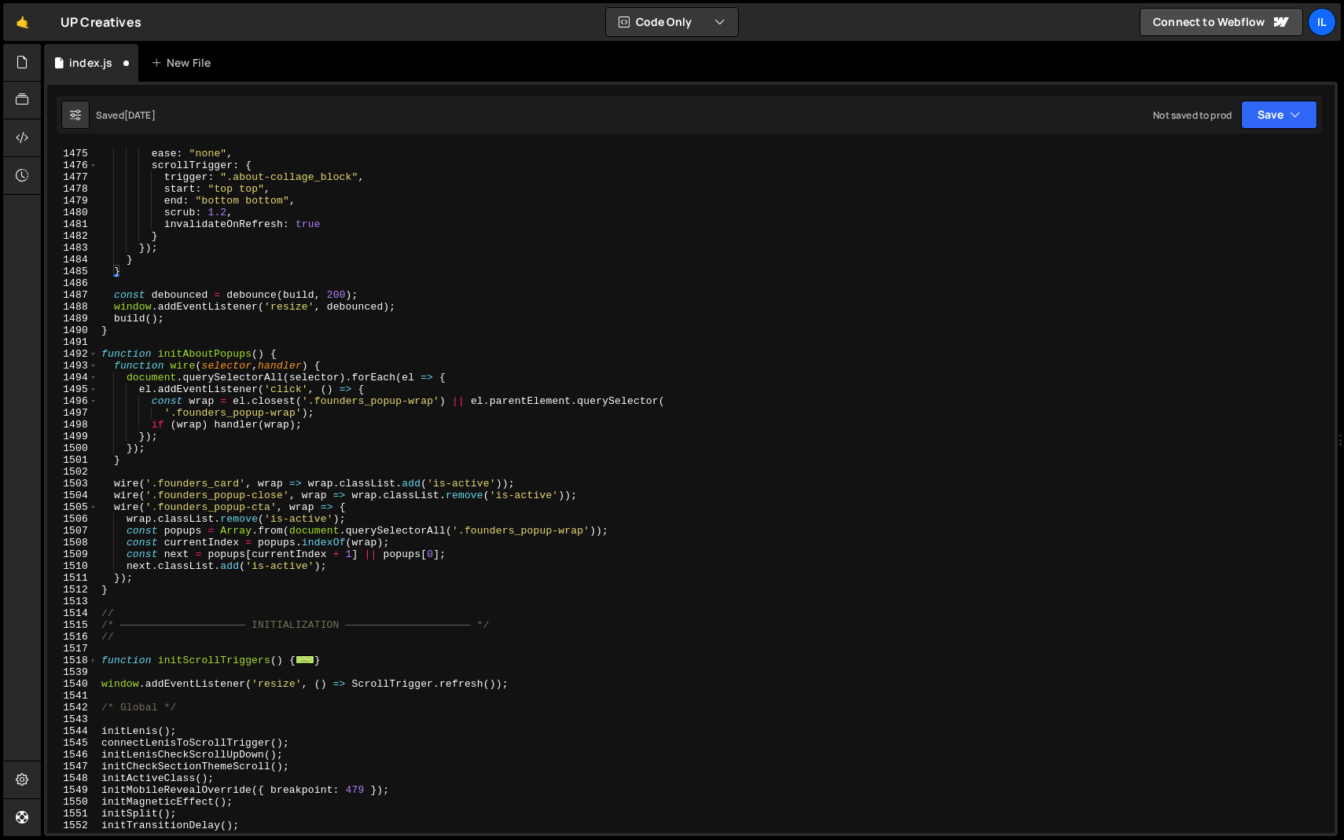
scroll to position [8745, 0]
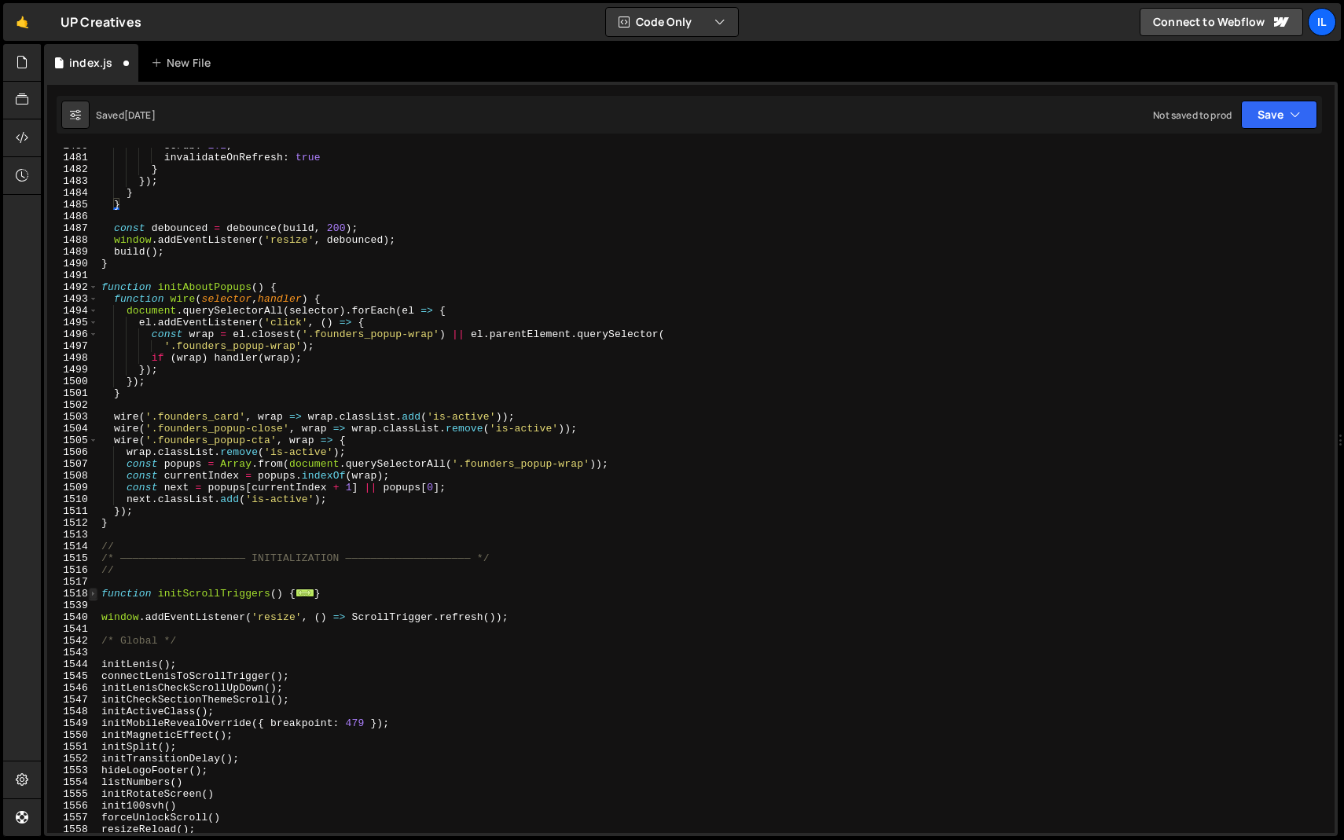
click at [93, 593] on span at bounding box center [93, 594] width 9 height 12
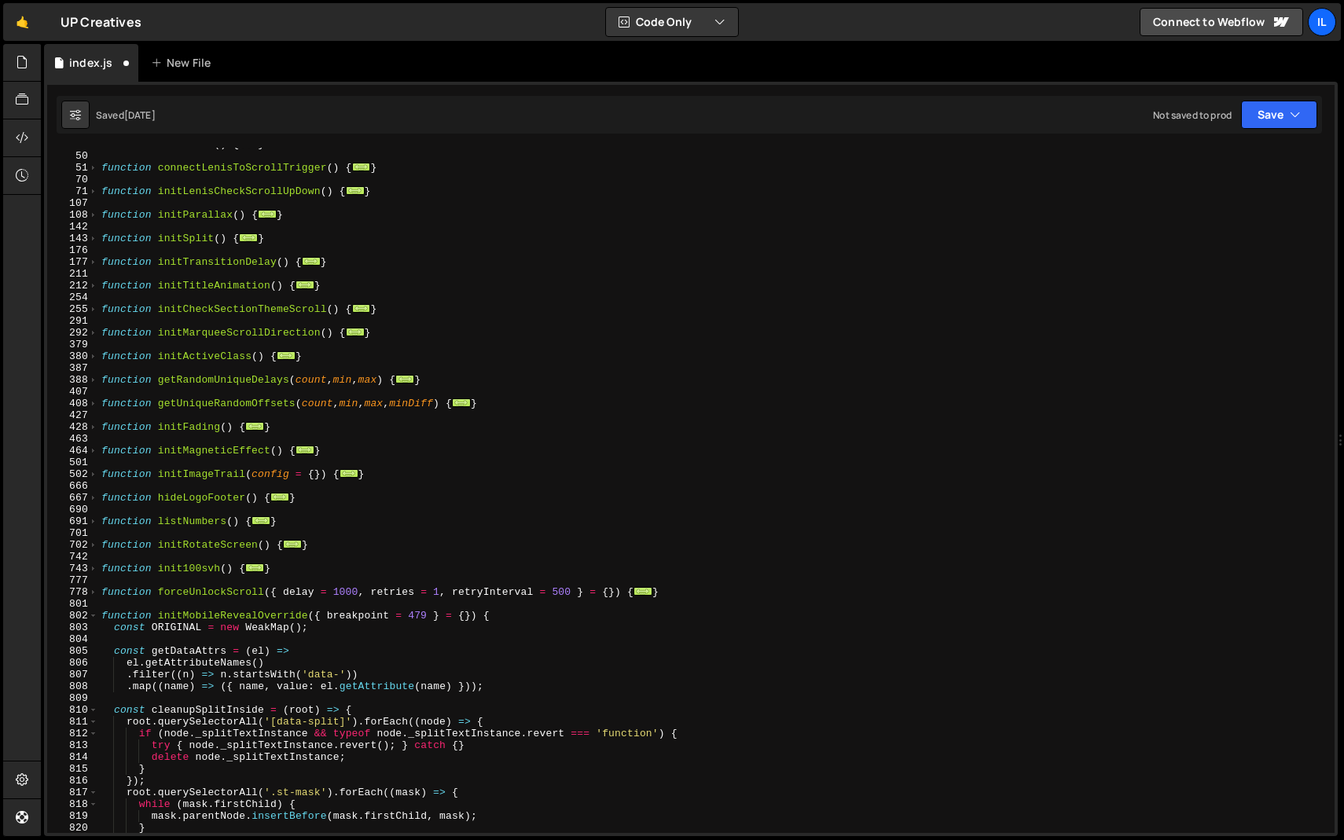
scroll to position [280, 0]
click at [93, 566] on span at bounding box center [93, 569] width 9 height 12
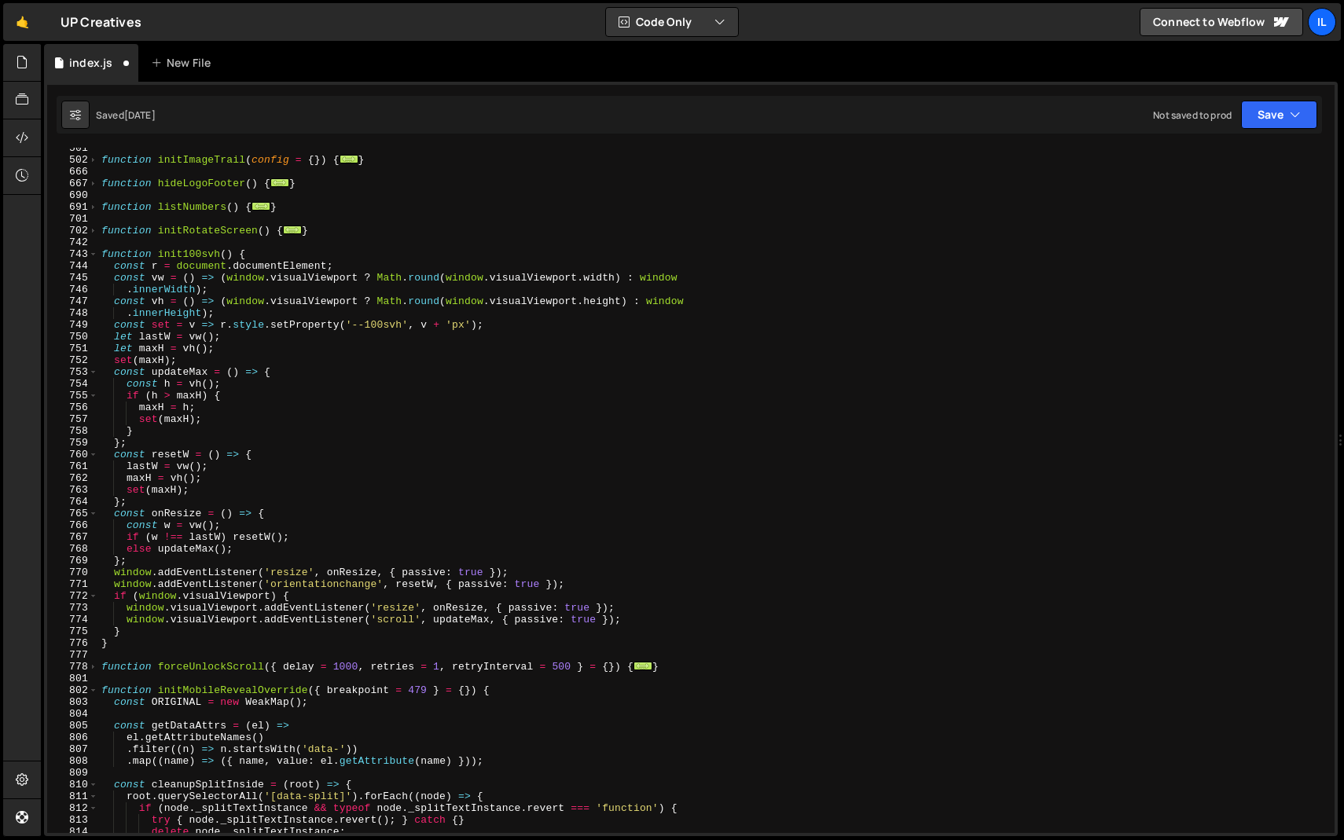
scroll to position [656, 0]
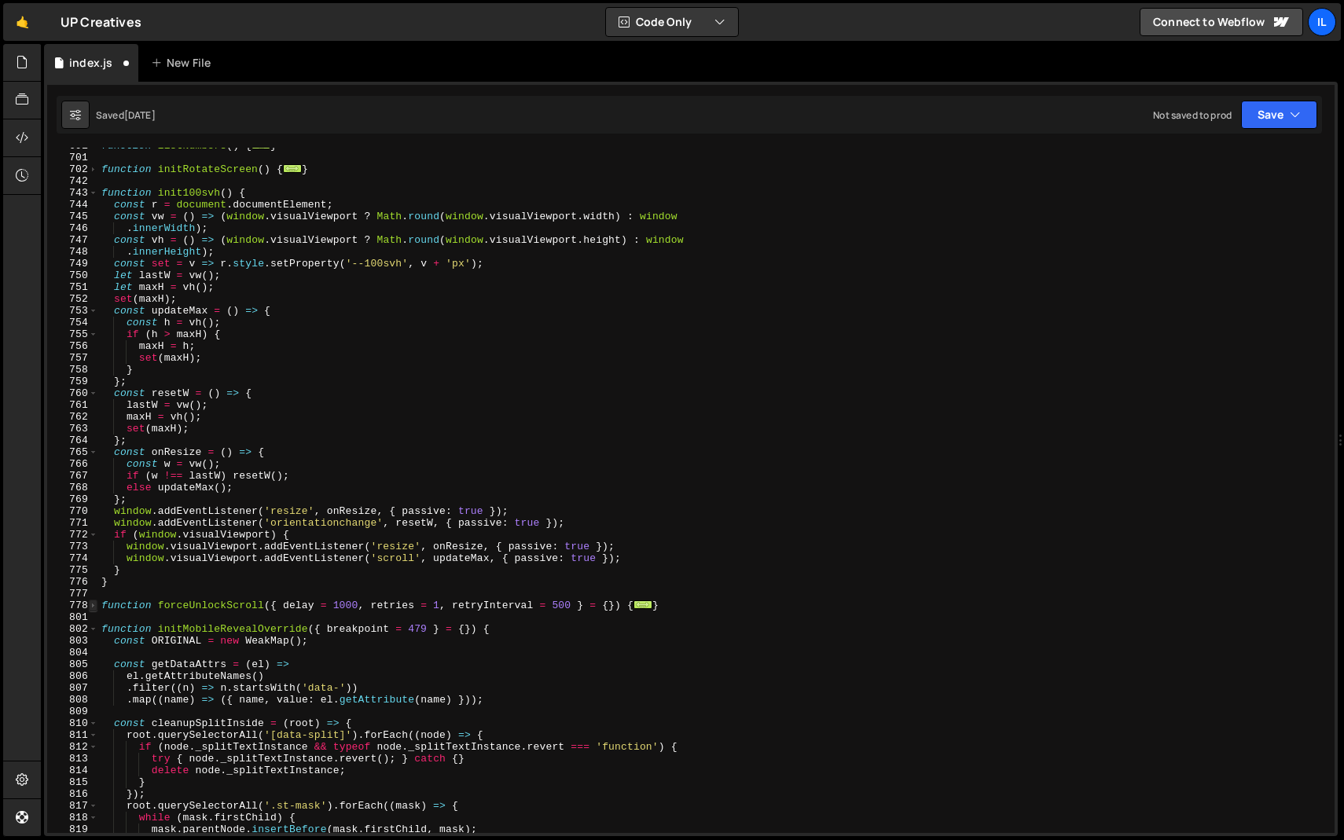
click at [94, 608] on span at bounding box center [93, 606] width 9 height 12
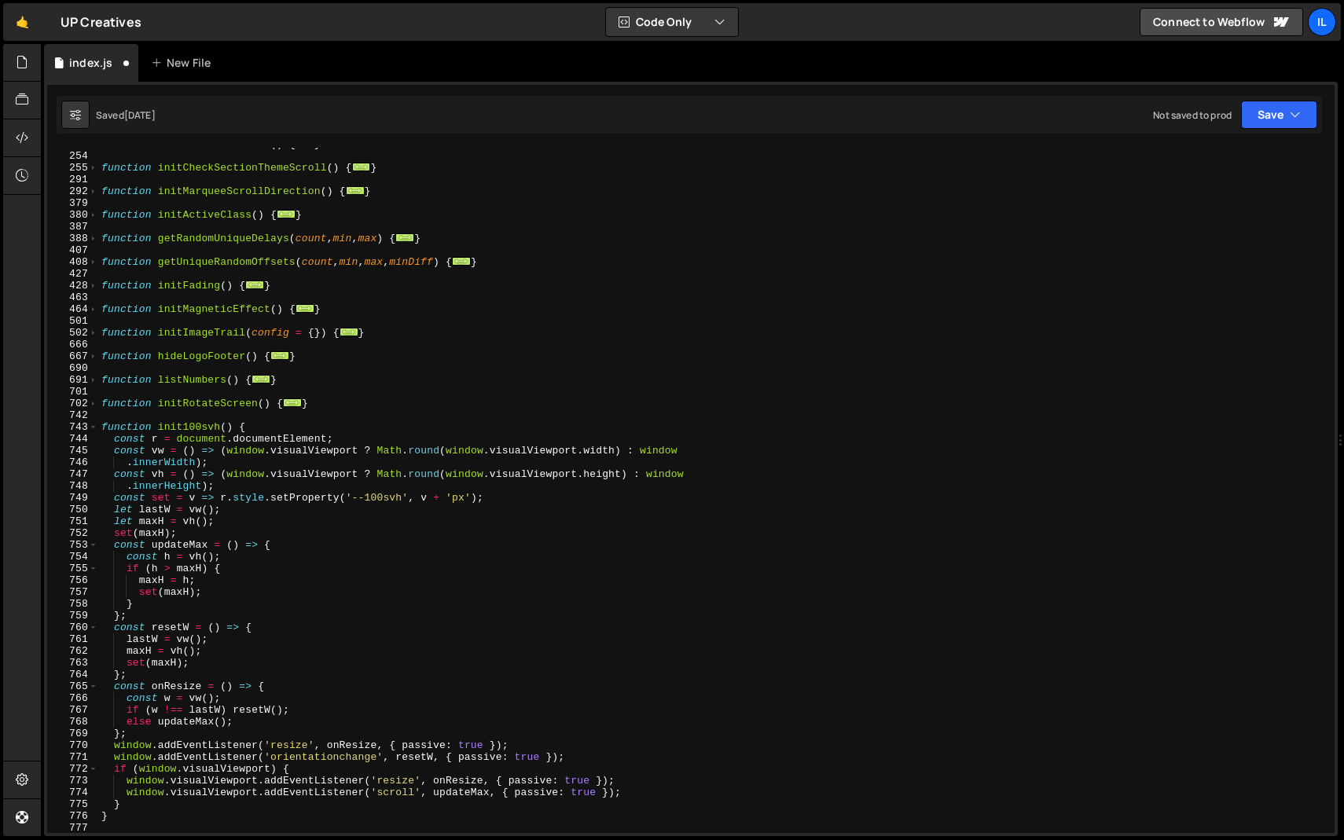
scroll to position [405, 0]
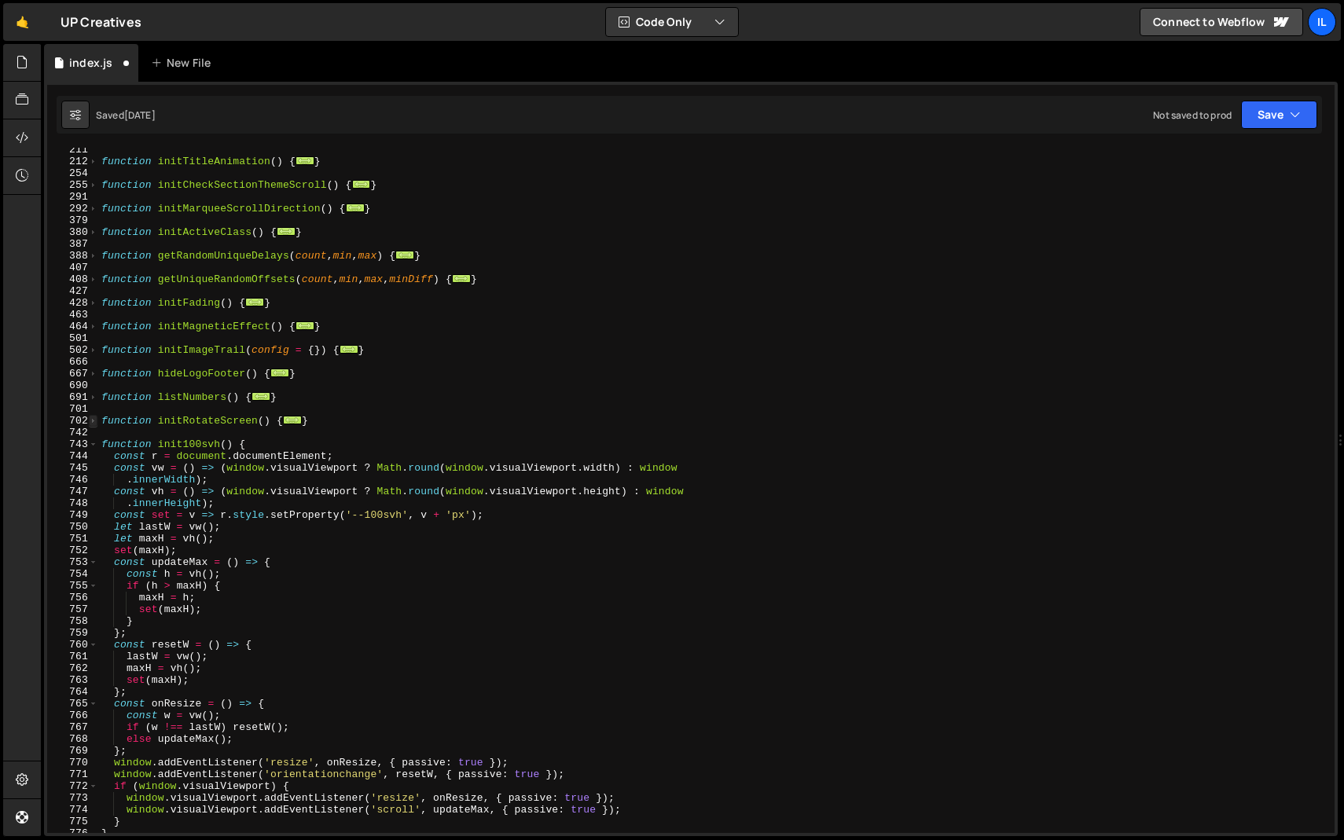
click at [96, 424] on span at bounding box center [93, 421] width 9 height 12
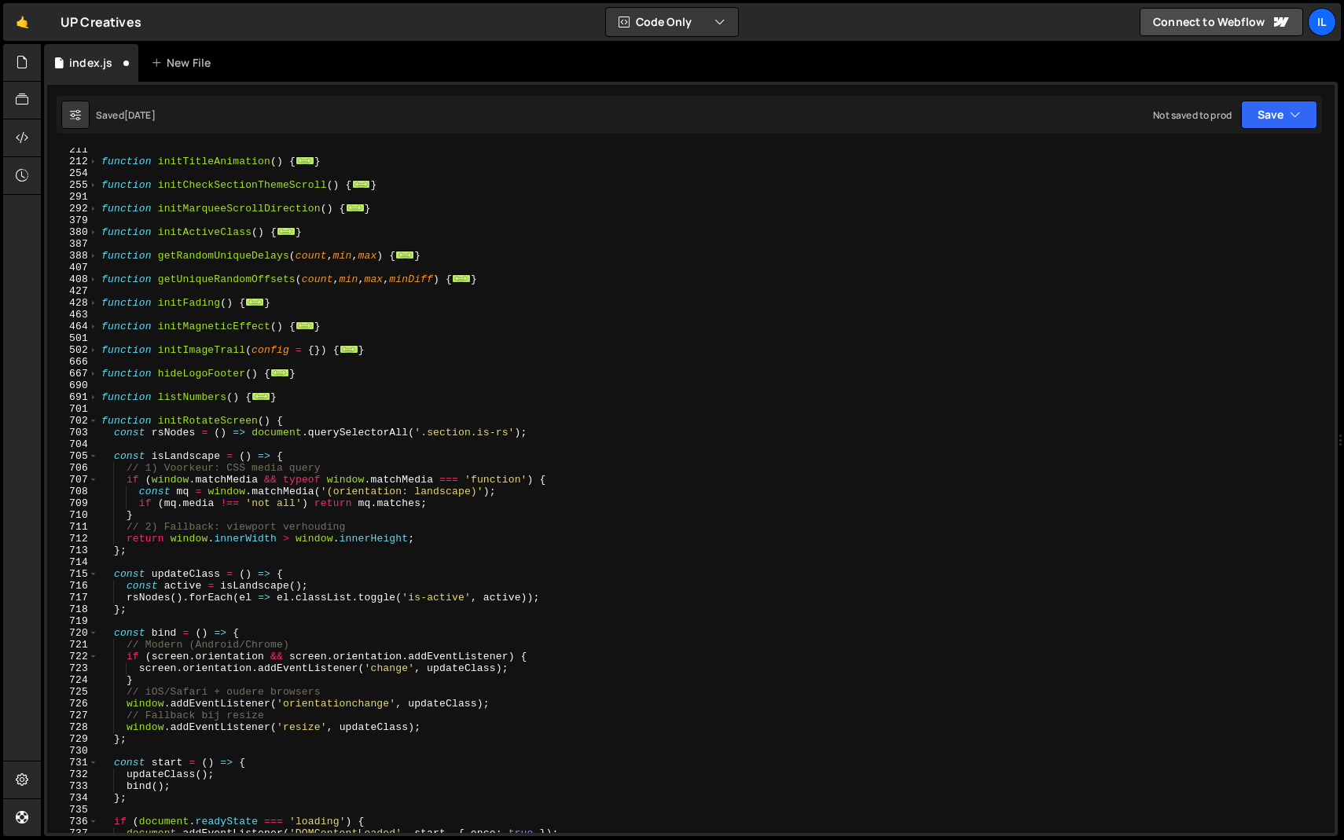
scroll to position [579, 0]
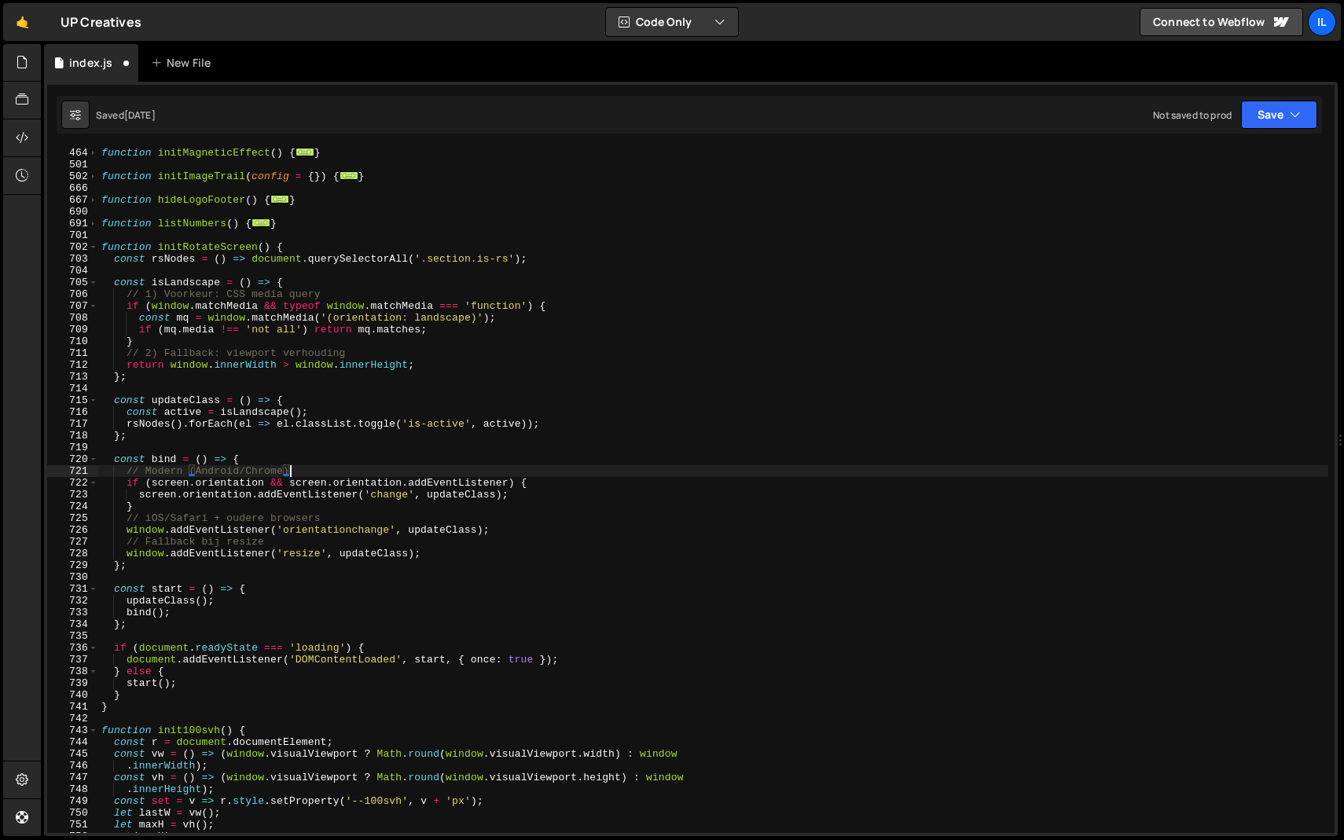
click at [305, 472] on div "function initMagneticEffect ( ) { ... } function initImageTrail ( config = { })…" at bounding box center [713, 501] width 1230 height 709
type textarea "// Modern (Android/Chrome)"
